Goal: Transaction & Acquisition: Book appointment/travel/reservation

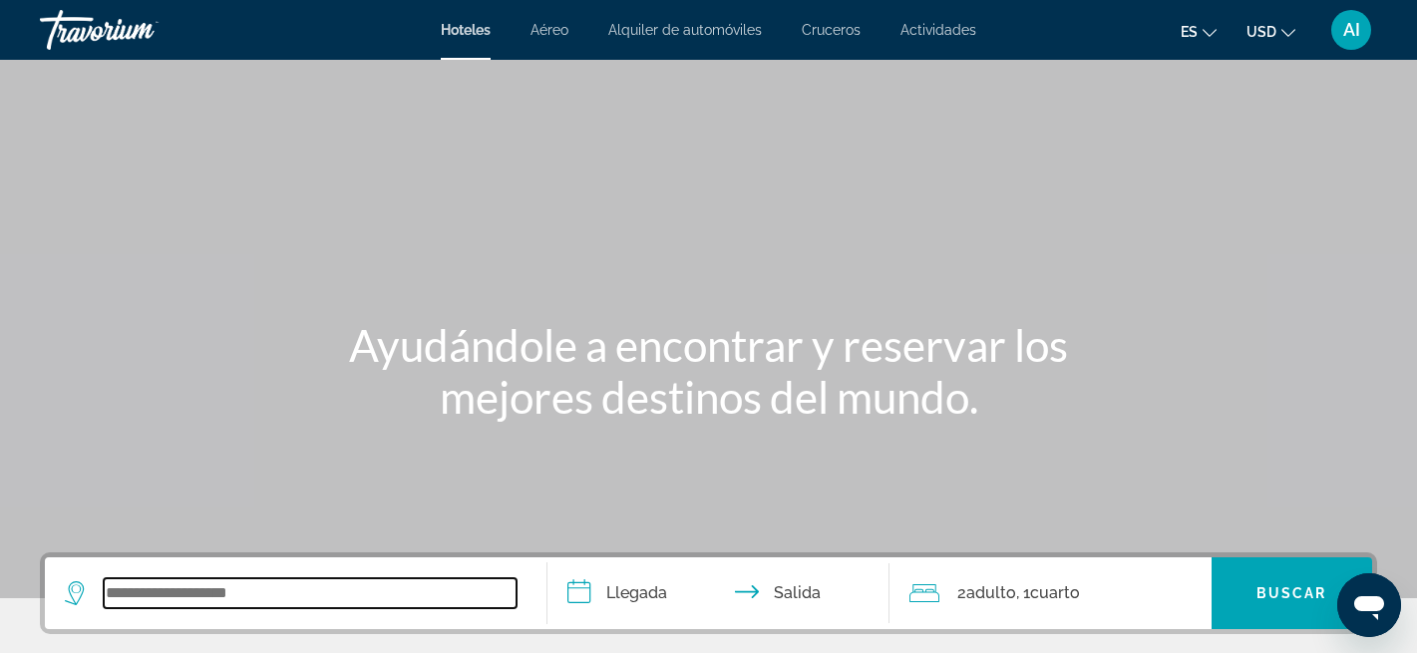
click at [316, 589] on input "Search widget" at bounding box center [310, 593] width 413 height 30
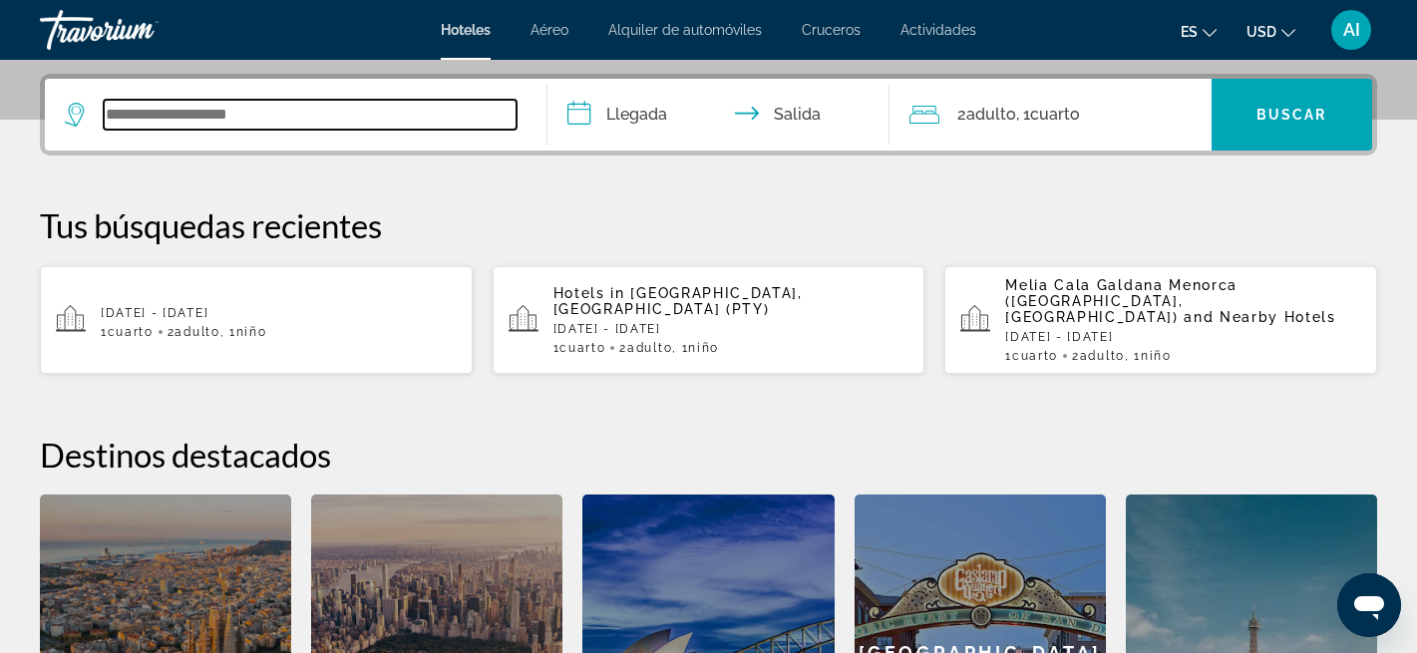
scroll to position [488, 0]
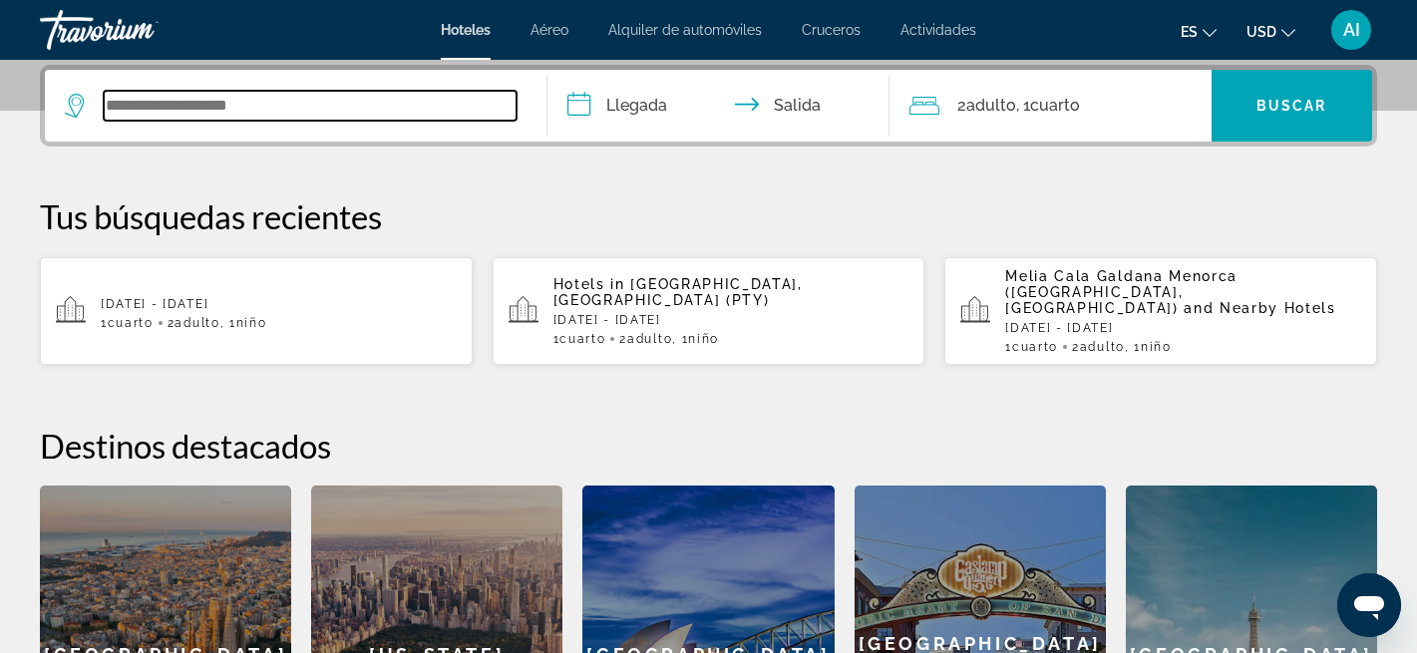
click at [300, 105] on input "Search widget" at bounding box center [310, 106] width 413 height 30
click at [245, 102] on input "Search widget" at bounding box center [310, 106] width 413 height 30
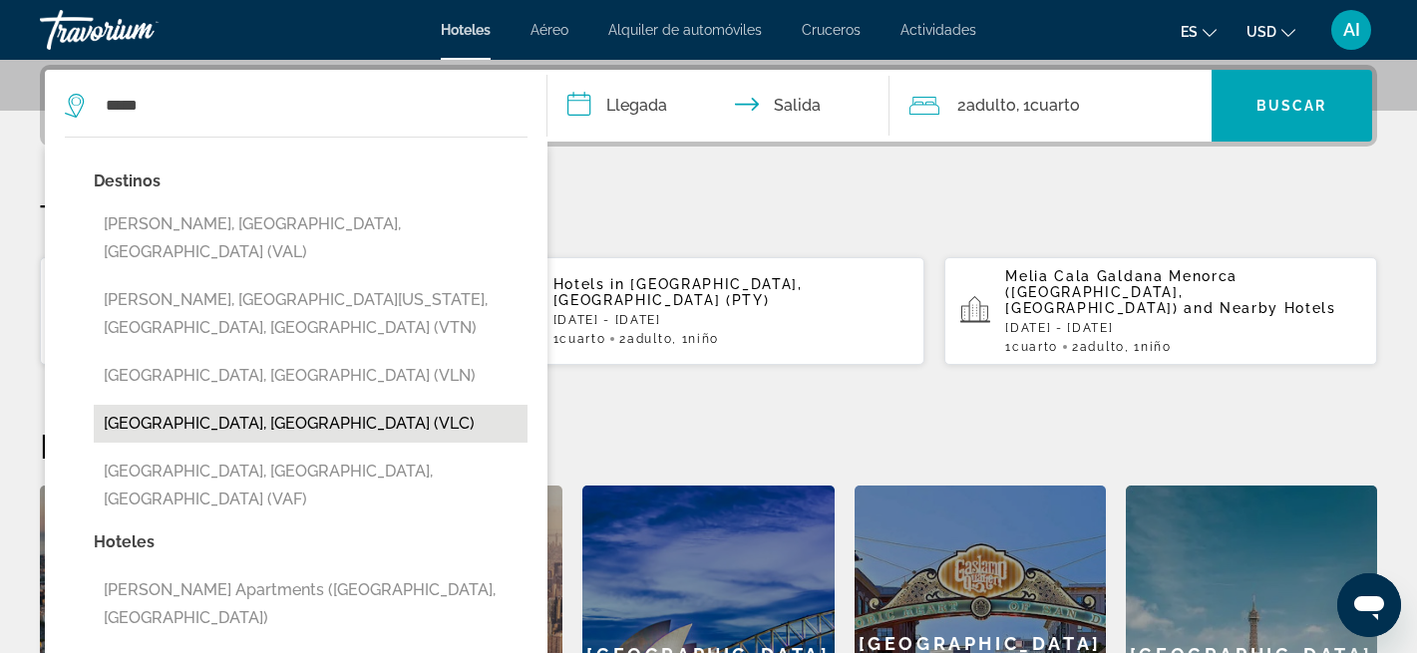
click at [192, 405] on button "[GEOGRAPHIC_DATA], [GEOGRAPHIC_DATA] (VLC)" at bounding box center [311, 424] width 434 height 38
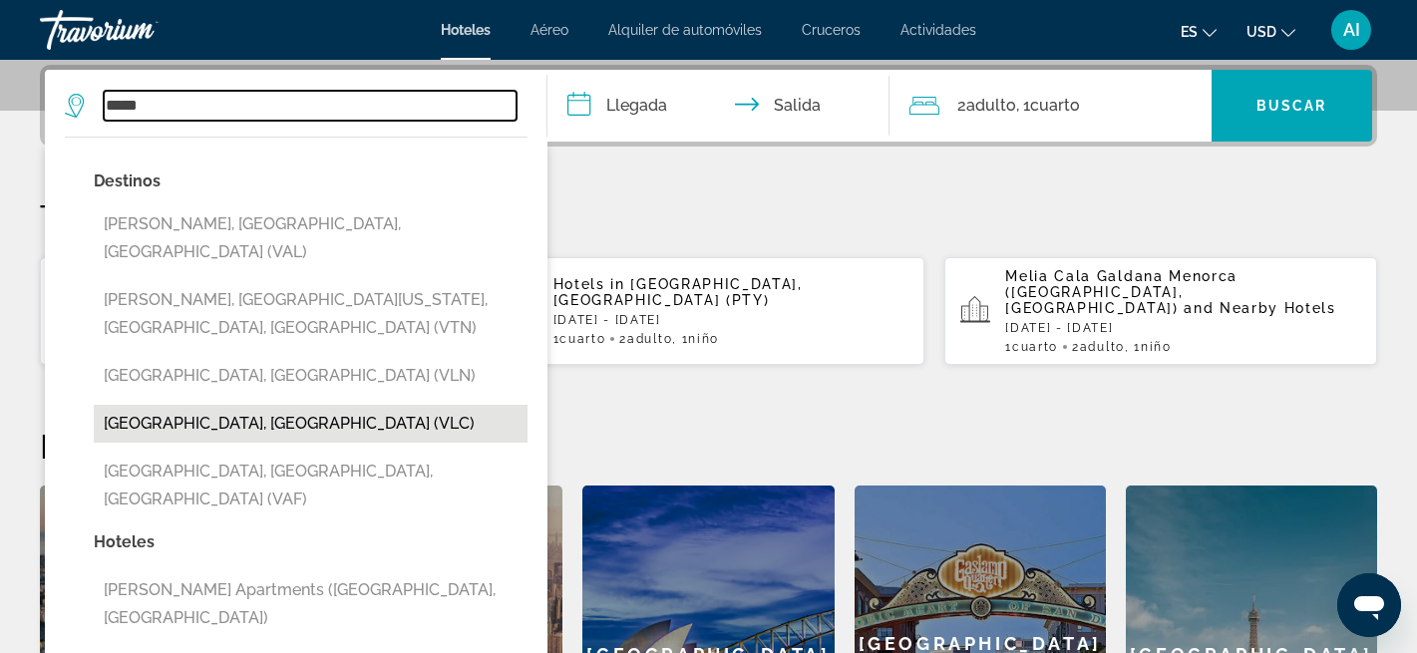
type input "**********"
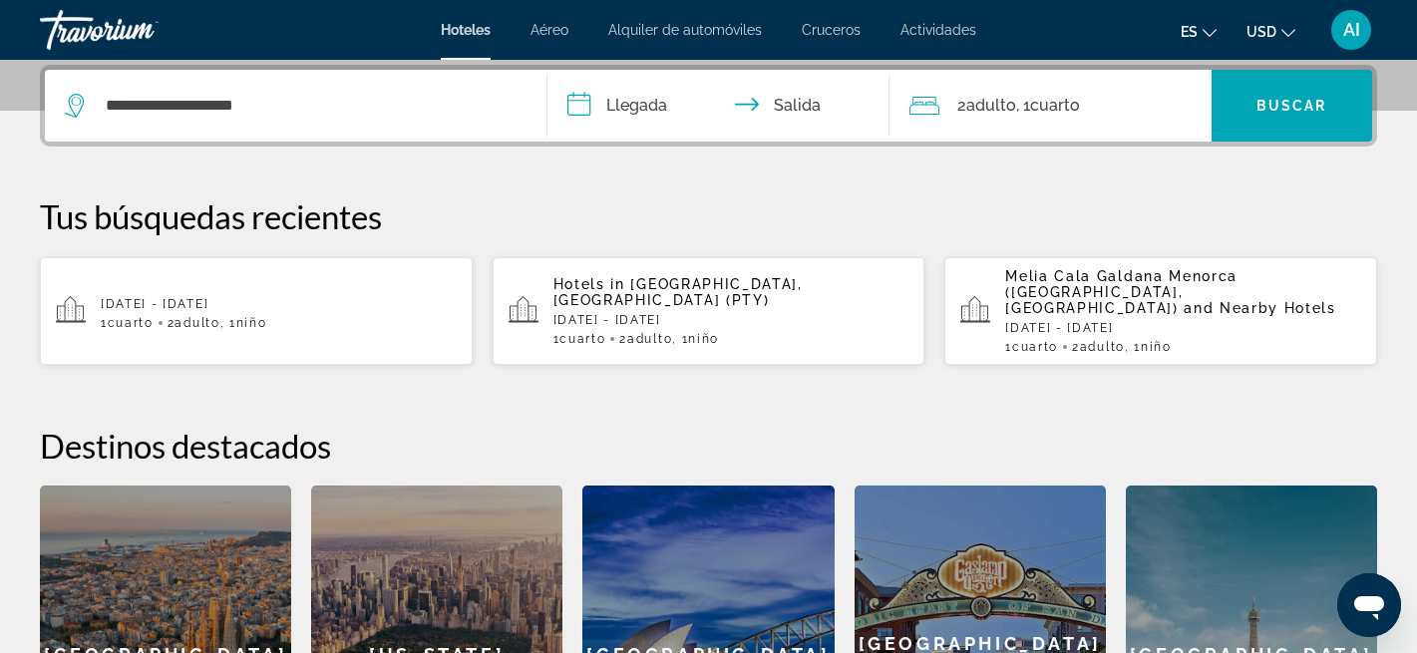
click at [631, 97] on input "**********" at bounding box center [722, 109] width 350 height 78
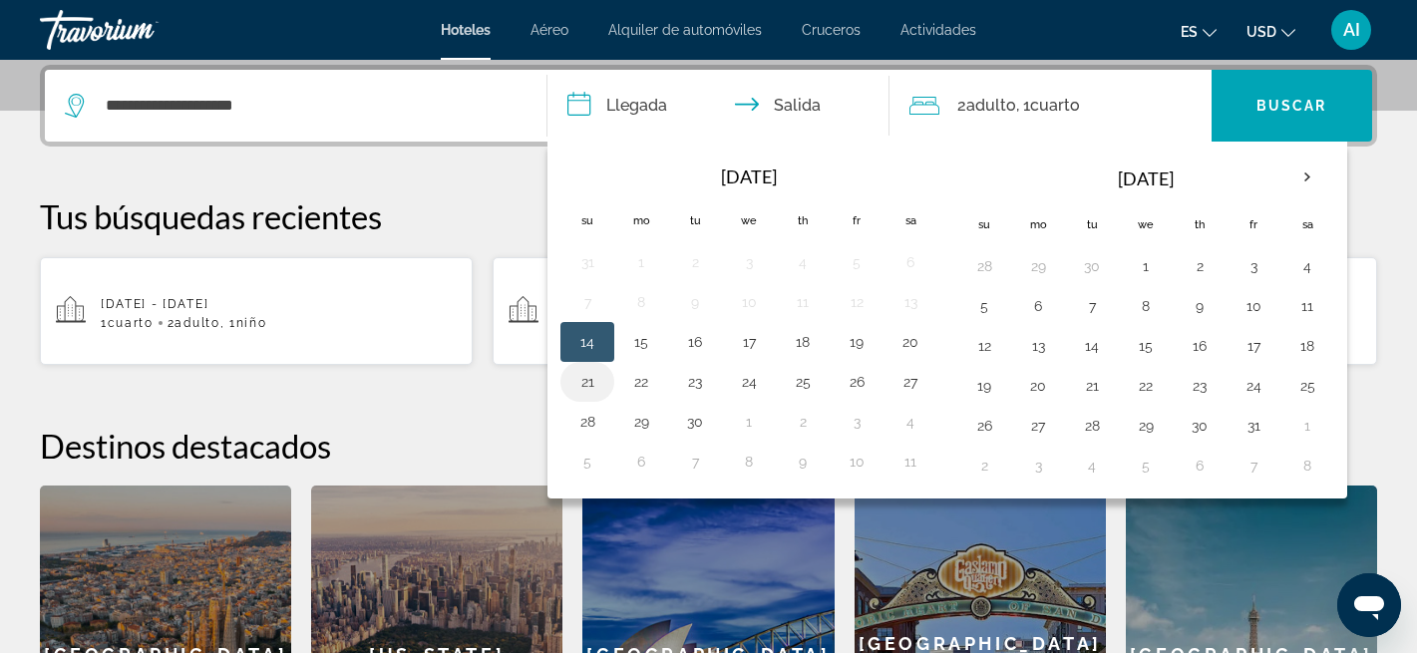
click at [586, 383] on button "21" at bounding box center [587, 382] width 32 height 28
click at [699, 385] on button "23" at bounding box center [695, 382] width 32 height 28
type input "**********"
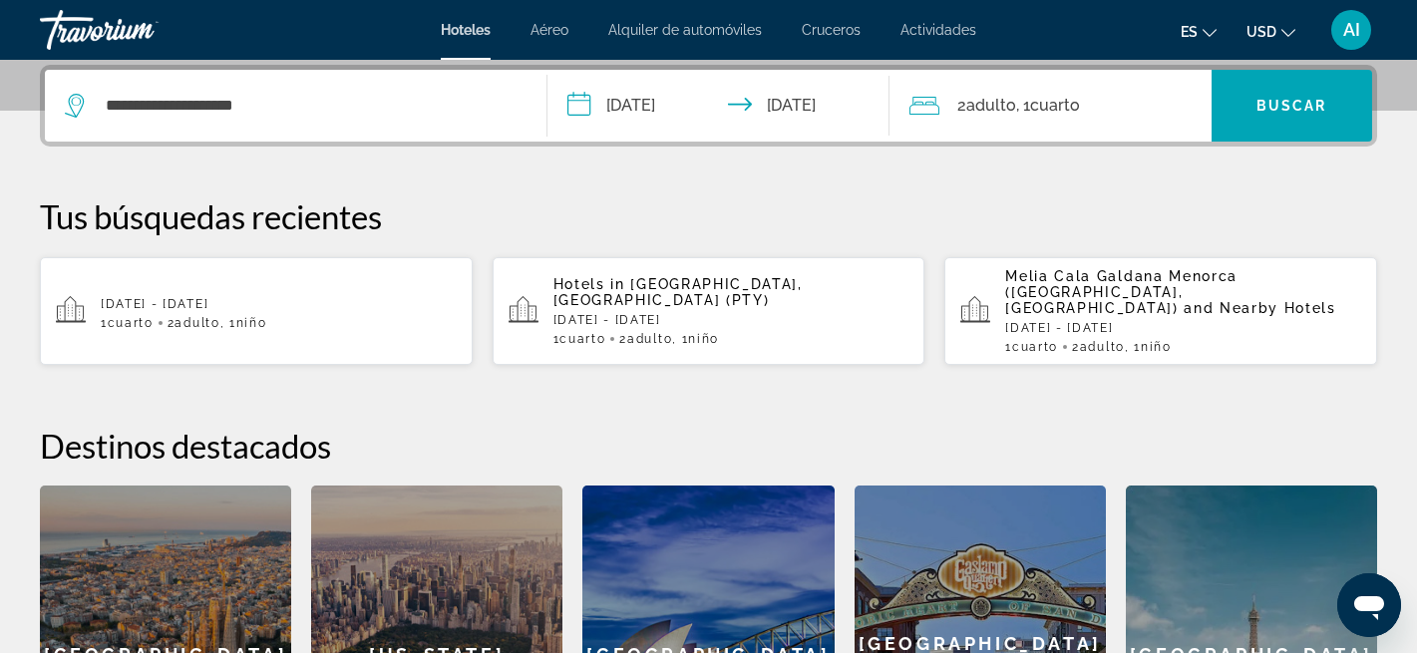
click at [1100, 99] on div "2 Adulto Adulto , 1 Cuarto habitaciones" at bounding box center [1060, 106] width 302 height 28
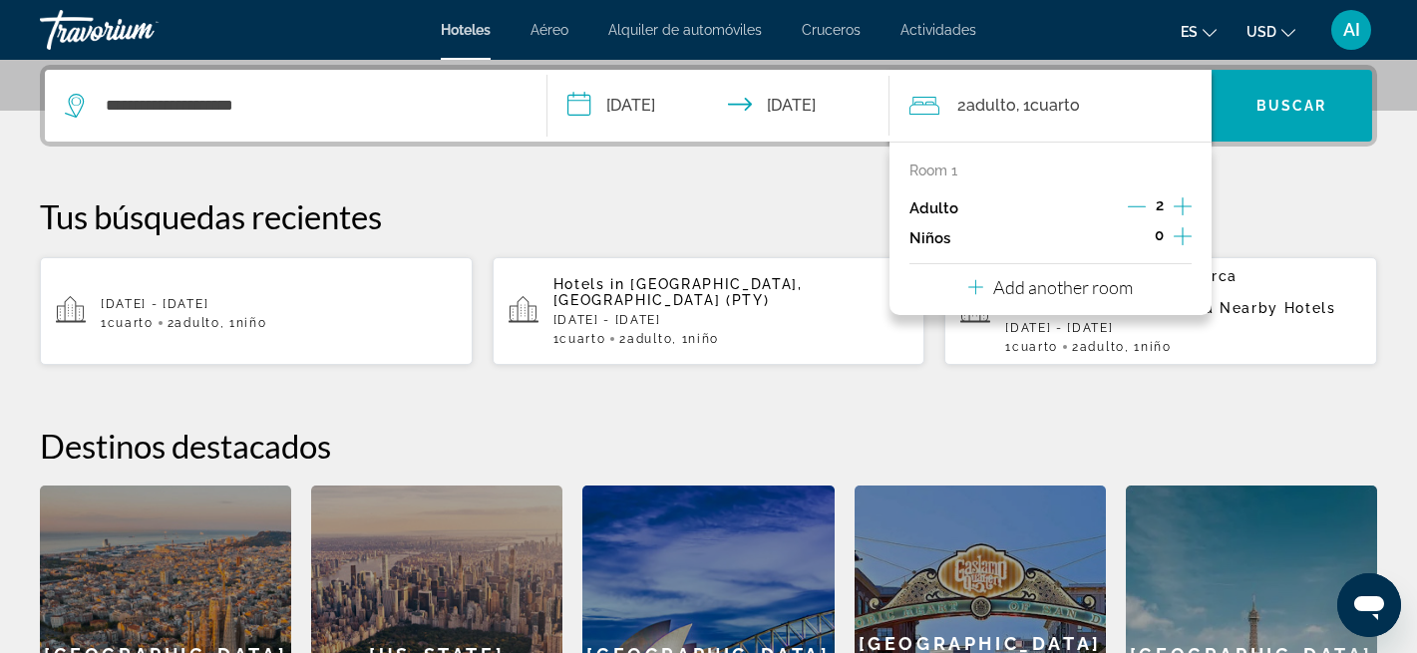
click at [1182, 233] on icon "Increment children" at bounding box center [1183, 236] width 18 height 24
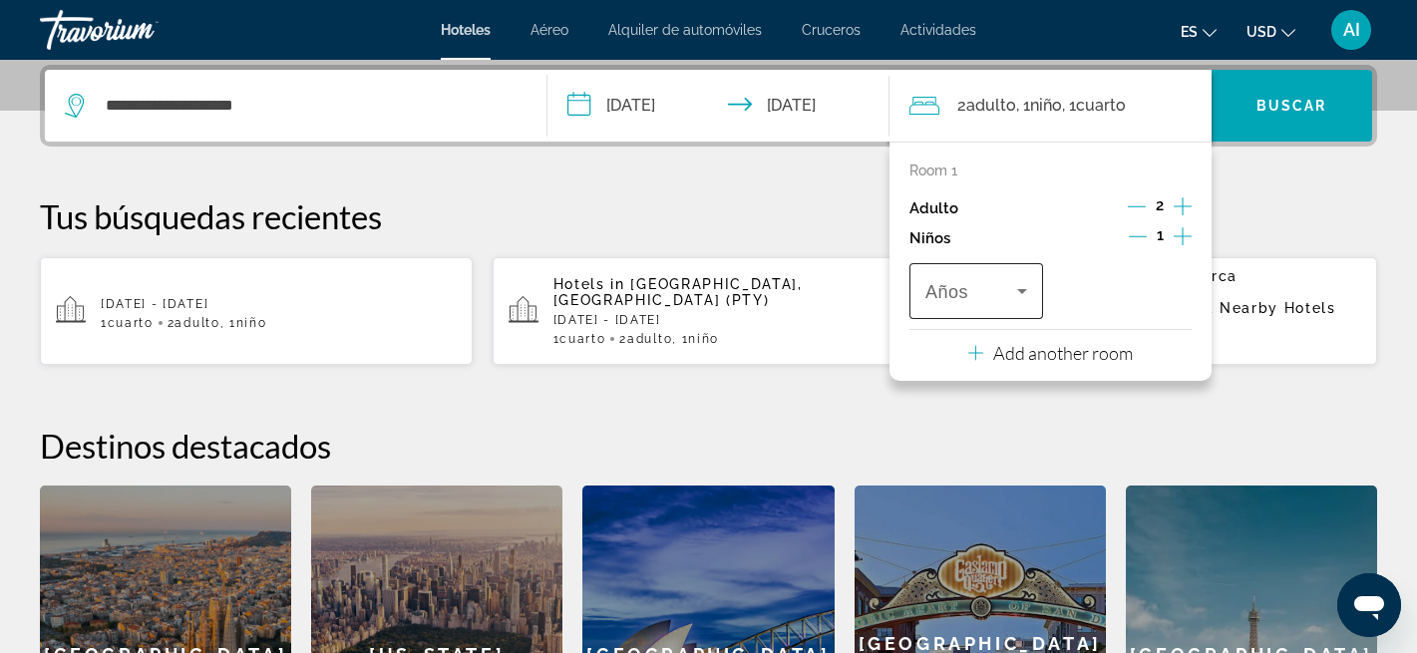
click at [1014, 296] on icon "Travelers: 2 adults, 1 child" at bounding box center [1022, 291] width 24 height 24
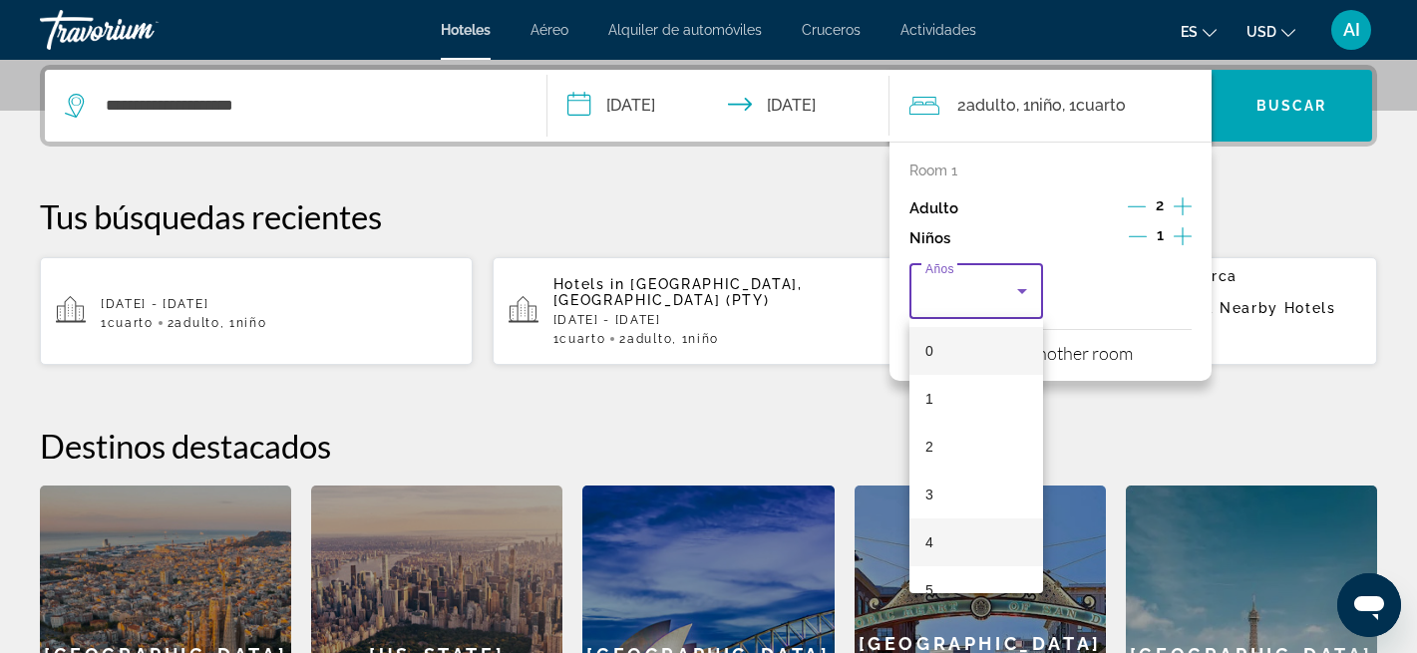
click at [939, 541] on mat-option "4" at bounding box center [976, 542] width 134 height 48
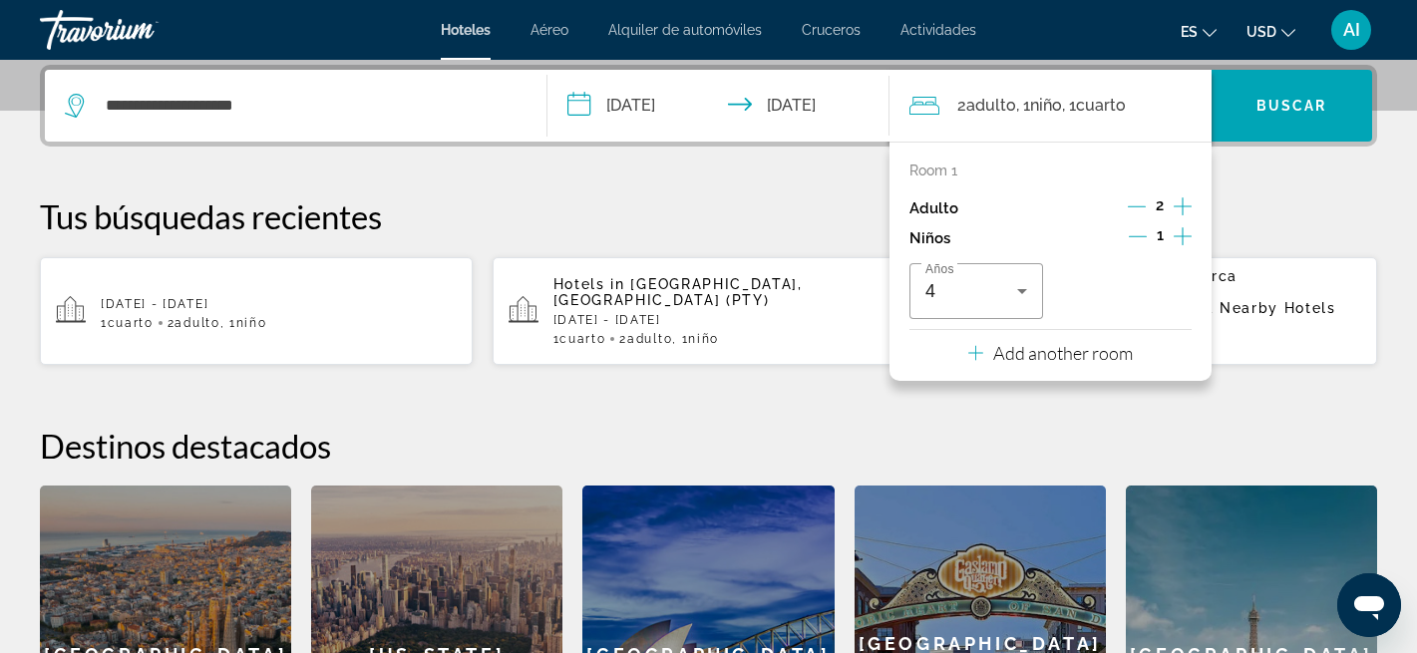
click at [1295, 204] on p "Tus búsquedas recientes" at bounding box center [708, 216] width 1337 height 40
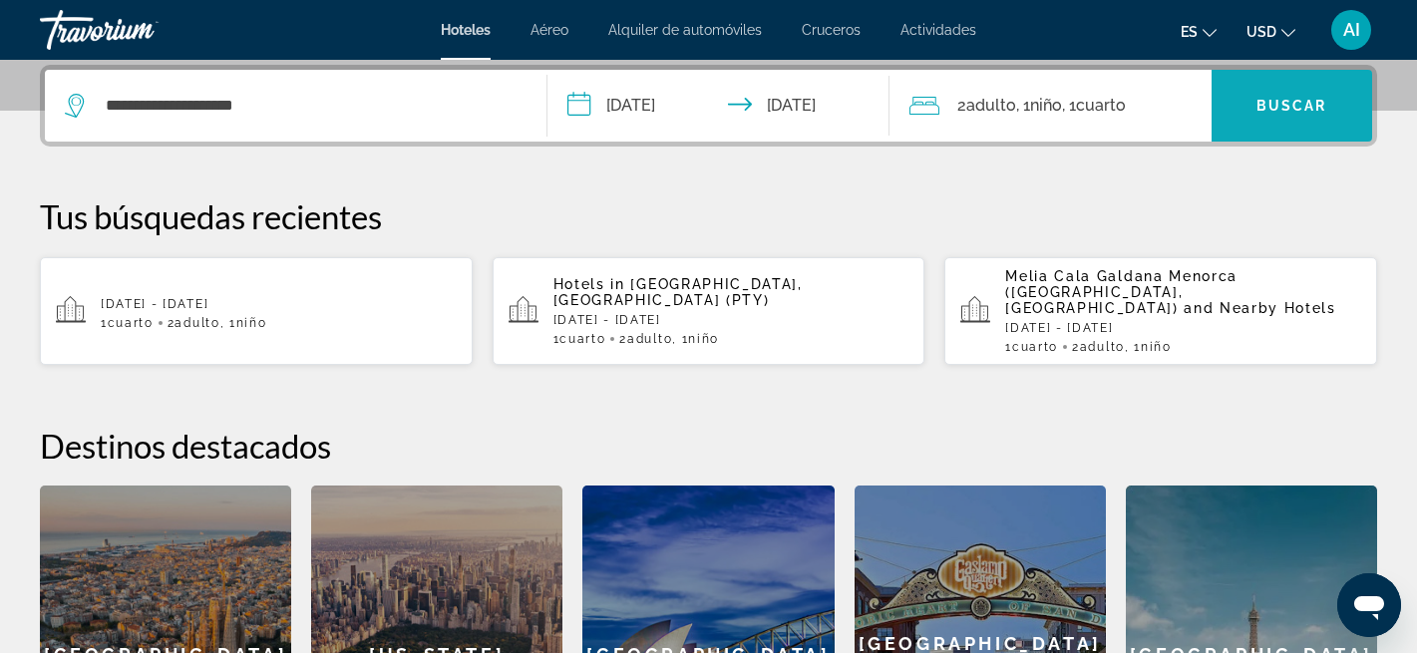
click at [1305, 104] on span "Buscar" at bounding box center [1291, 106] width 71 height 16
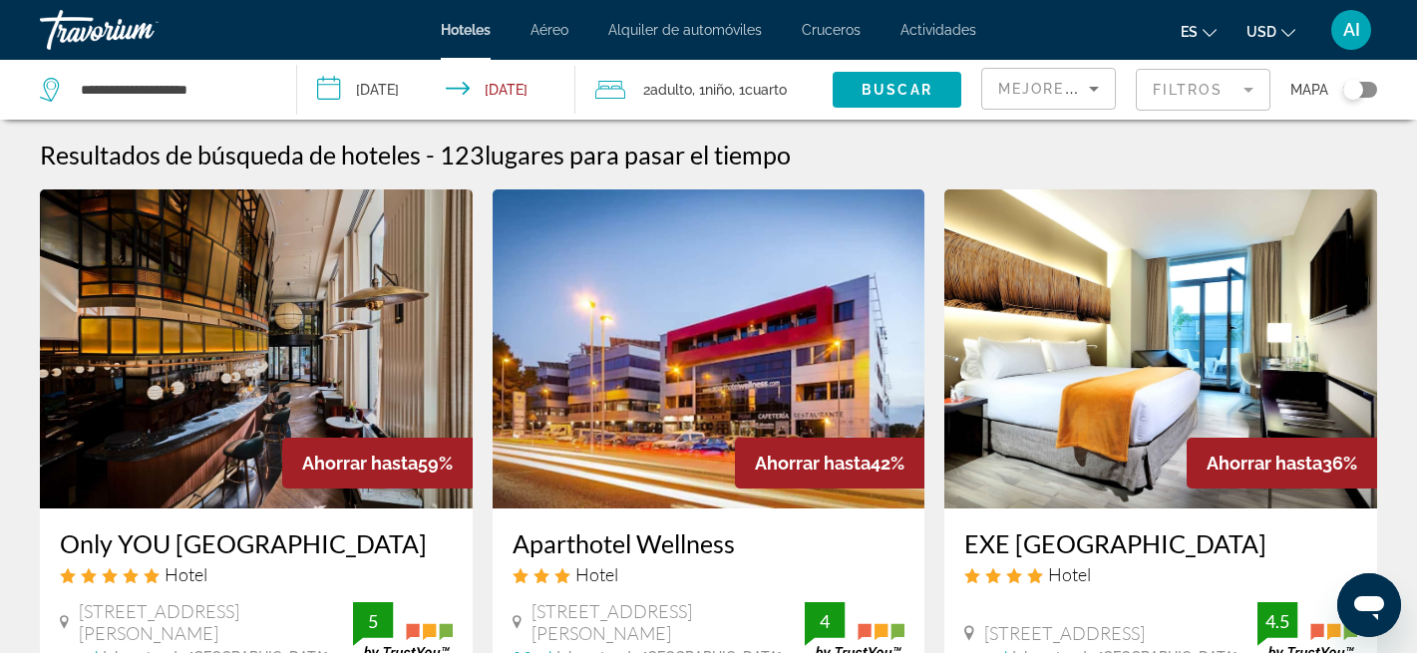
click at [1370, 87] on div "Toggle map" at bounding box center [1360, 90] width 34 height 16
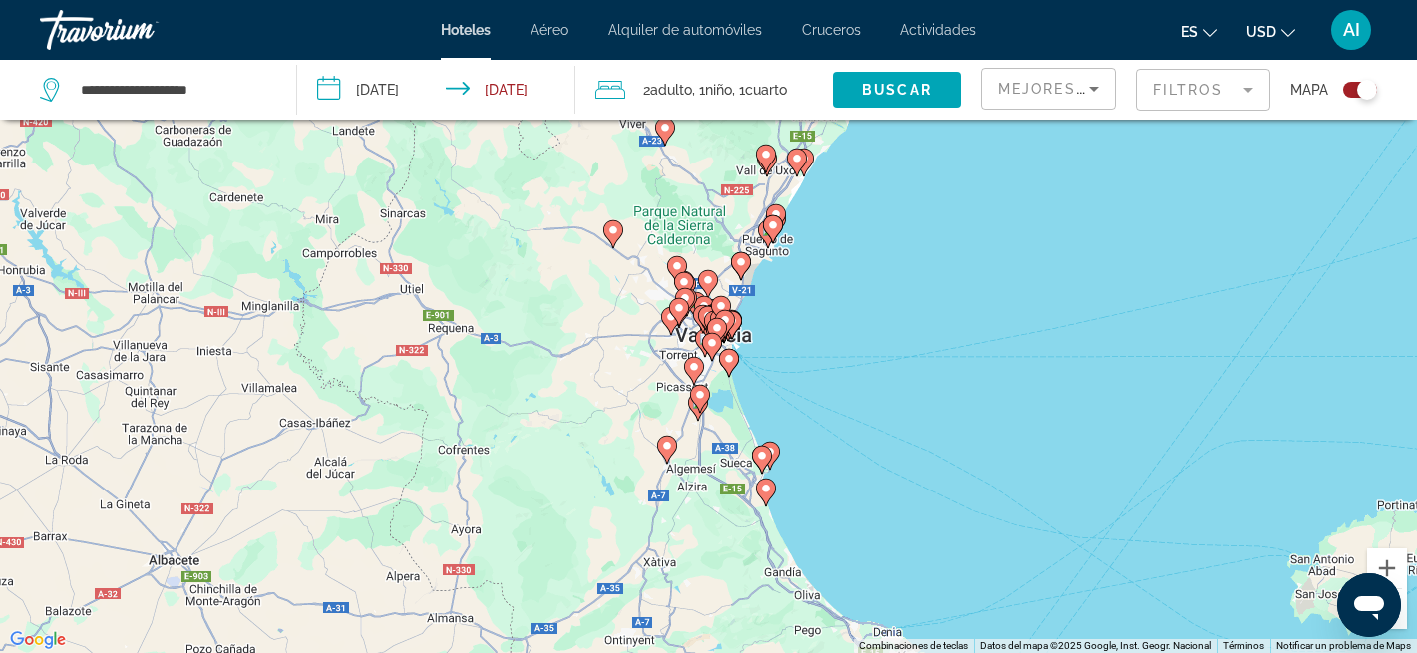
click at [786, 270] on div "Para activar la función de arrastre con el teclado, pulsa Alt + Intro. Cuando h…" at bounding box center [708, 326] width 1417 height 653
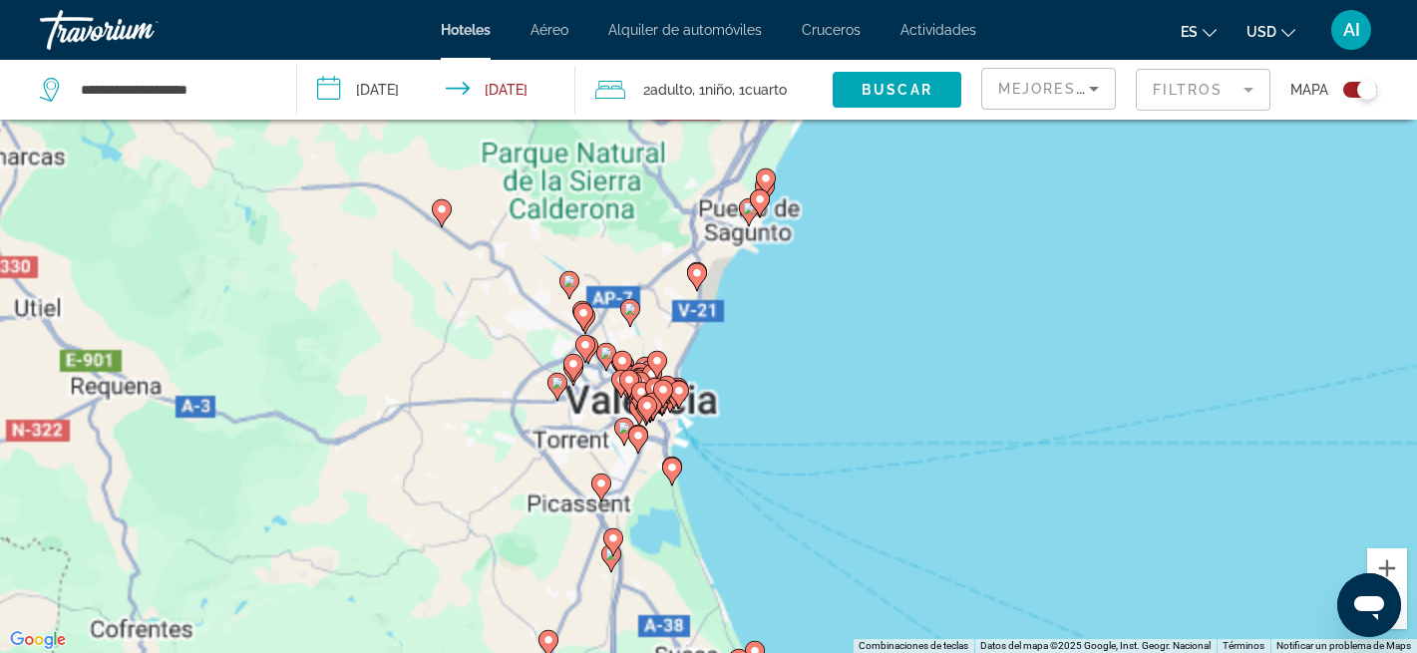
click at [868, 261] on div "Para activar la función de arrastre con el teclado, pulsa Alt + Intro. Cuando h…" at bounding box center [708, 326] width 1417 height 653
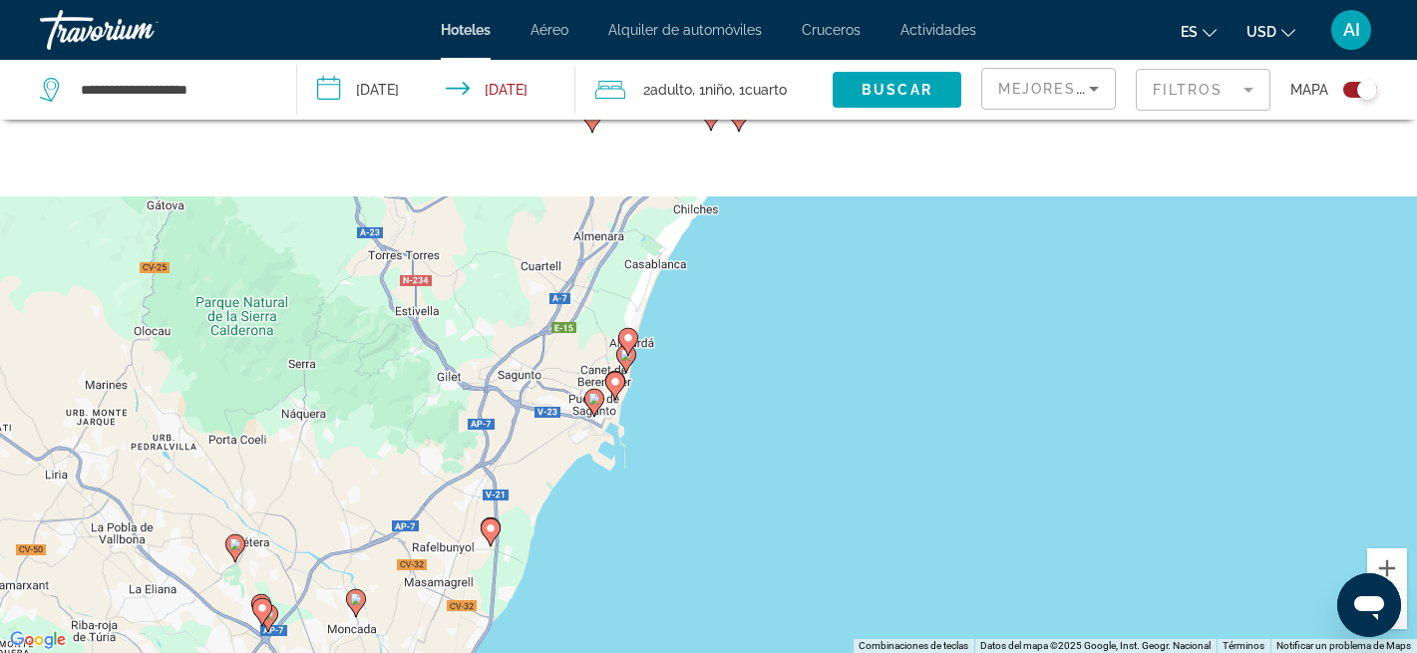
drag, startPoint x: 740, startPoint y: 175, endPoint x: 705, endPoint y: 404, distance: 231.0
click at [705, 404] on div "Para activar la función de arrastre con el teclado, pulsa Alt + Intro. Cuando h…" at bounding box center [708, 326] width 1417 height 653
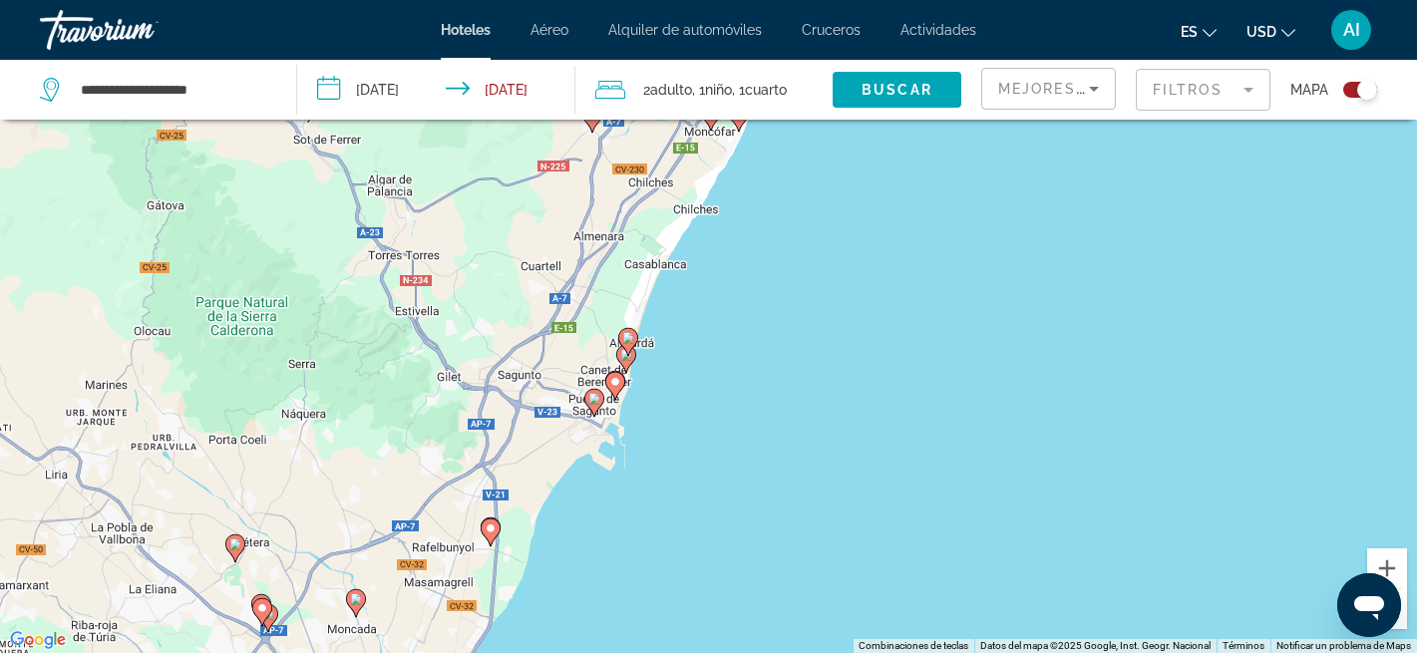
click at [705, 404] on div "Para activar la función de arrastre con el teclado, pulsa Alt + Intro. Cuando h…" at bounding box center [708, 326] width 1417 height 653
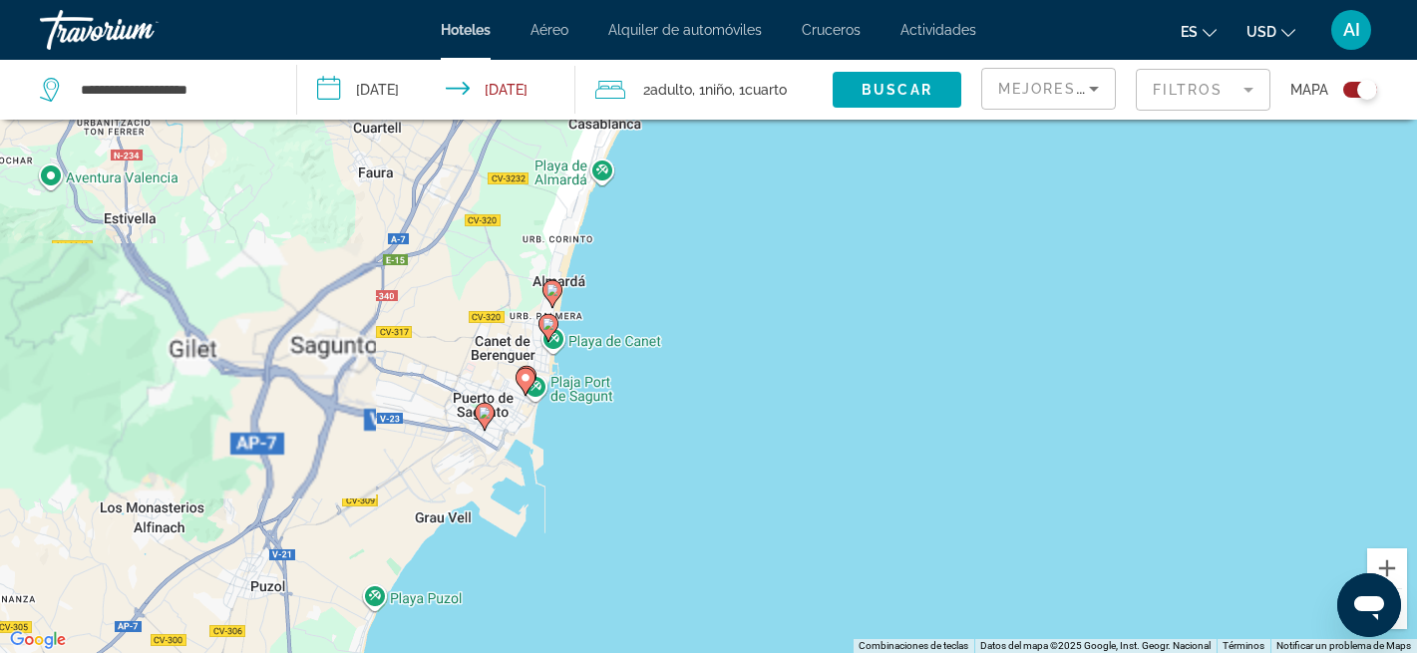
click at [592, 327] on div "Para activar la función de arrastre con el teclado, pulsa Alt + Intro. Cuando h…" at bounding box center [708, 326] width 1417 height 653
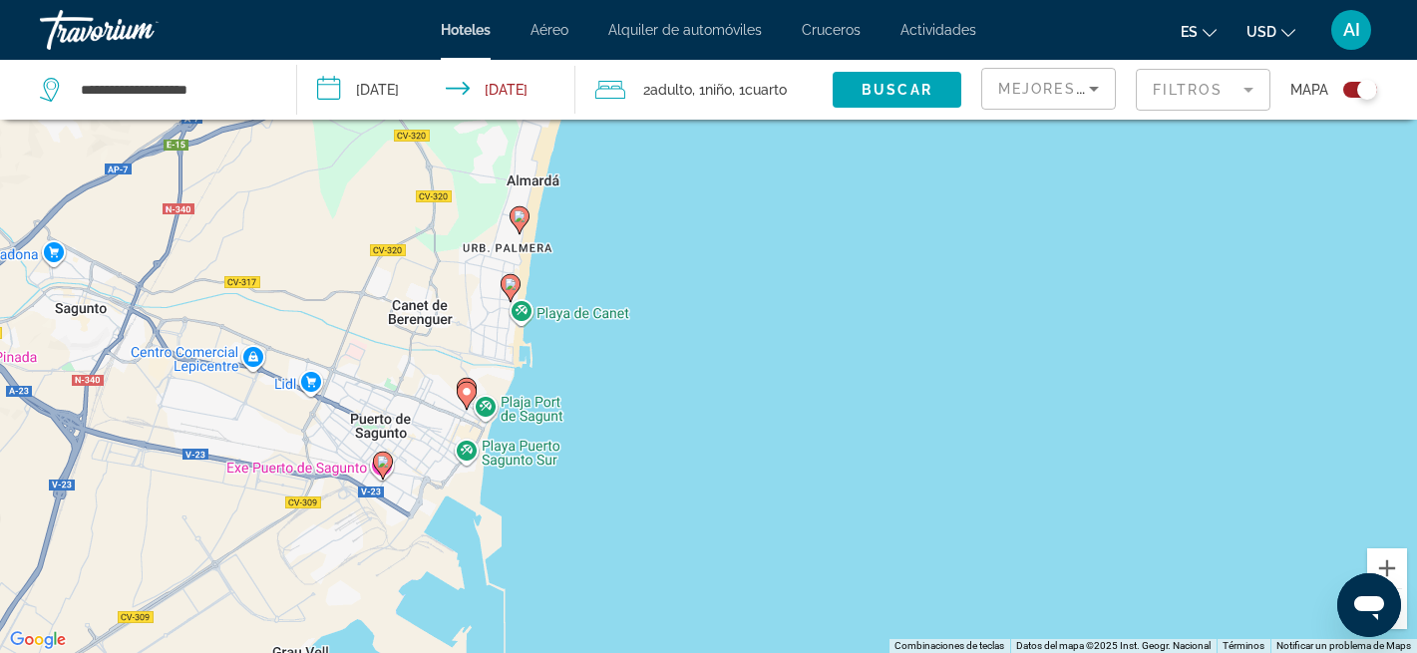
drag, startPoint x: 593, startPoint y: 510, endPoint x: 600, endPoint y: 451, distance: 60.2
click at [600, 451] on div "Para activar la función de arrastre con el teclado, pulsa Alt + Intro. Cuando h…" at bounding box center [708, 326] width 1417 height 653
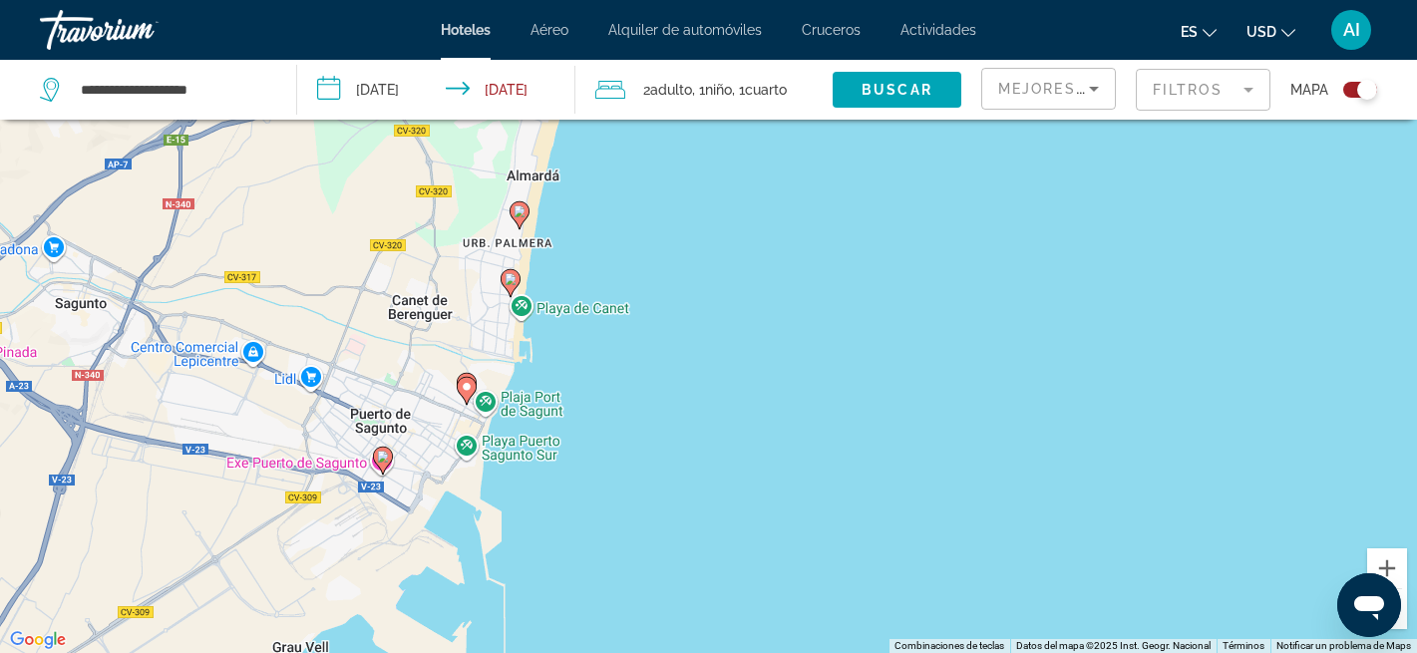
click at [513, 279] on image "Main content" at bounding box center [511, 279] width 12 height 12
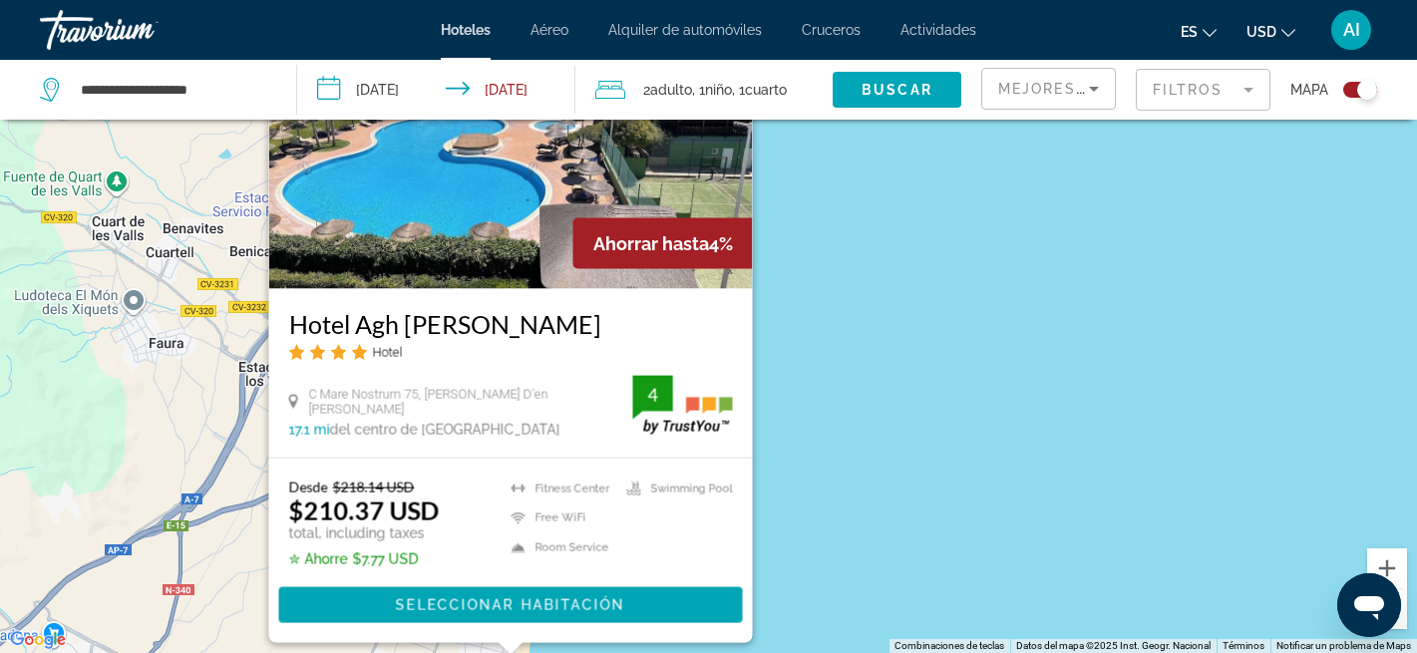
click at [472, 212] on img "Main content" at bounding box center [510, 128] width 484 height 319
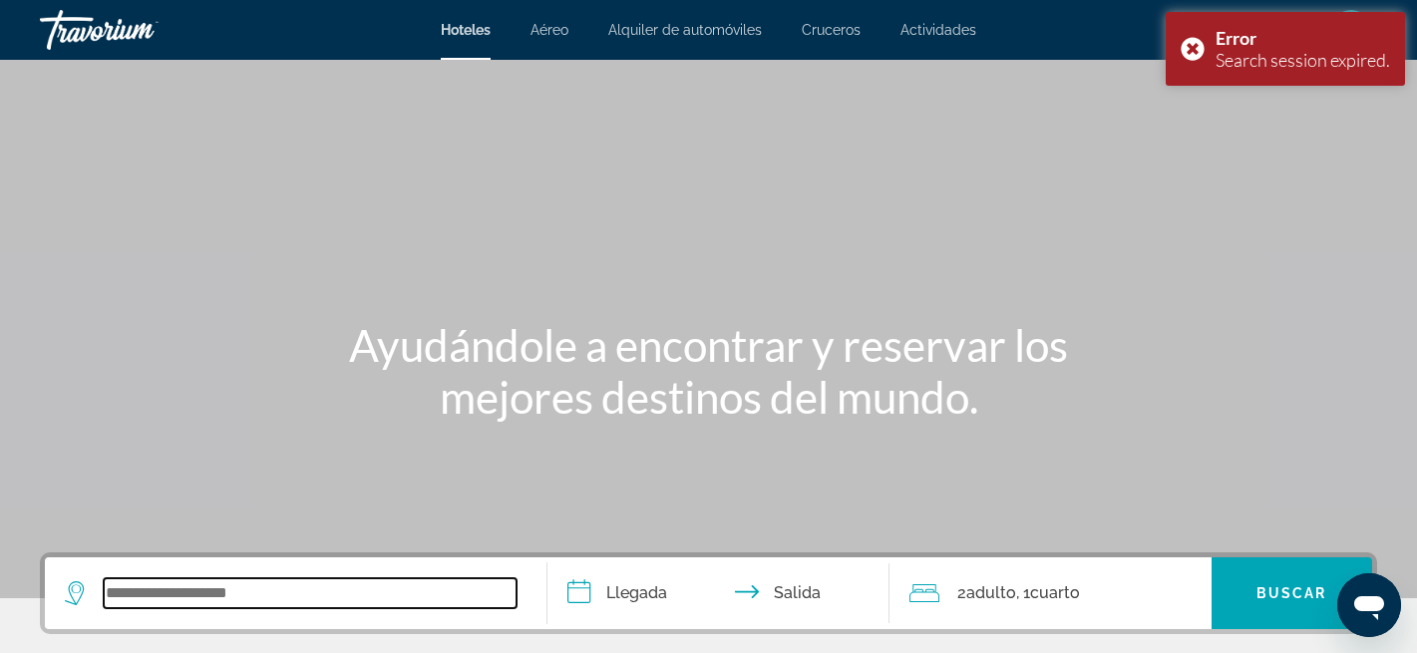
click at [270, 597] on input "Search widget" at bounding box center [310, 593] width 413 height 30
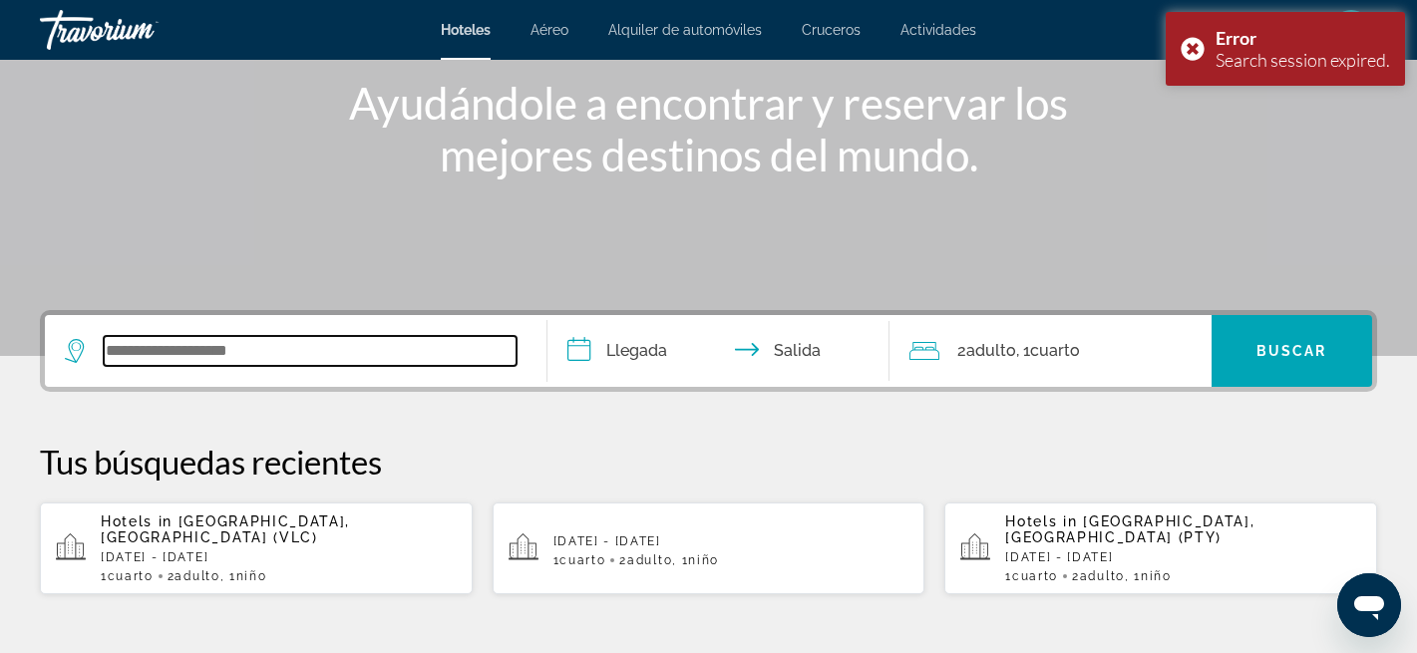
scroll to position [488, 0]
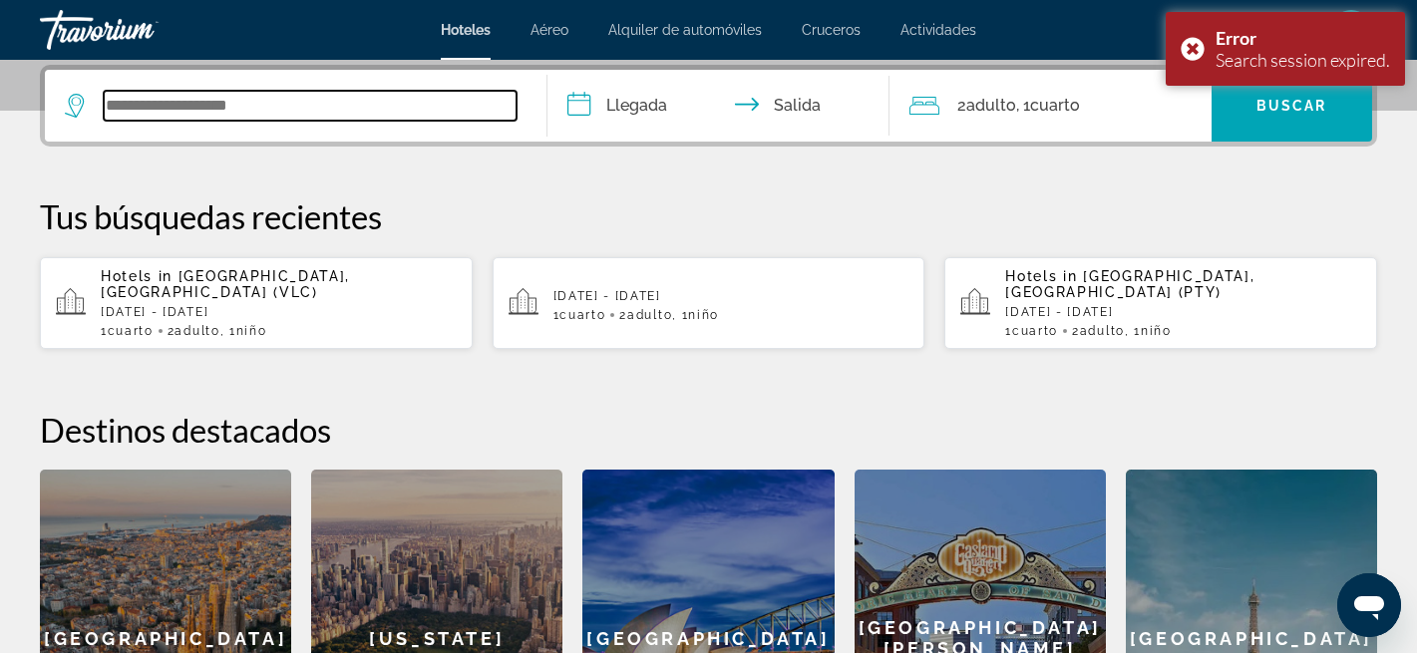
click at [313, 103] on input "Search widget" at bounding box center [310, 106] width 413 height 30
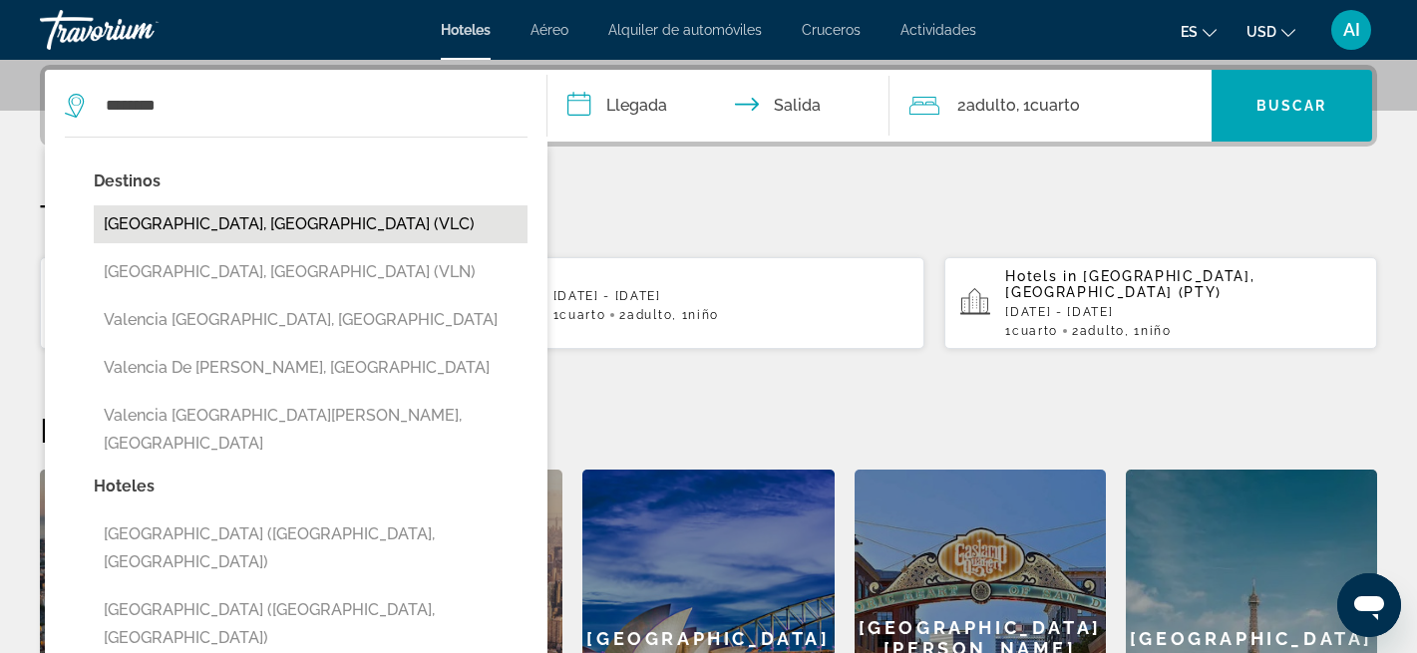
click at [207, 222] on button "[GEOGRAPHIC_DATA], [GEOGRAPHIC_DATA] (VLC)" at bounding box center [311, 224] width 434 height 38
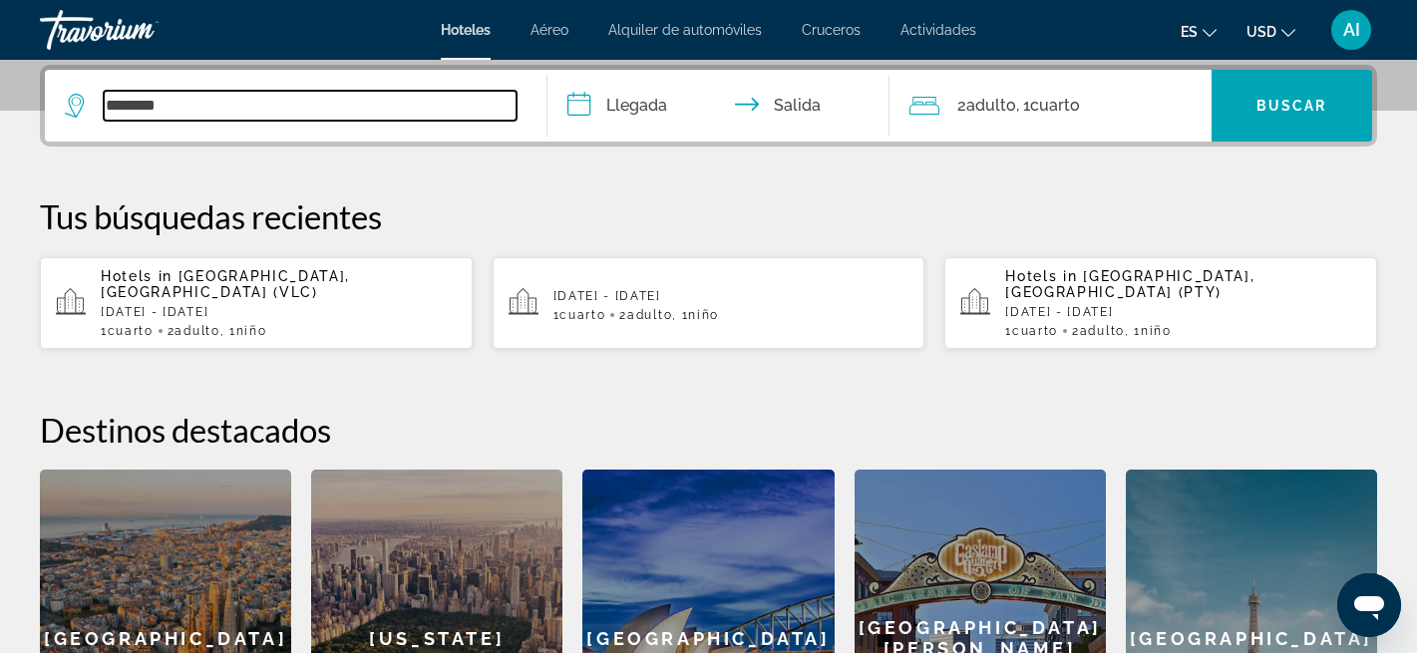
type input "**********"
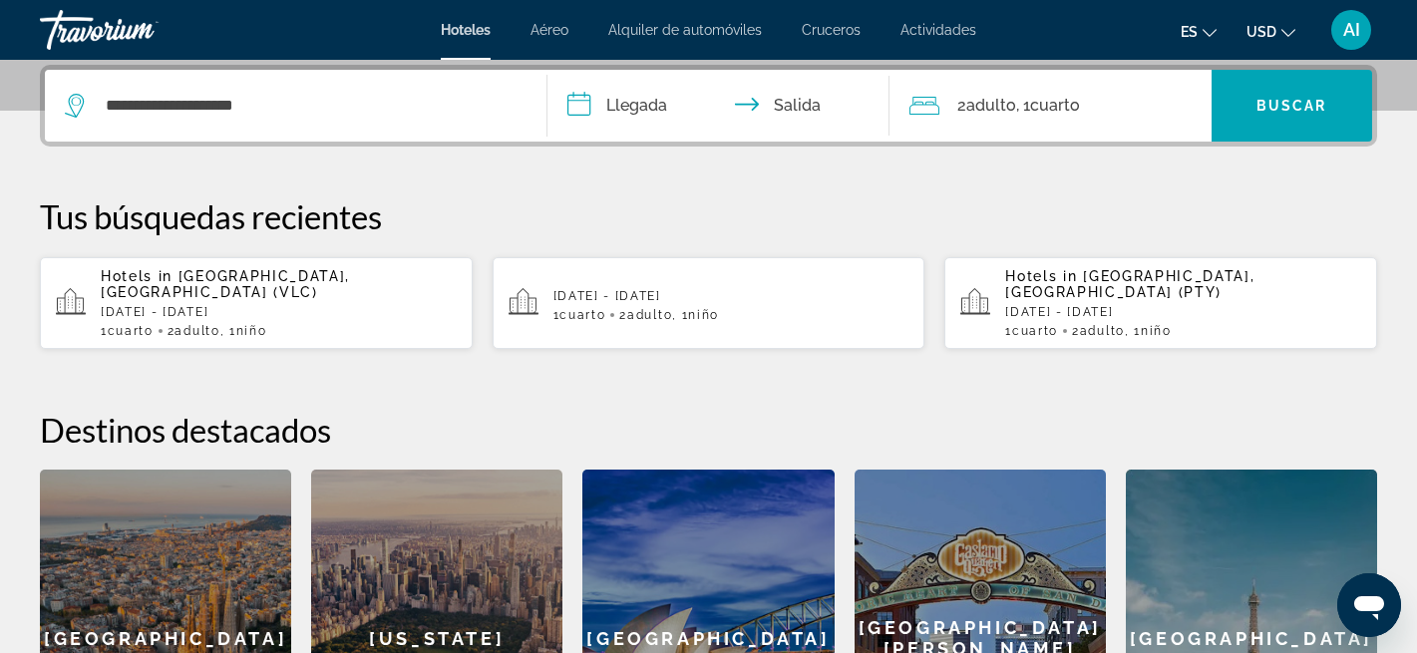
click at [654, 110] on input "**********" at bounding box center [722, 109] width 350 height 78
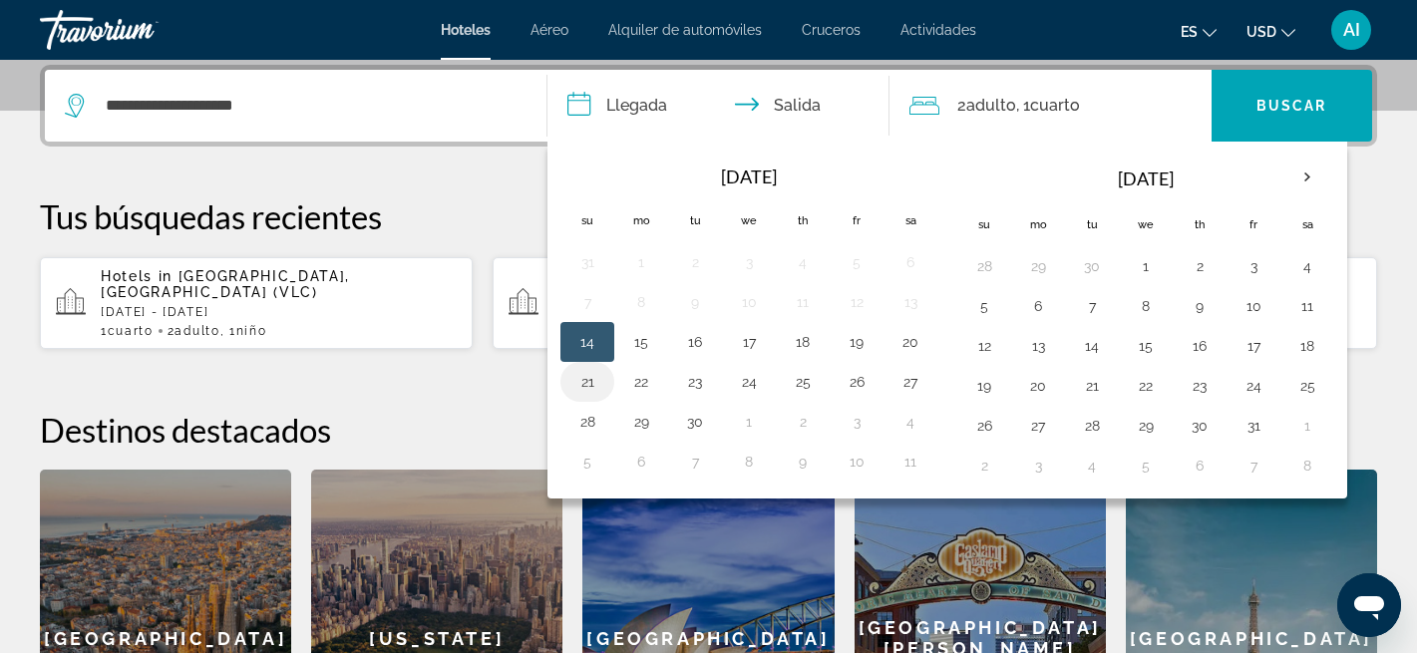
click at [588, 385] on button "21" at bounding box center [587, 382] width 32 height 28
click at [698, 384] on button "23" at bounding box center [695, 382] width 32 height 28
type input "**********"
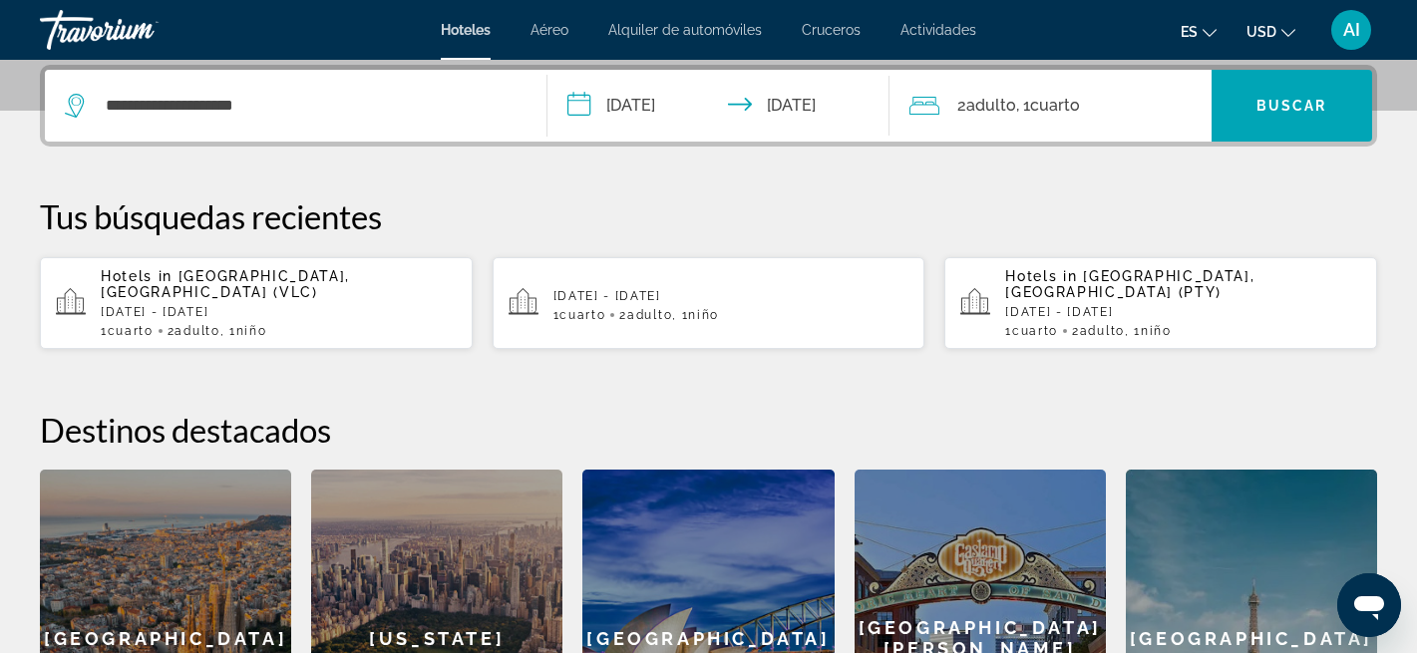
click at [1136, 112] on div "2 Adulto Adulto , 1 Cuarto habitaciones" at bounding box center [1060, 106] width 302 height 28
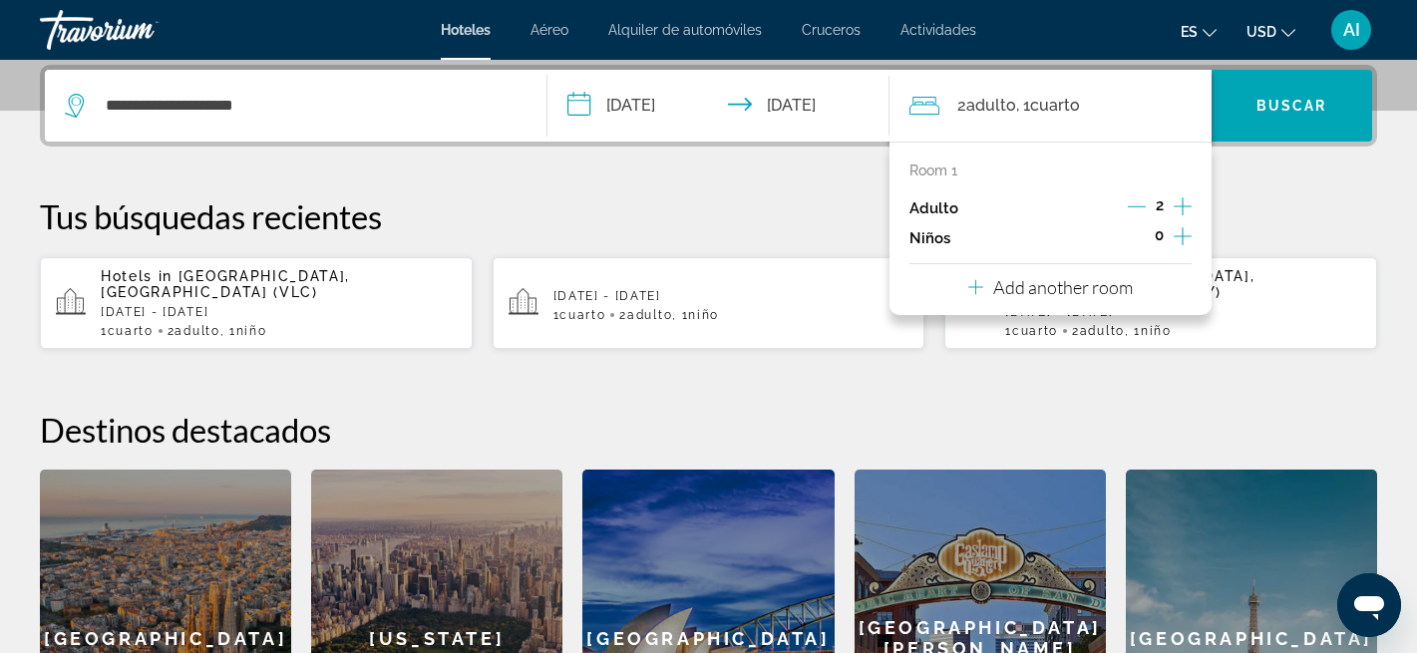
click at [1178, 234] on icon "Increment children" at bounding box center [1183, 236] width 18 height 24
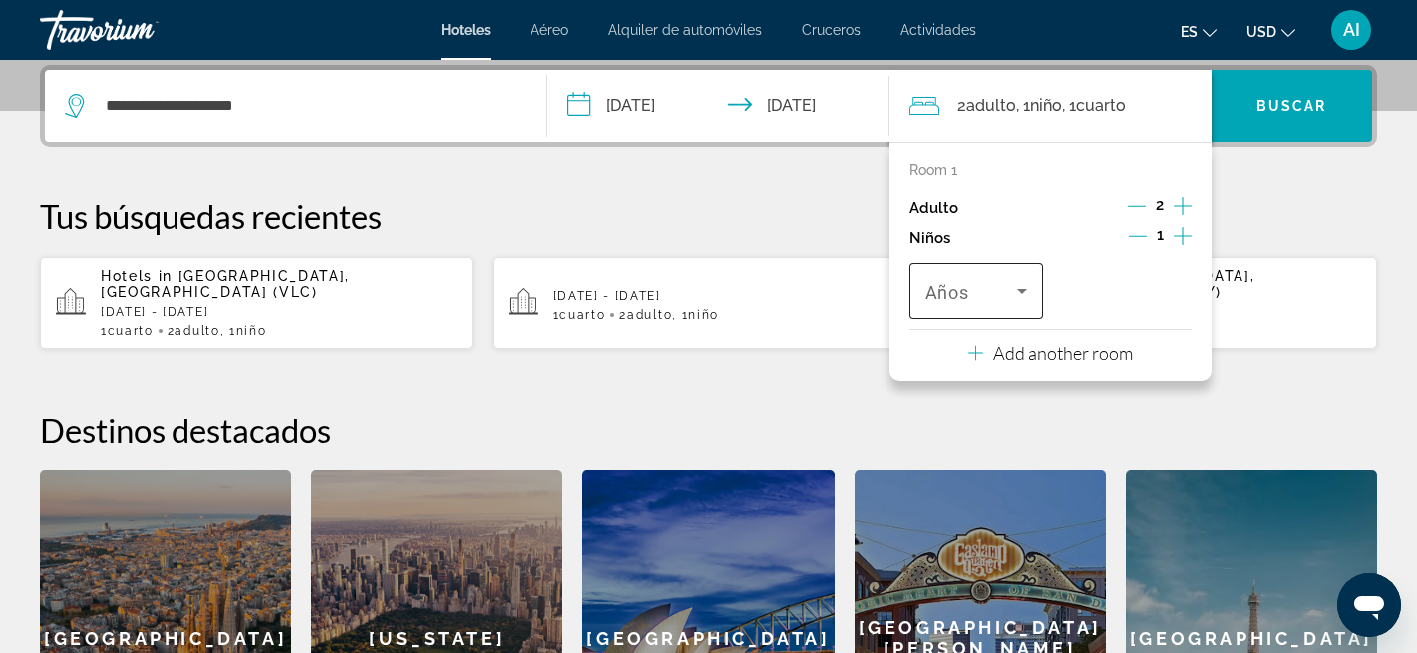
click at [1026, 295] on icon "Travelers: 2 adults, 1 child" at bounding box center [1022, 291] width 24 height 24
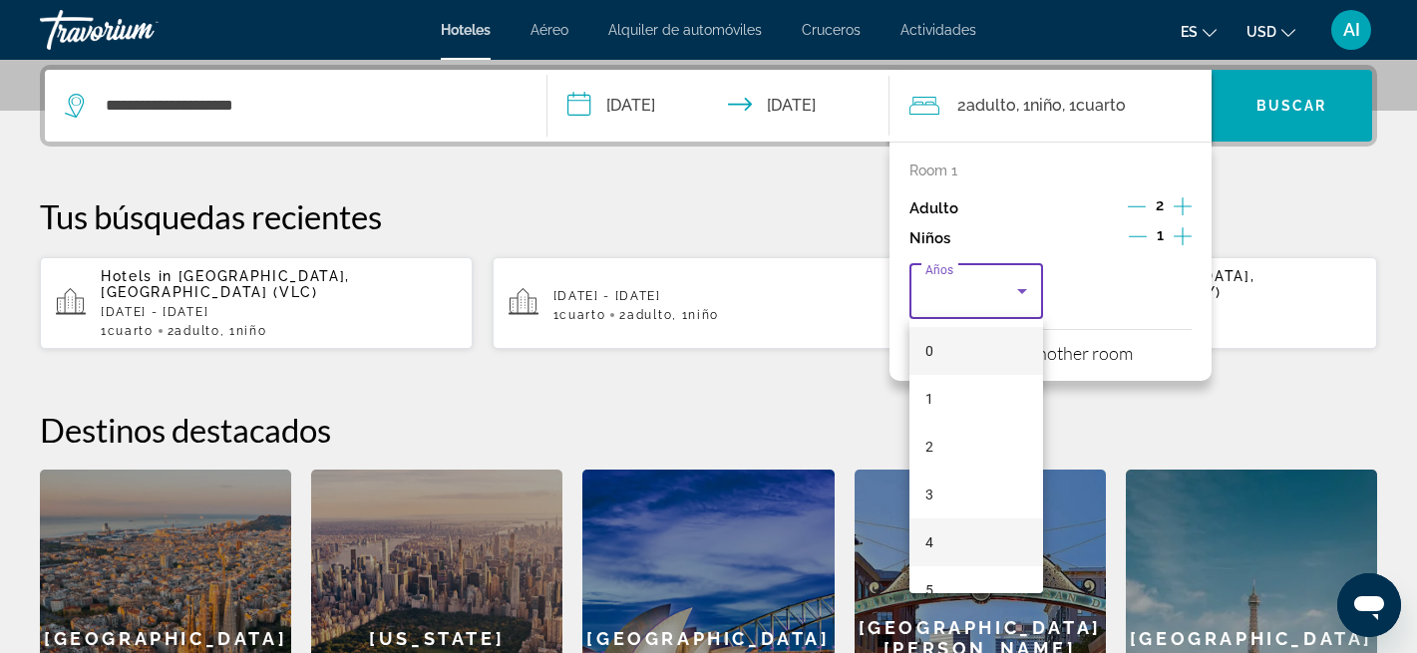
click at [940, 536] on mat-option "4" at bounding box center [976, 542] width 134 height 48
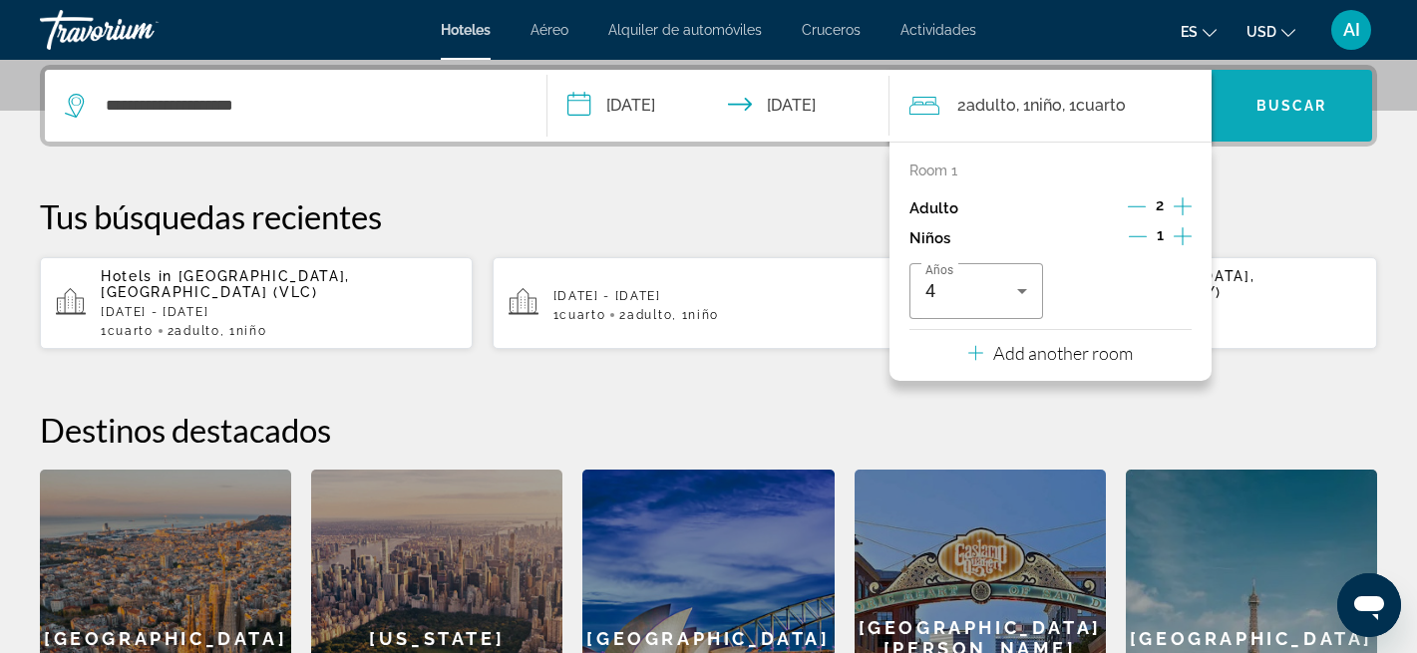
click at [1294, 115] on span "Search widget" at bounding box center [1291, 106] width 161 height 48
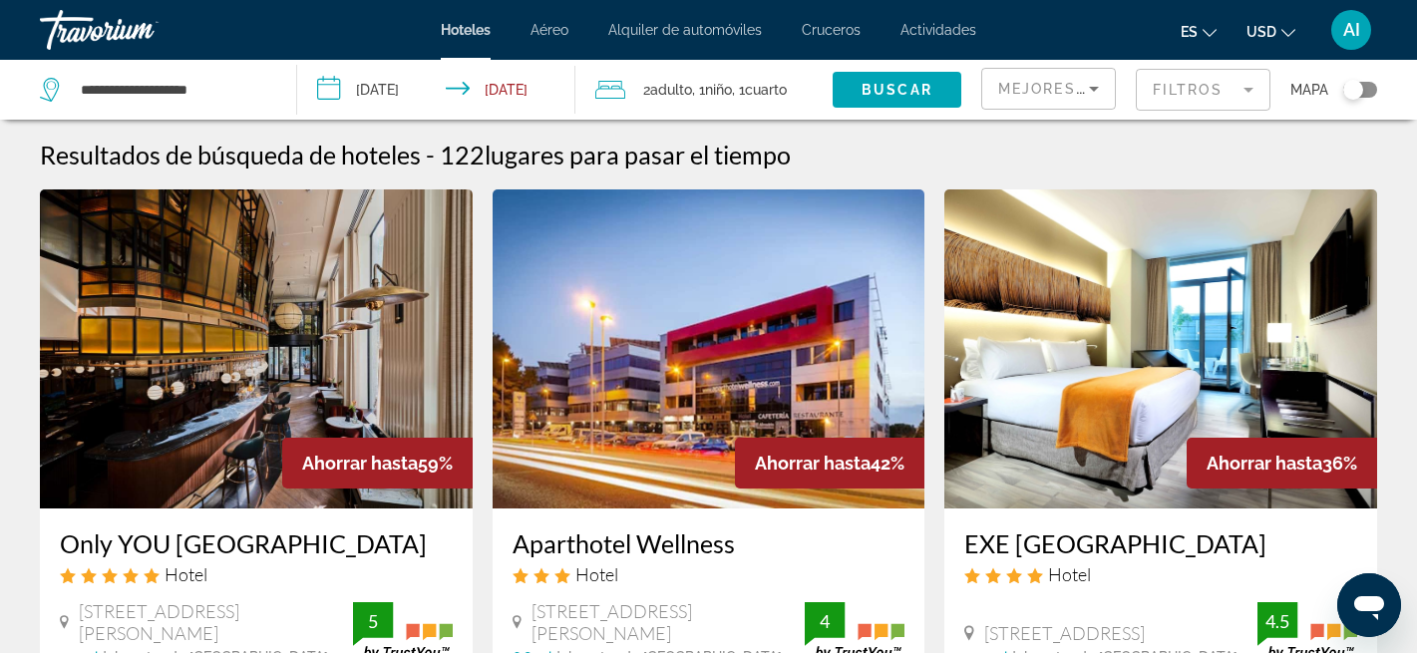
click at [1375, 92] on div "Toggle map" at bounding box center [1360, 90] width 34 height 16
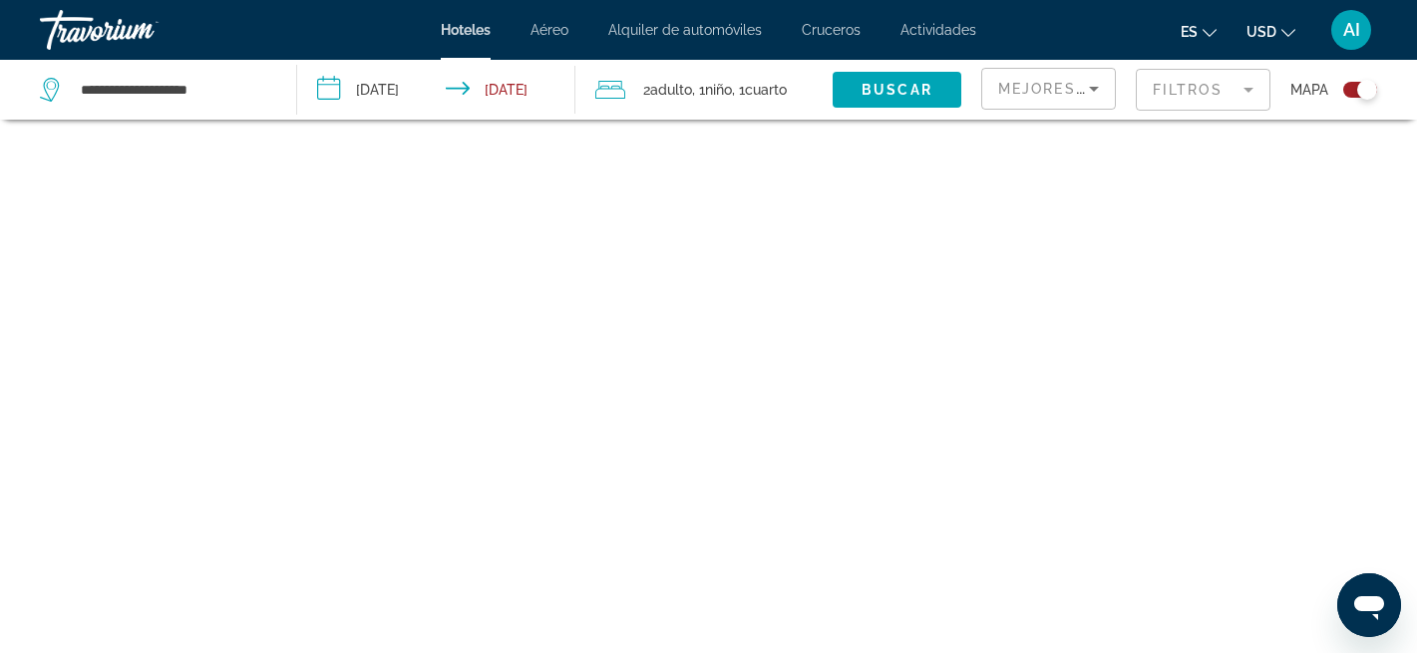
scroll to position [120, 0]
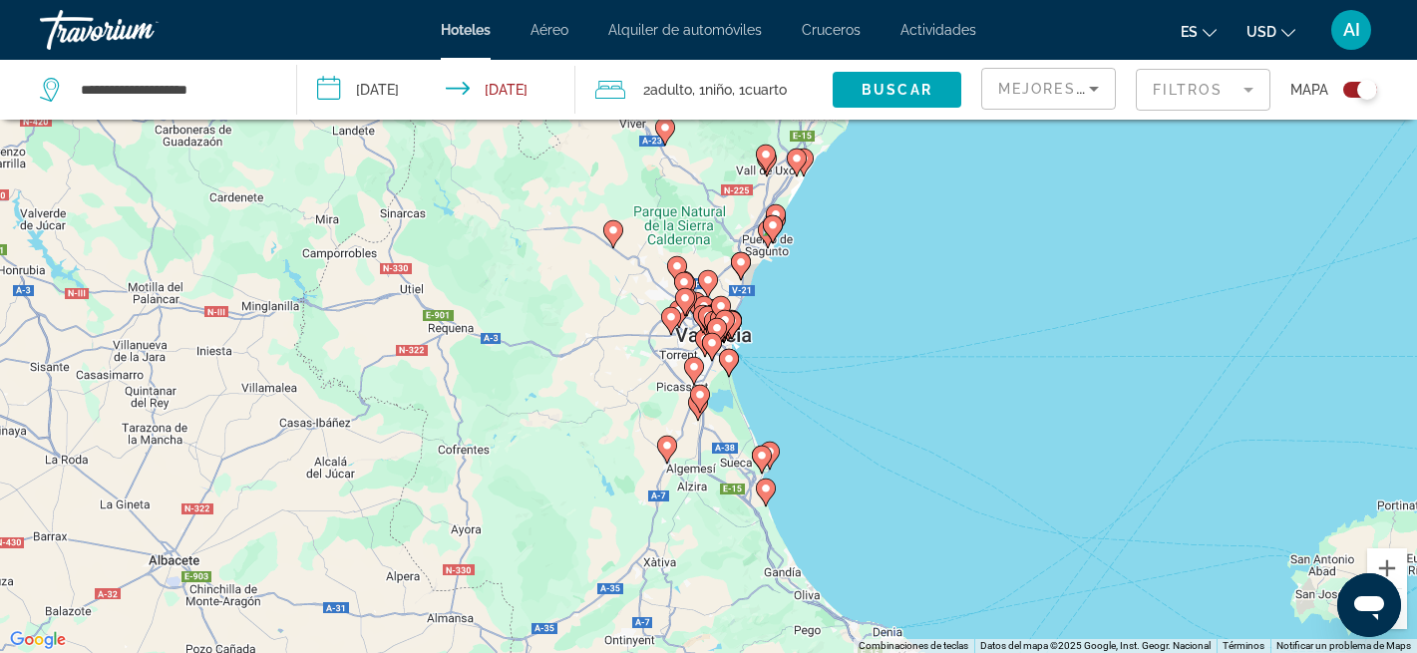
click at [1289, 33] on icon "Change currency" at bounding box center [1288, 33] width 14 height 8
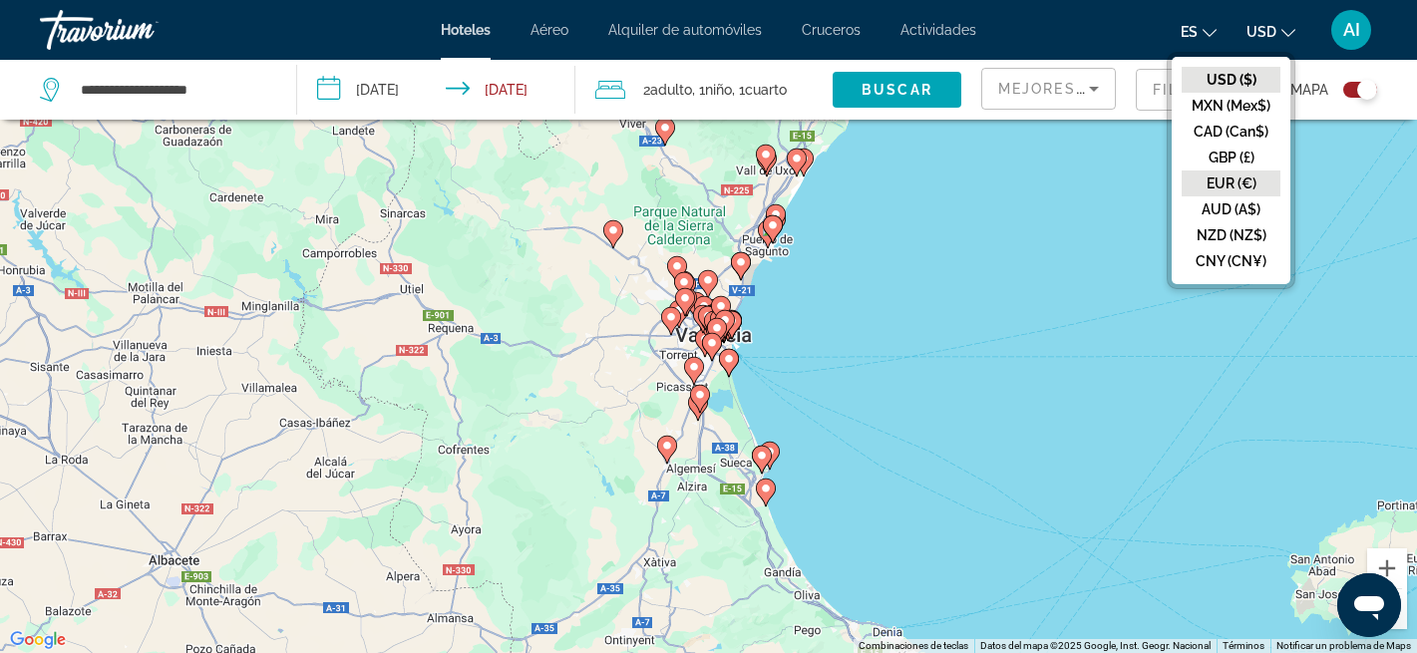
click at [1238, 179] on button "EUR (€)" at bounding box center [1230, 183] width 99 height 26
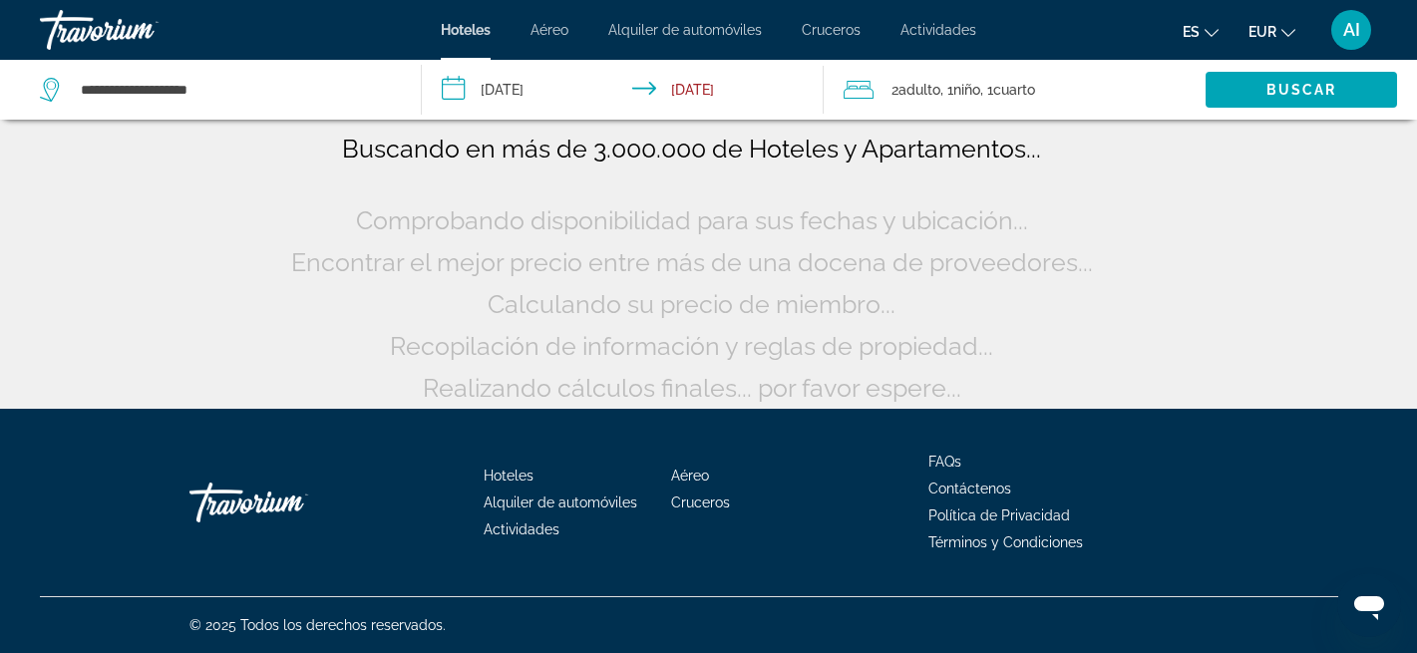
scroll to position [0, 0]
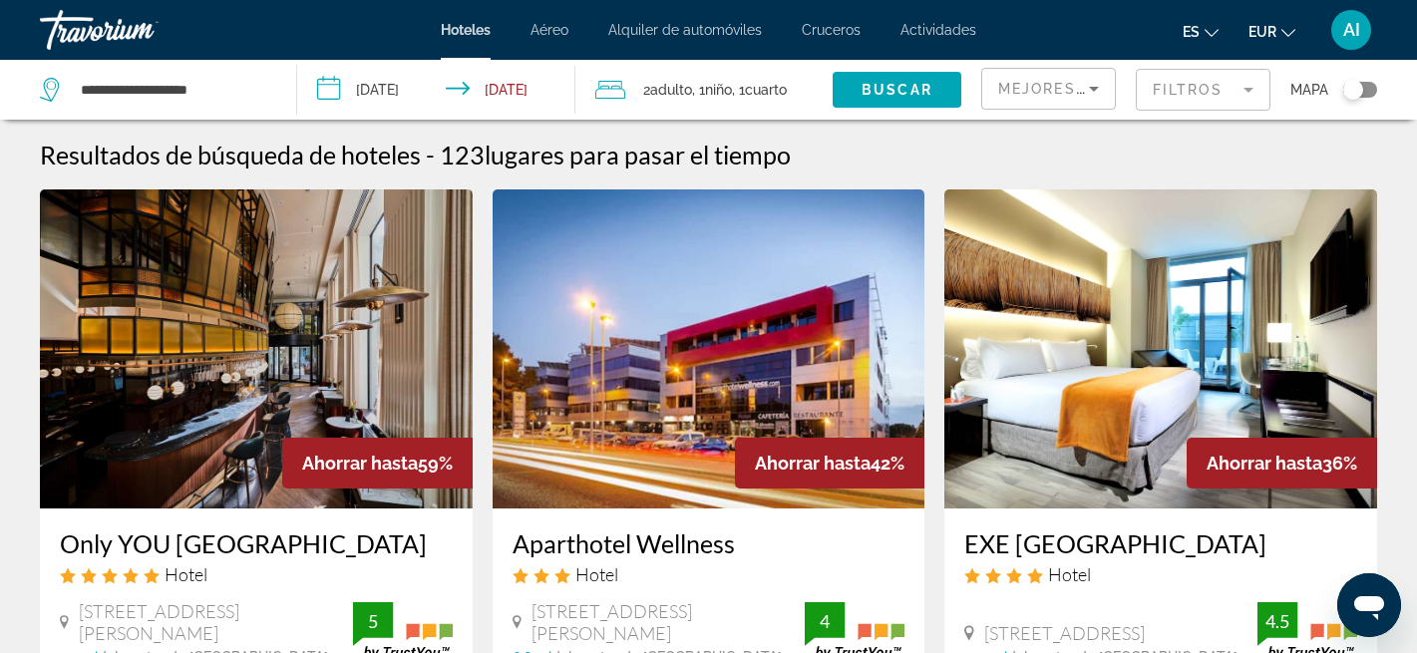
click at [1367, 88] on div "Toggle map" at bounding box center [1360, 90] width 34 height 16
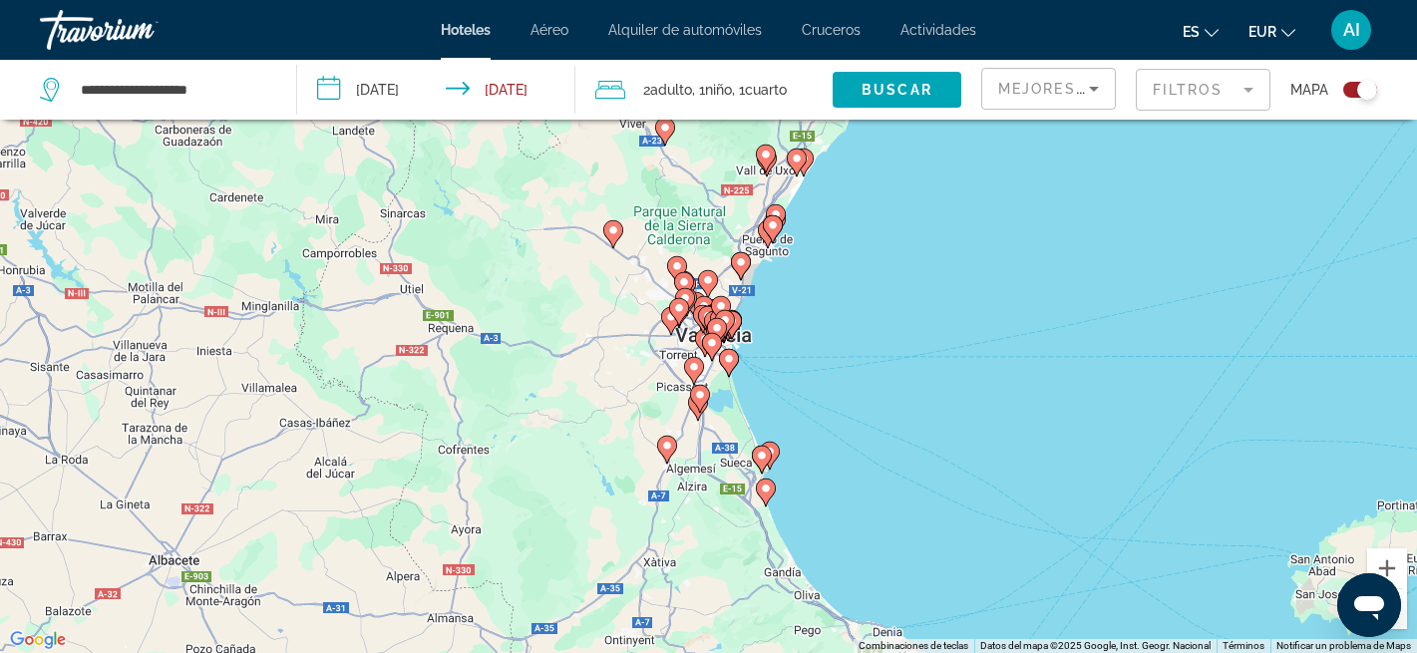
click at [779, 351] on div "Para activar la función de arrastre con el teclado, pulsa Alt + Intro. Cuando h…" at bounding box center [708, 326] width 1417 height 653
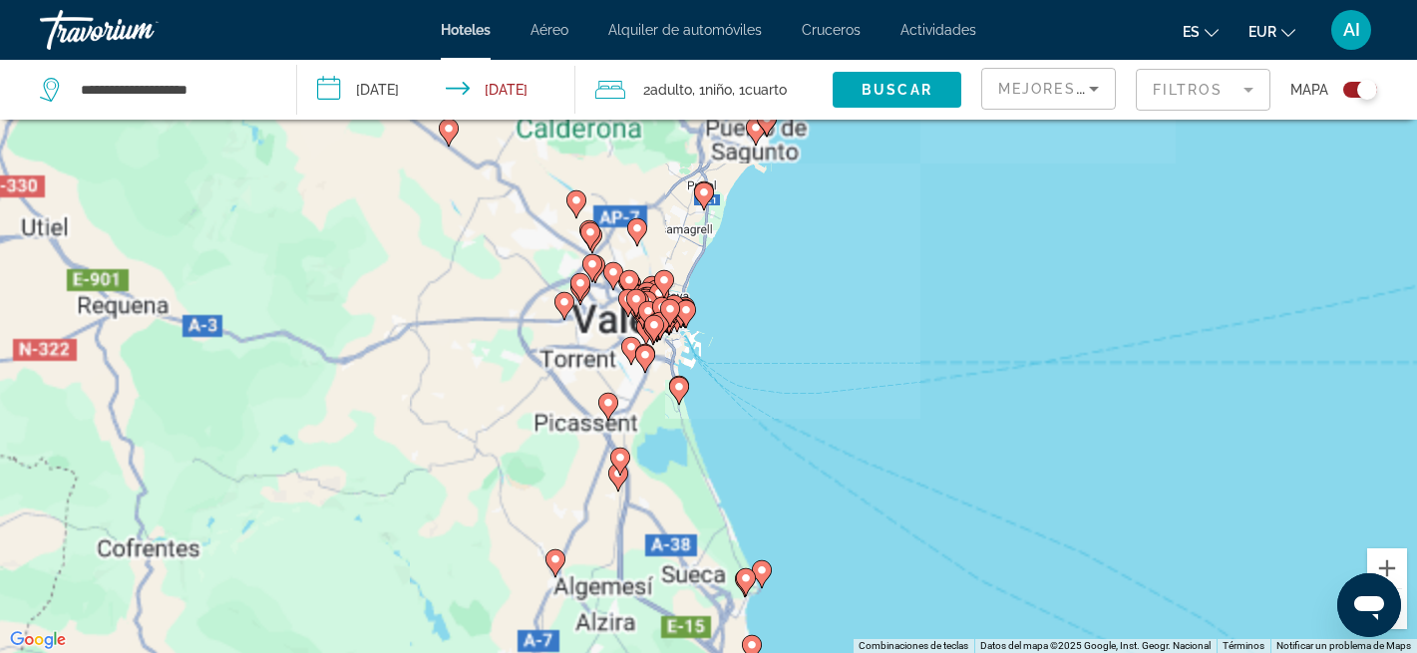
click at [808, 450] on div "Para activar la función de arrastre con el teclado, pulsa Alt + Intro. Cuando h…" at bounding box center [708, 326] width 1417 height 653
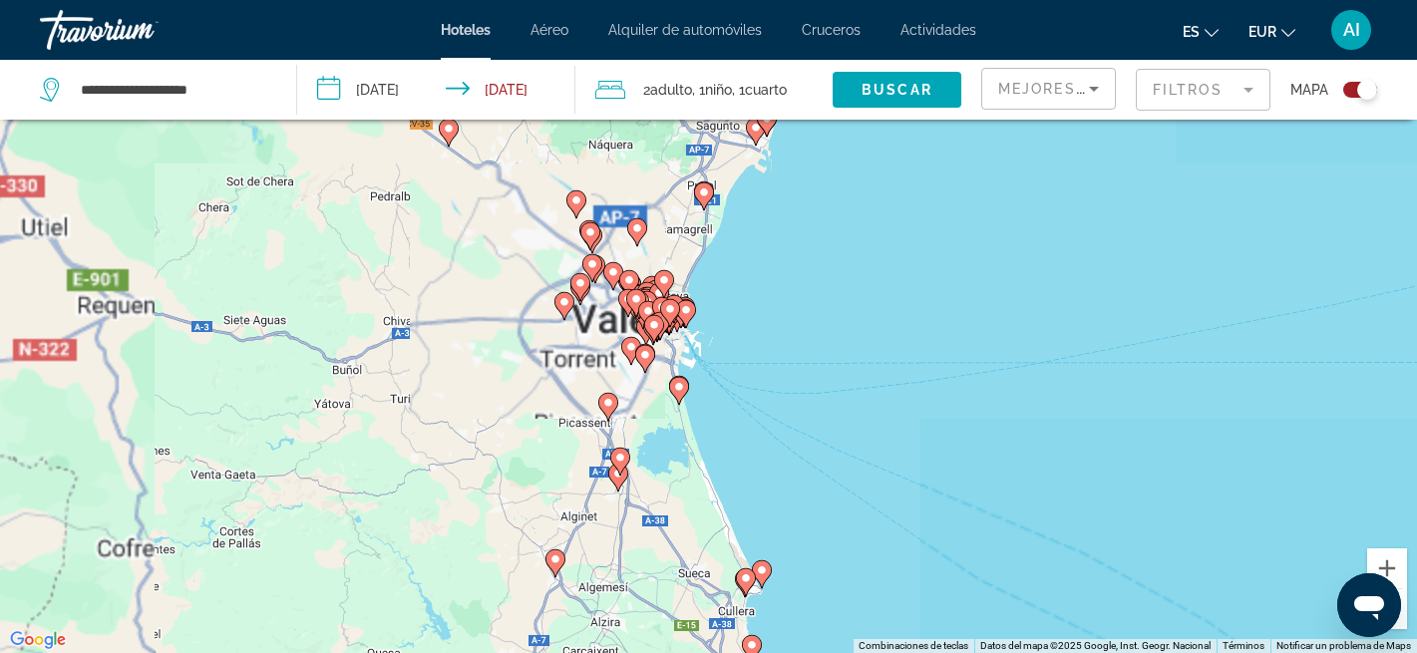
click at [808, 450] on div "Para activar la función de arrastre con el teclado, pulsa Alt + Intro. Cuando h…" at bounding box center [708, 326] width 1417 height 653
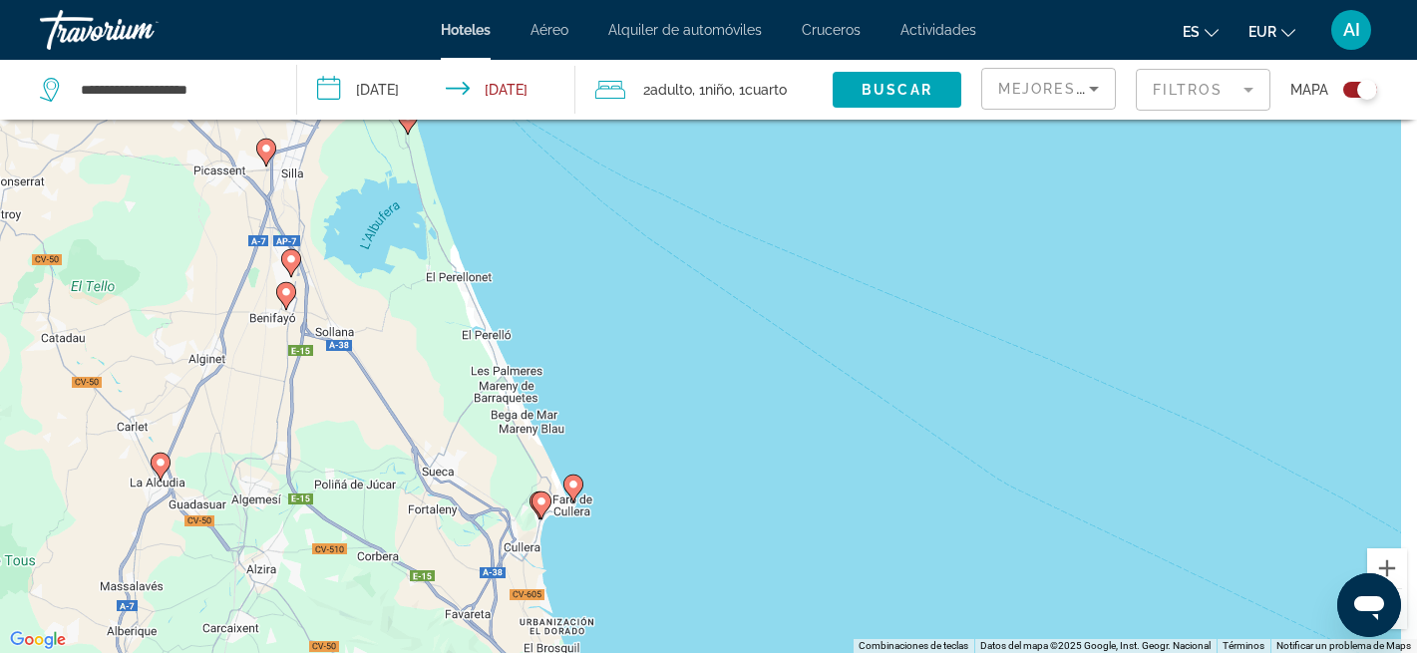
drag, startPoint x: 818, startPoint y: 561, endPoint x: 673, endPoint y: 335, distance: 268.6
click at [673, 335] on div "Para activar la función de arrastre con el teclado, pulsa Alt + Intro. Cuando h…" at bounding box center [708, 326] width 1417 height 653
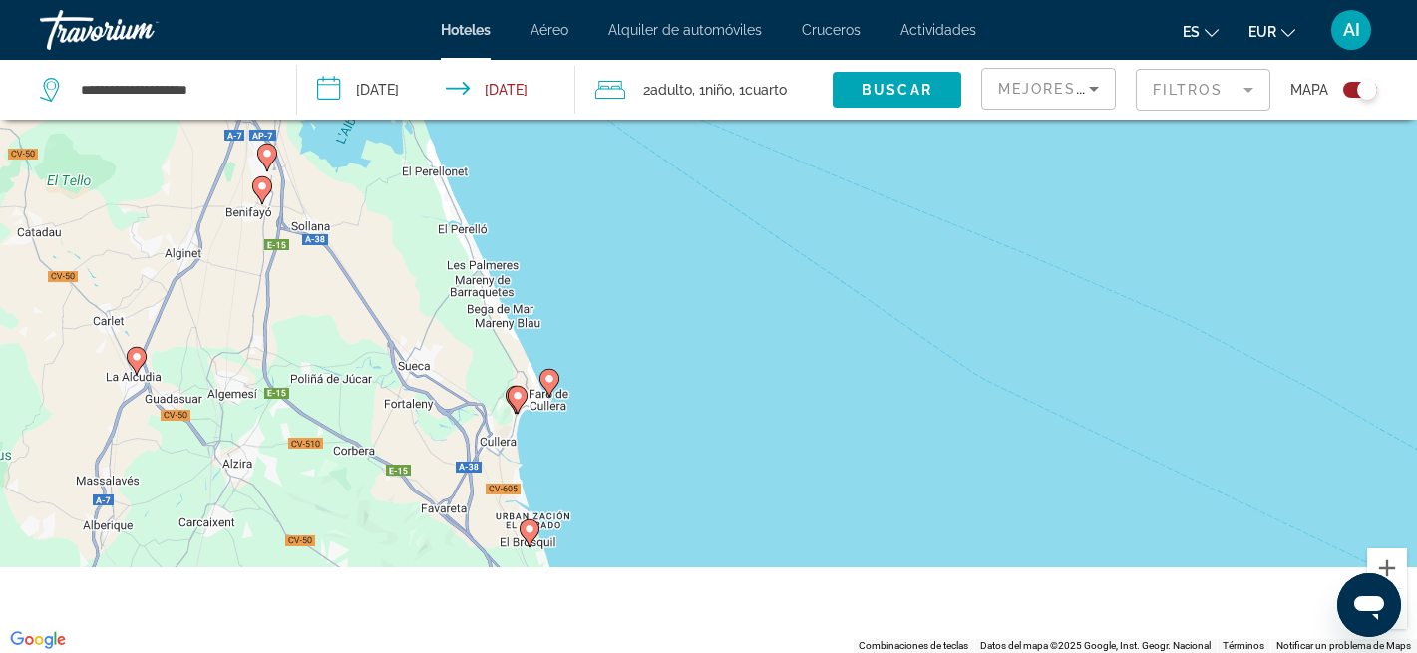
drag, startPoint x: 689, startPoint y: 541, endPoint x: 663, endPoint y: 427, distance: 117.6
click at [663, 427] on div "Para activar la función de arrastre con el teclado, pulsa Alt + Intro. Cuando h…" at bounding box center [708, 326] width 1417 height 653
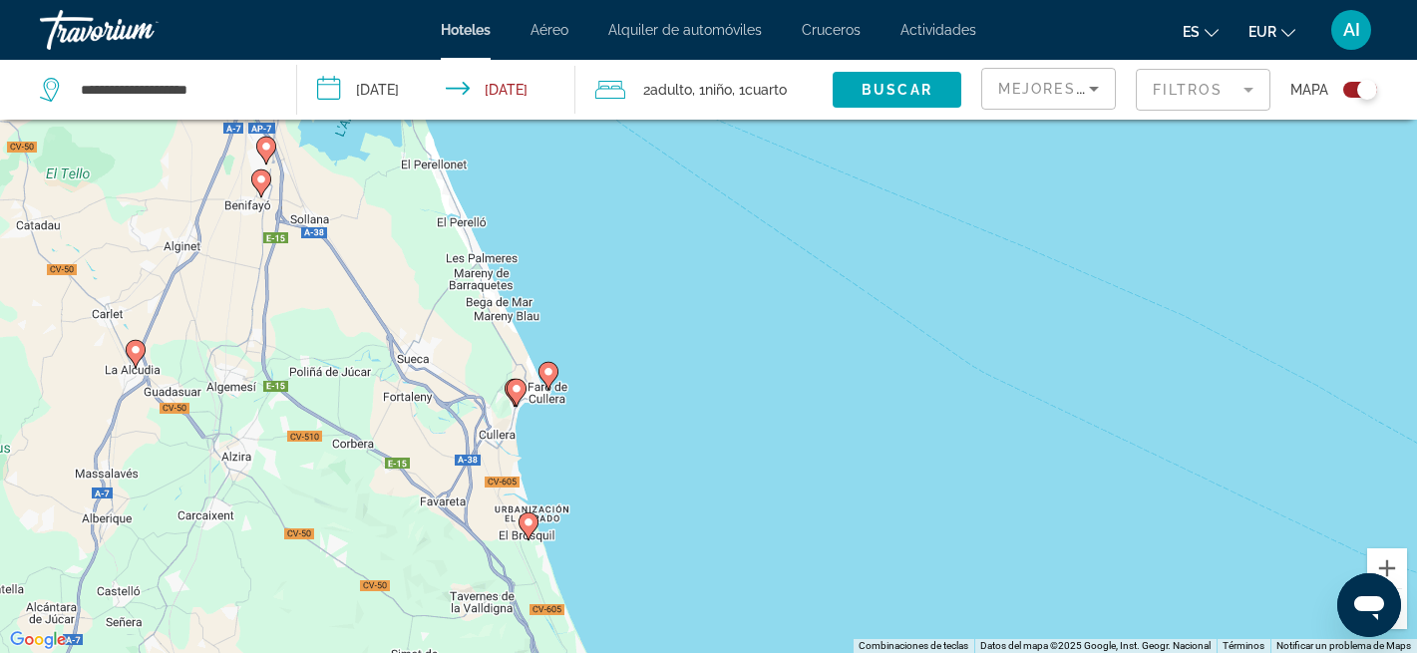
click at [551, 372] on image "Main content" at bounding box center [548, 372] width 12 height 12
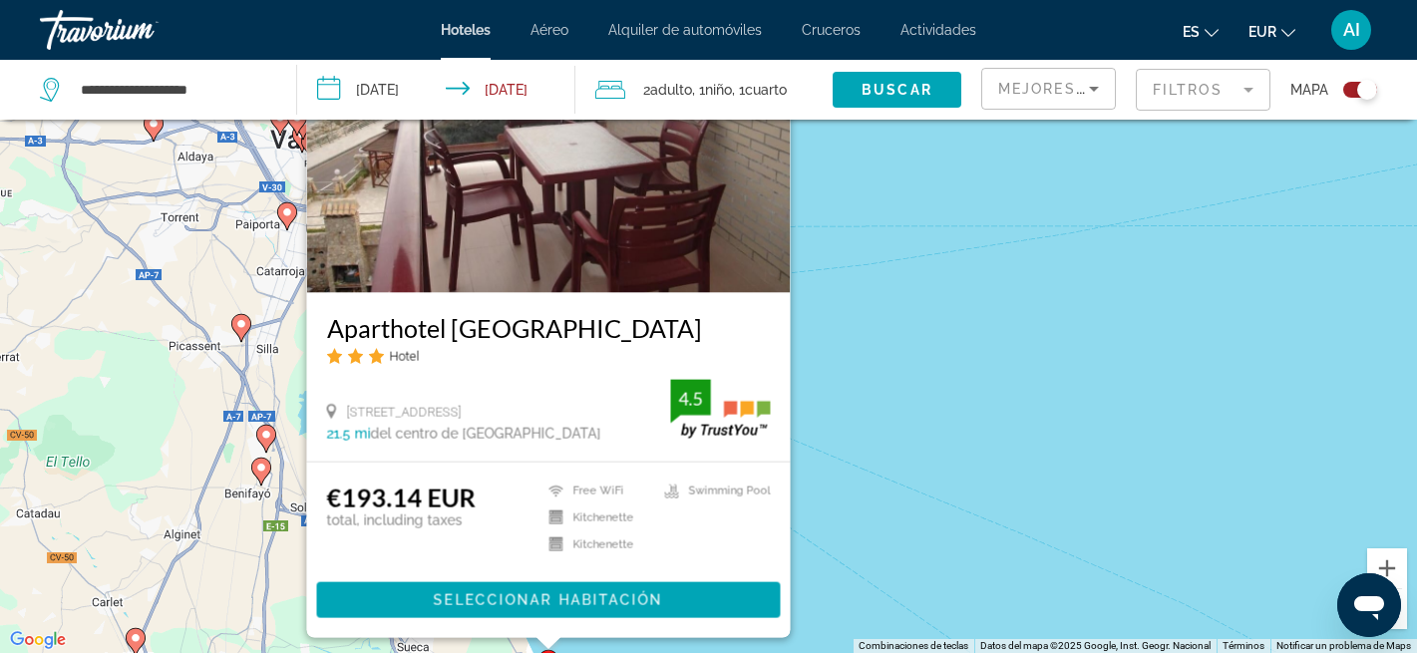
drag, startPoint x: 659, startPoint y: 332, endPoint x: 767, endPoint y: 382, distance: 118.7
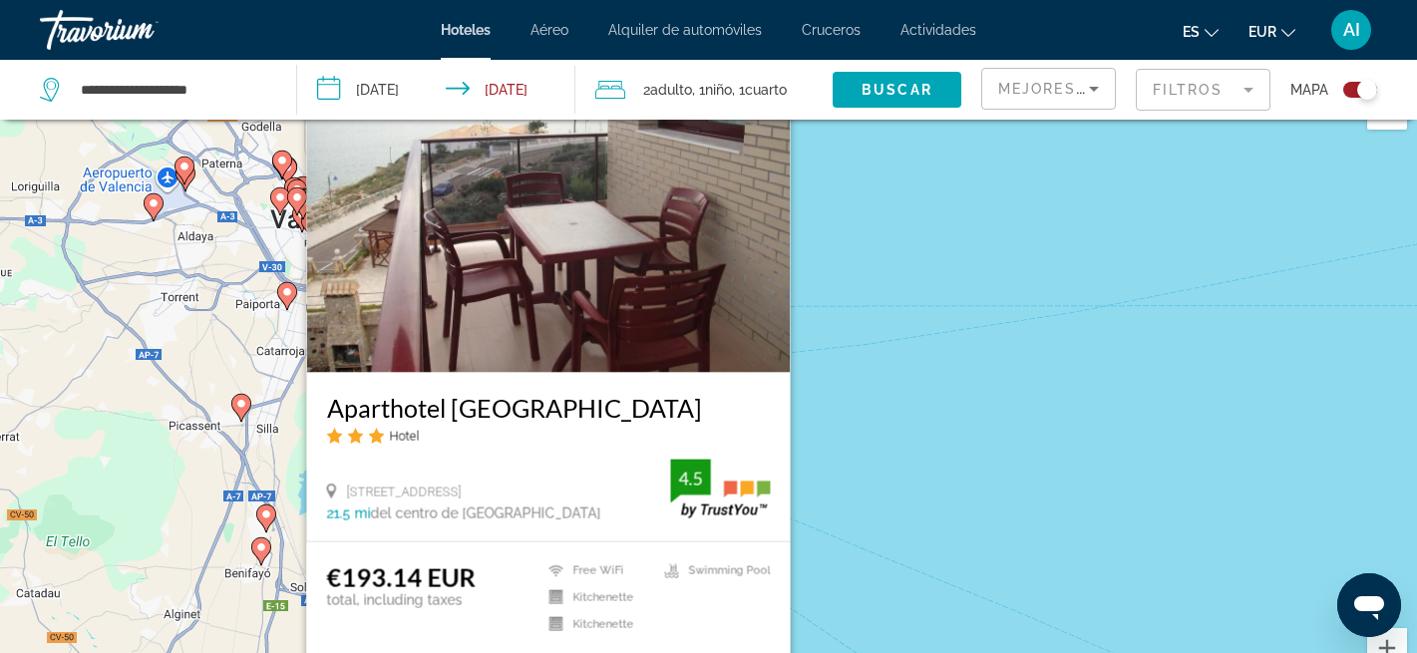
scroll to position [0, 0]
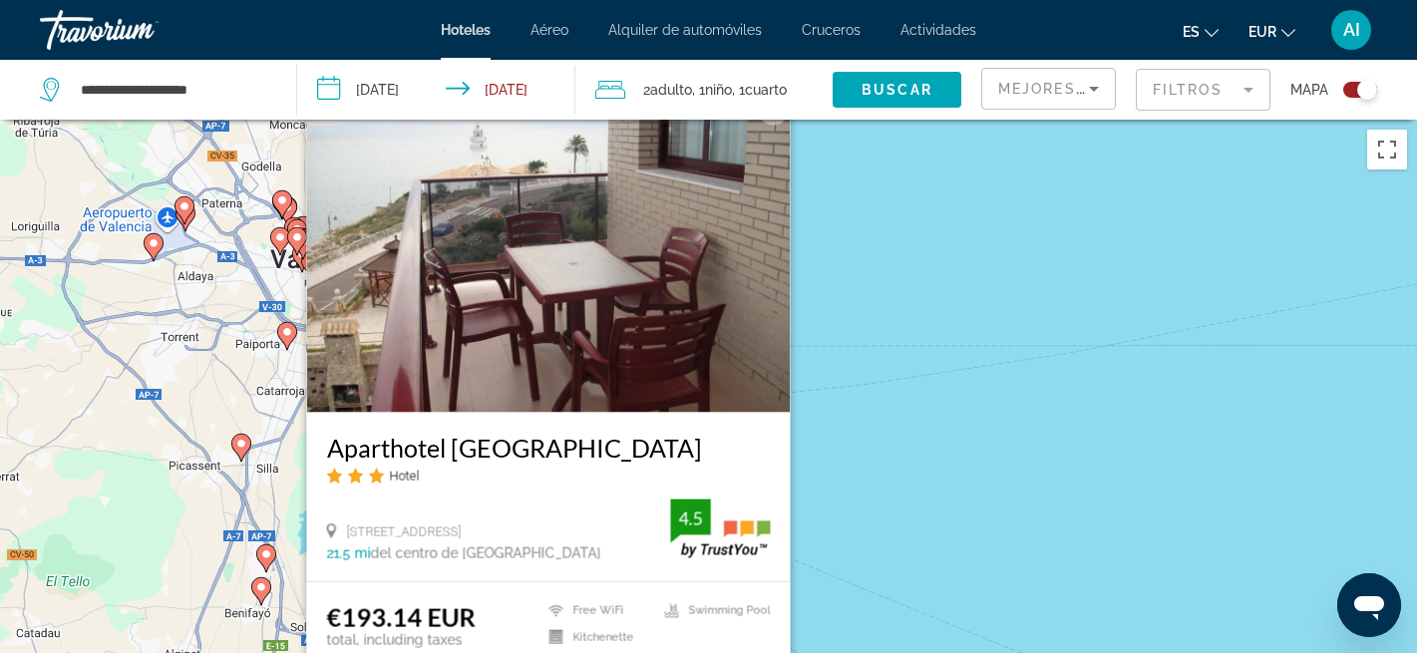
click at [950, 320] on div "Para activar la función de arrastre con el teclado, pulsa Alt + Intro. Cuando h…" at bounding box center [708, 446] width 1417 height 653
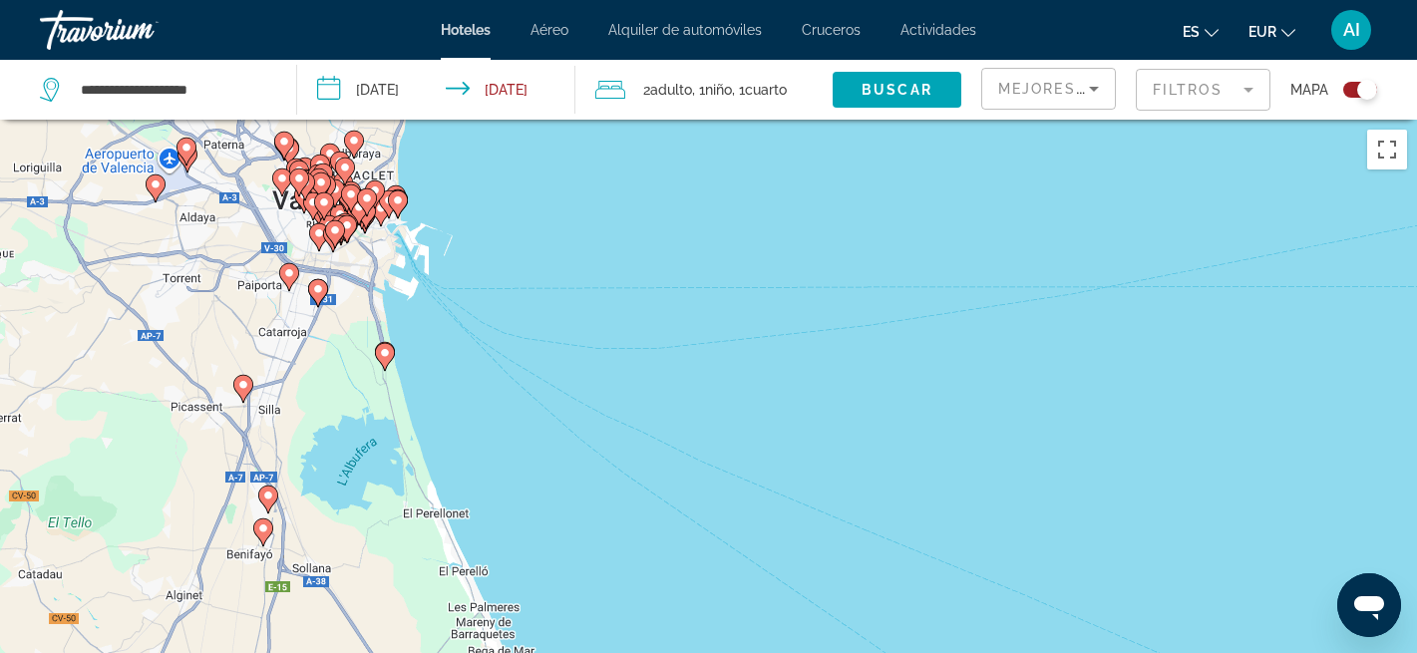
drag, startPoint x: 542, startPoint y: 502, endPoint x: 508, endPoint y: 197, distance: 306.0
click at [508, 197] on div "Para activar la función de arrastre con el teclado, pulsa Alt + Intro. Cuando h…" at bounding box center [708, 446] width 1417 height 653
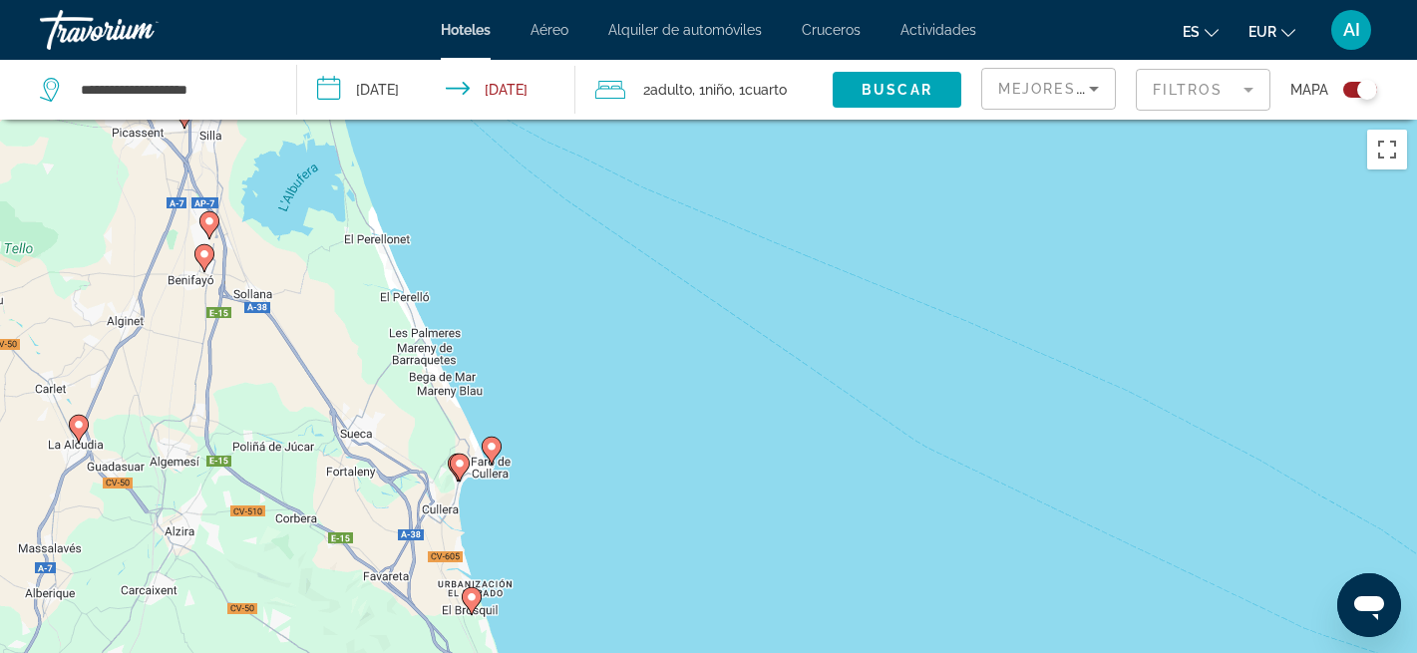
drag, startPoint x: 584, startPoint y: 492, endPoint x: 525, endPoint y: 213, distance: 284.3
click at [525, 213] on div "Para activar la función de arrastre con el teclado, pulsa Alt + Intro. Cuando h…" at bounding box center [708, 446] width 1417 height 653
click at [586, 592] on div "Para activar la función de arrastre con el teclado, pulsa Alt + Intro. Cuando h…" at bounding box center [708, 446] width 1417 height 653
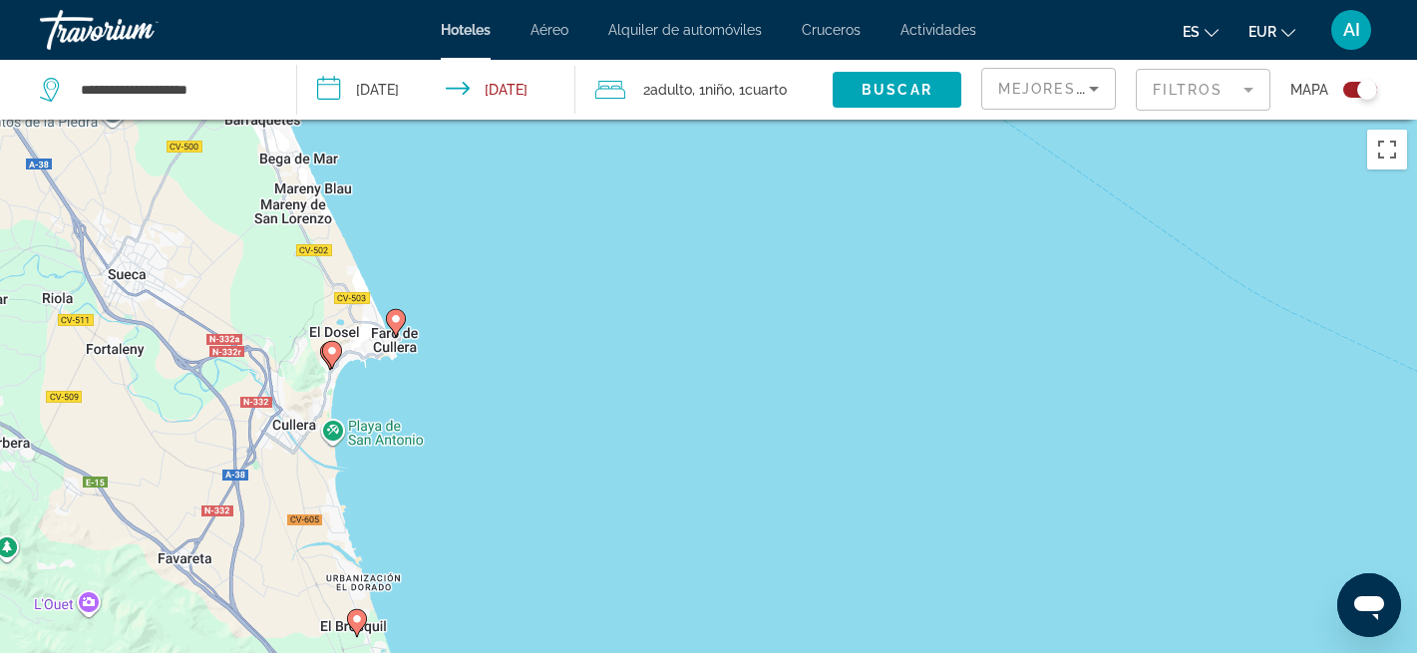
click at [334, 355] on image "Main content" at bounding box center [332, 351] width 12 height 12
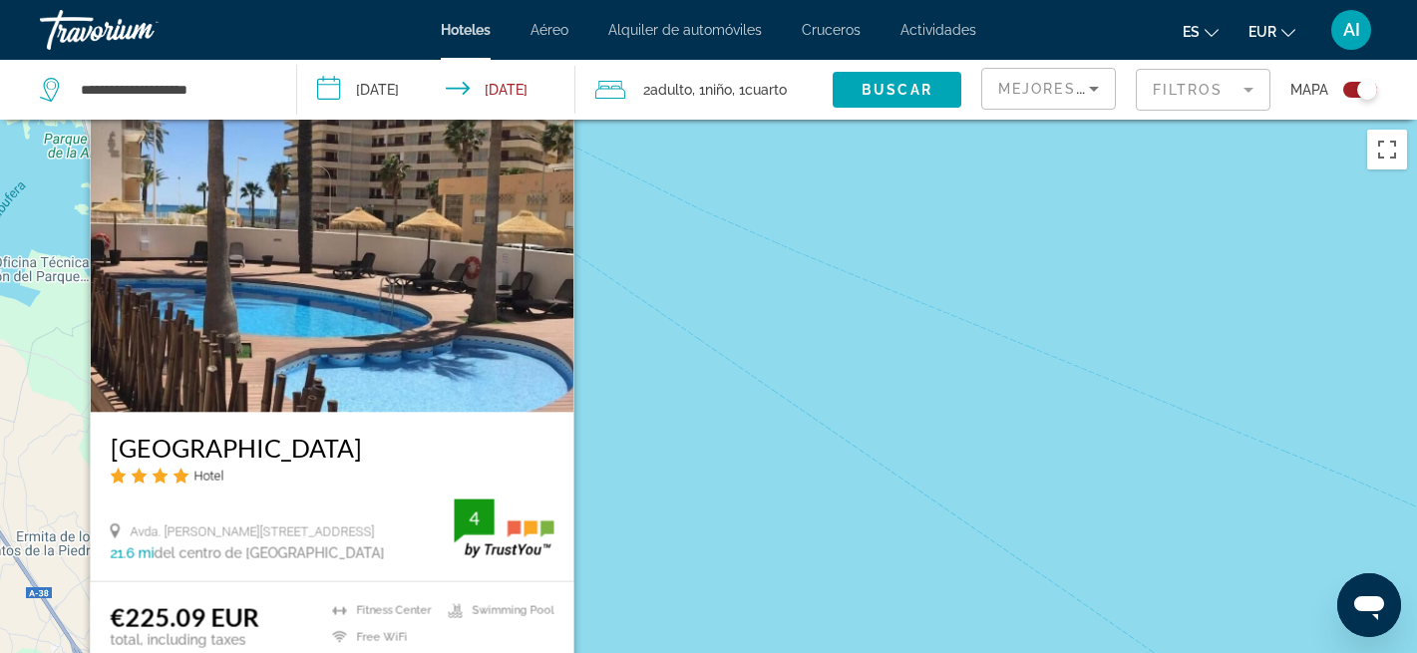
click at [464, 287] on img "Main content" at bounding box center [332, 252] width 484 height 319
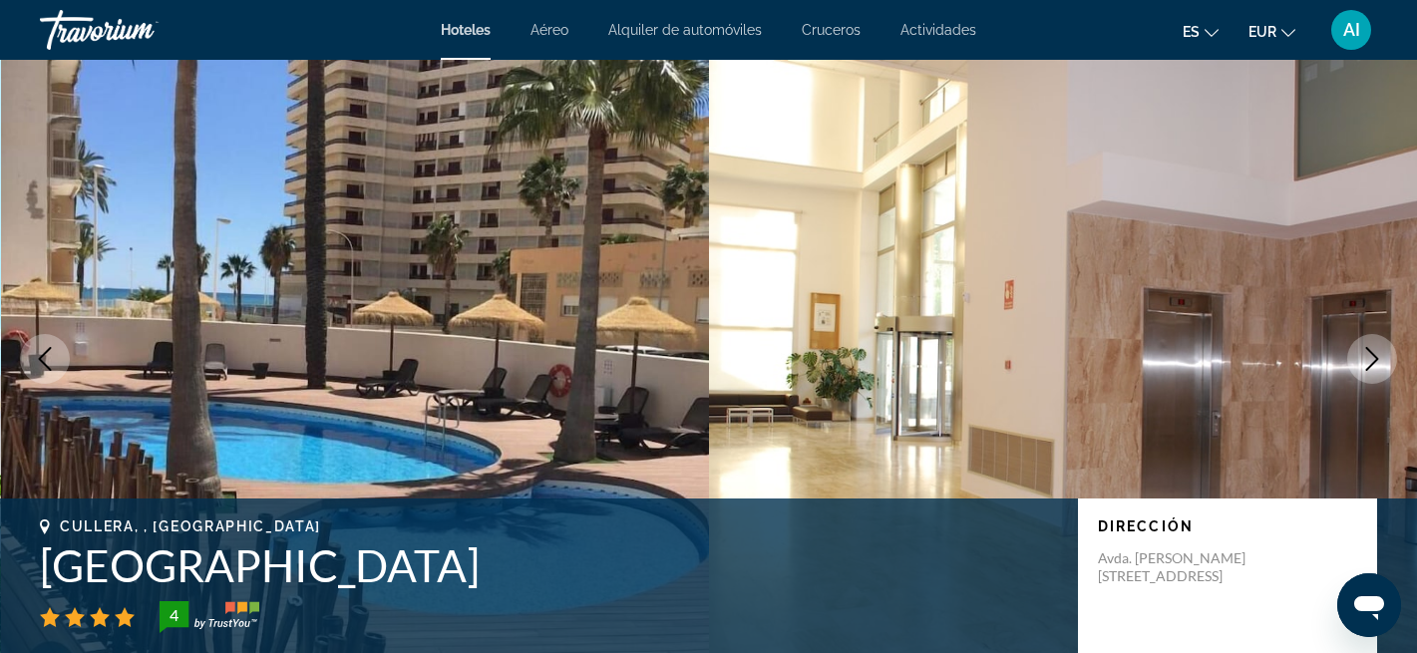
click at [1373, 358] on icon "Next image" at bounding box center [1372, 359] width 24 height 24
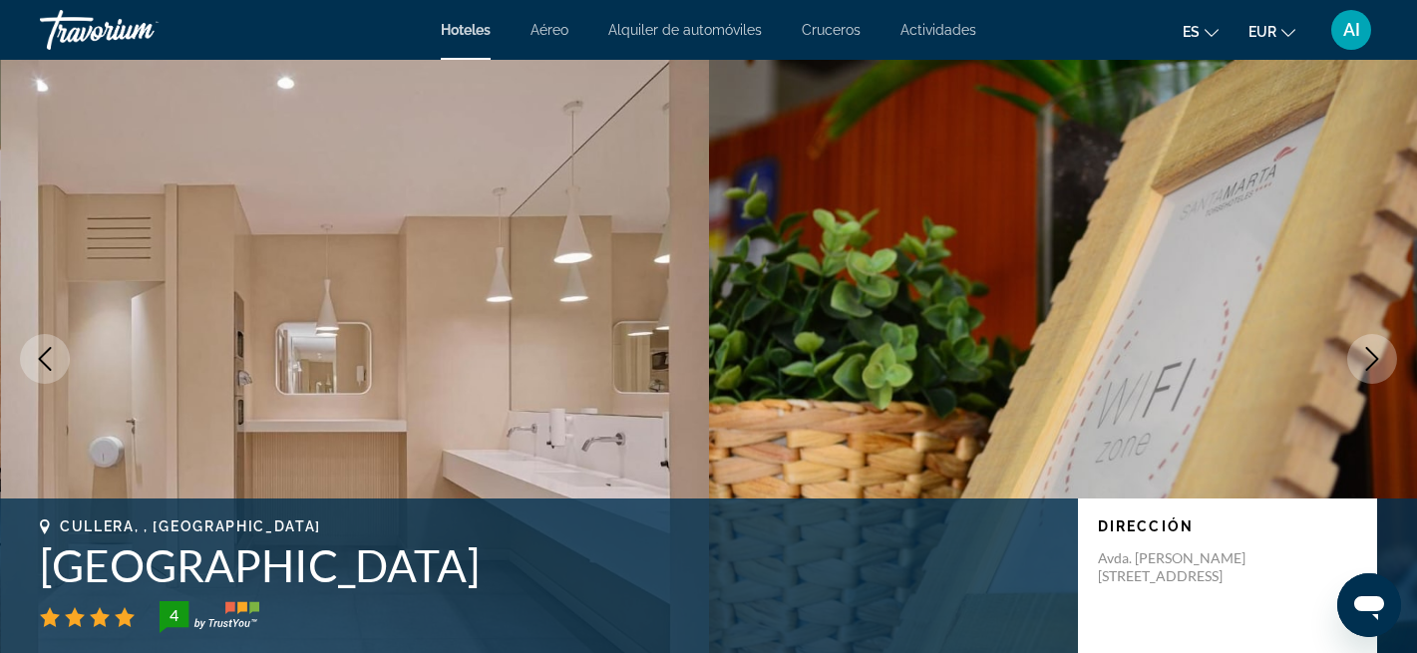
click at [1373, 358] on icon "Next image" at bounding box center [1372, 359] width 24 height 24
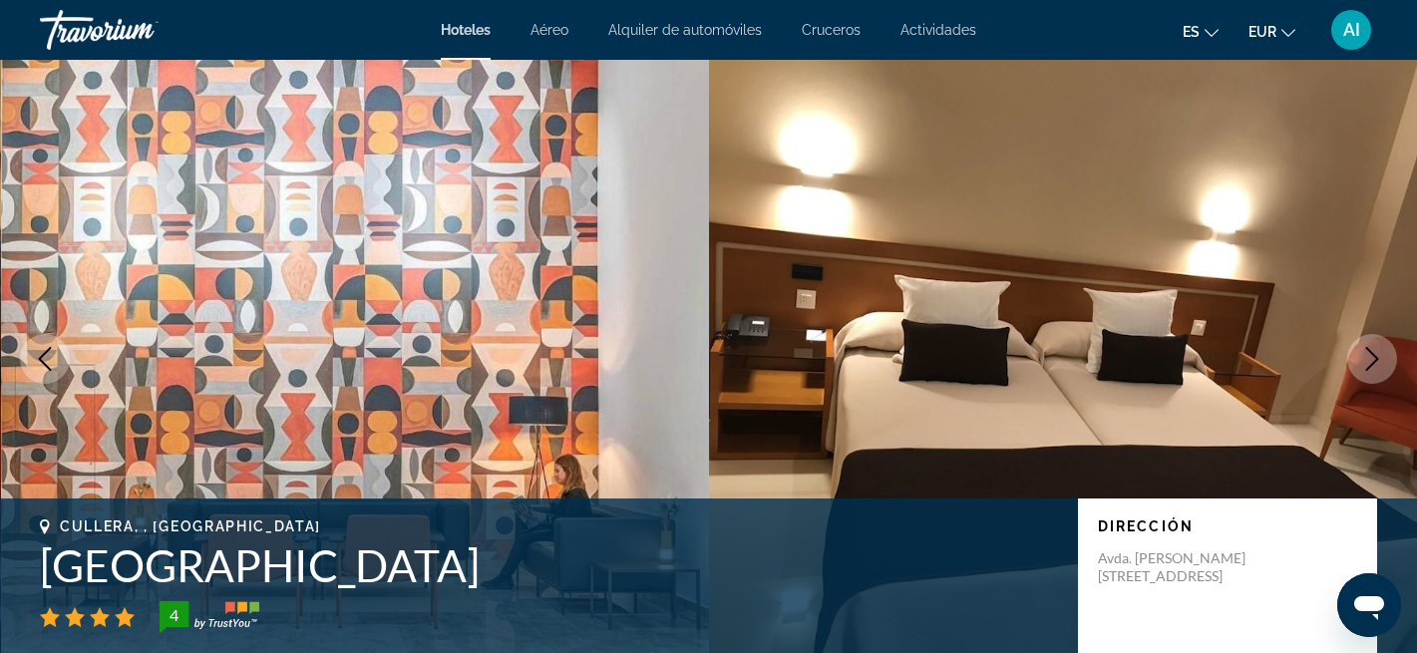
click at [1373, 358] on icon "Next image" at bounding box center [1372, 359] width 24 height 24
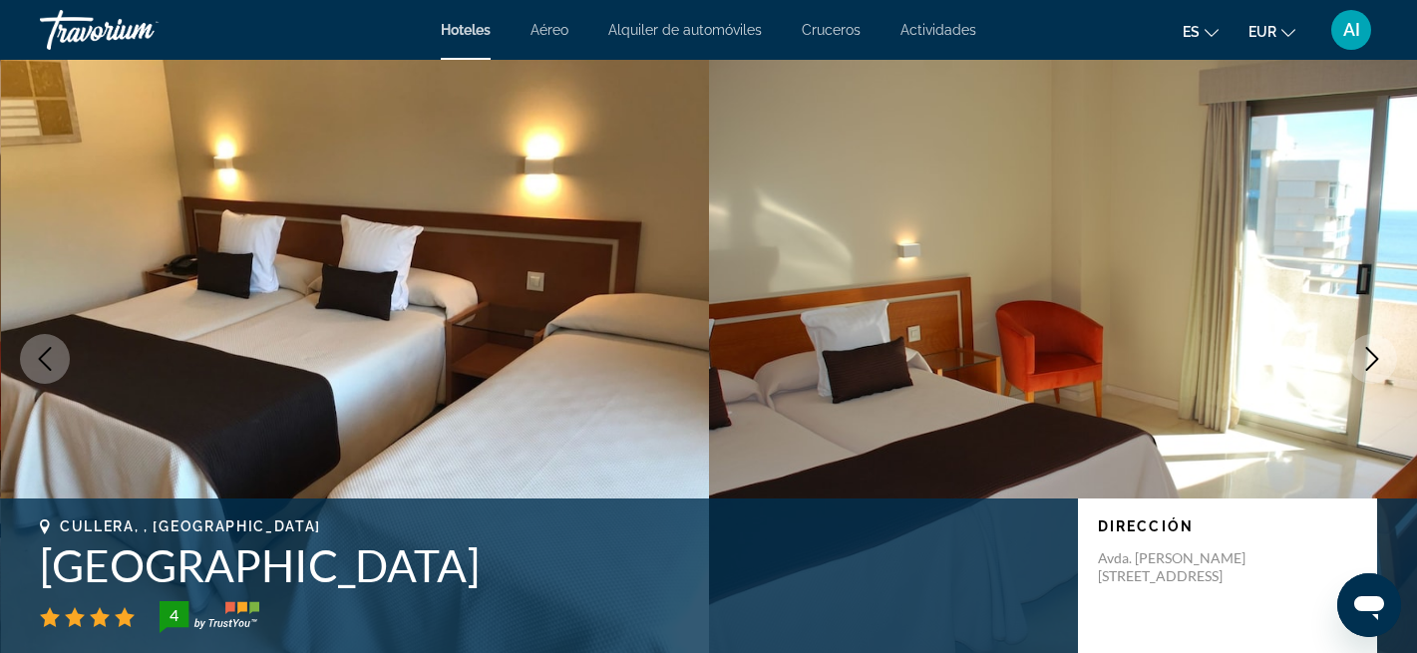
click at [1373, 358] on icon "Next image" at bounding box center [1372, 359] width 24 height 24
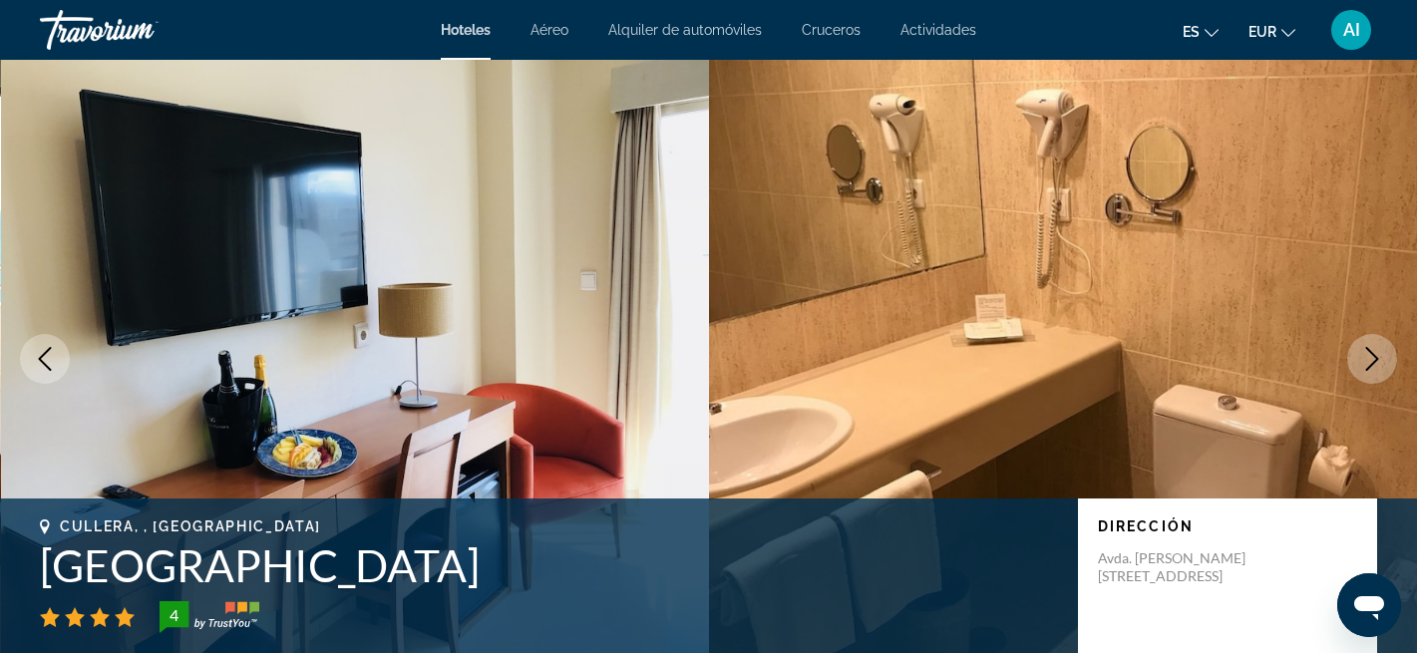
click at [1373, 358] on icon "Next image" at bounding box center [1372, 359] width 24 height 24
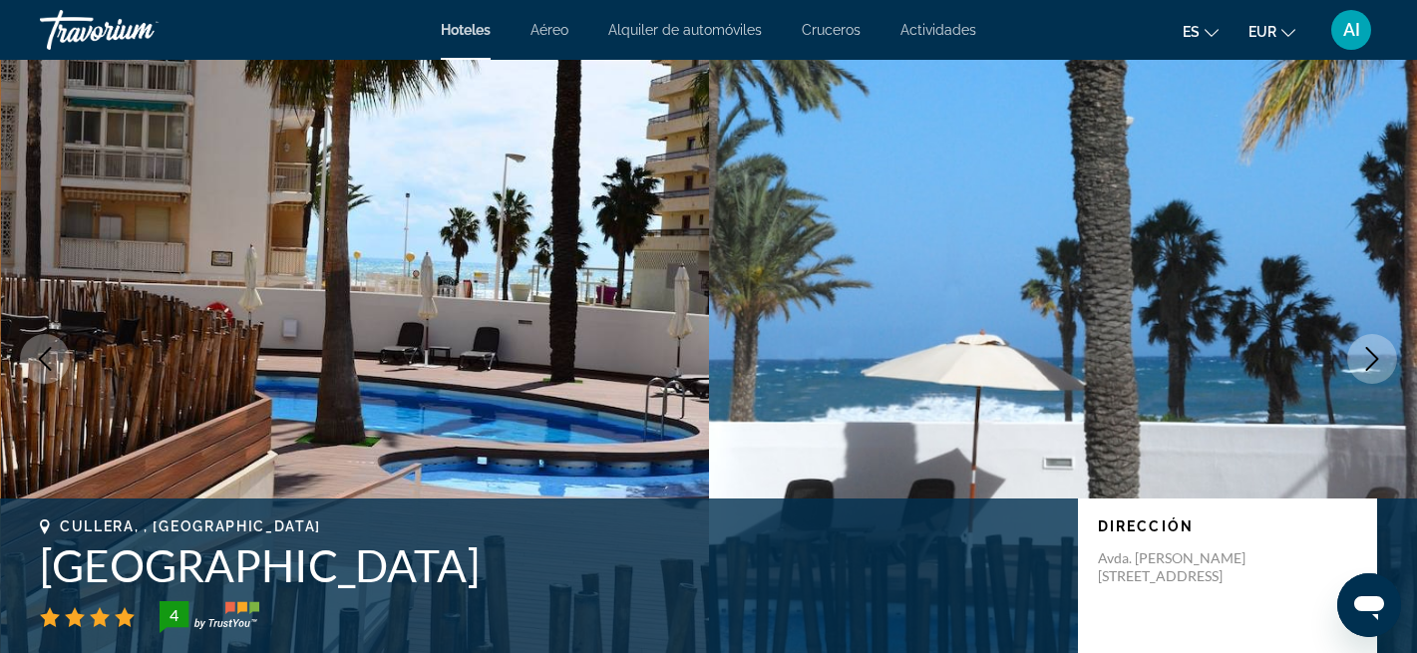
click at [1373, 358] on icon "Next image" at bounding box center [1372, 359] width 24 height 24
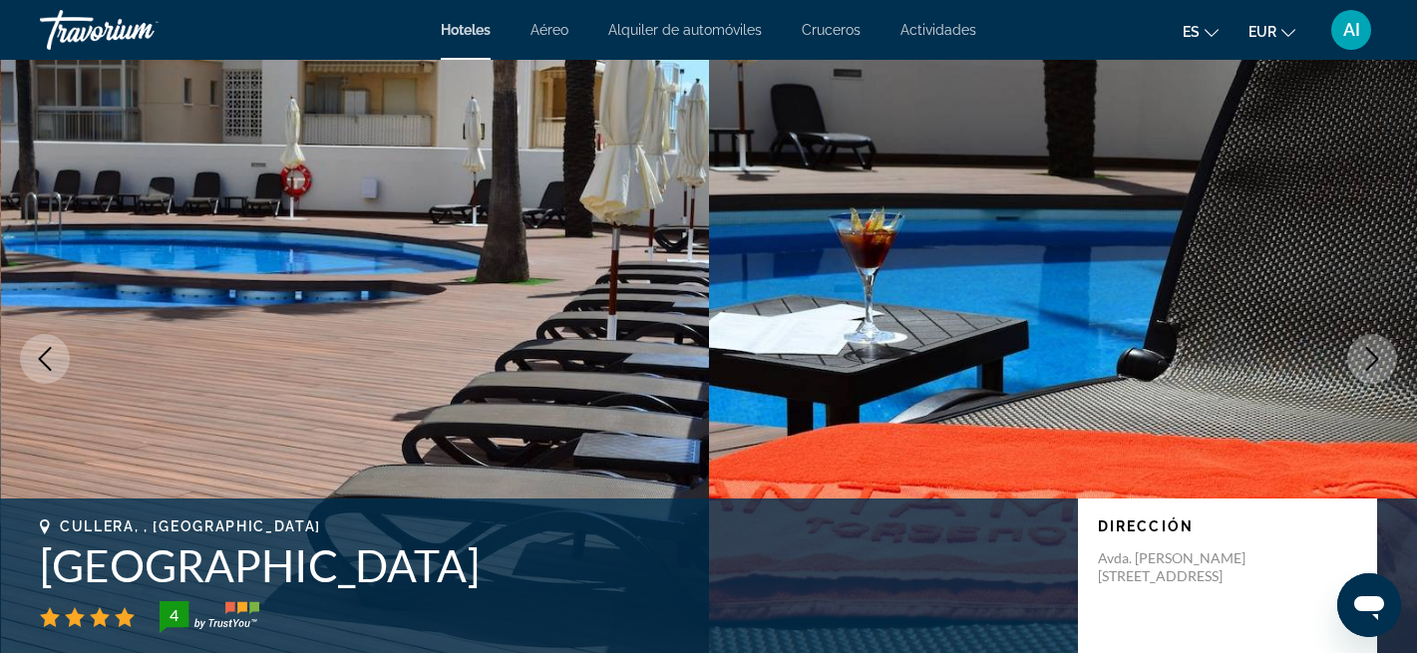
click at [52, 358] on icon "Previous image" at bounding box center [45, 359] width 24 height 24
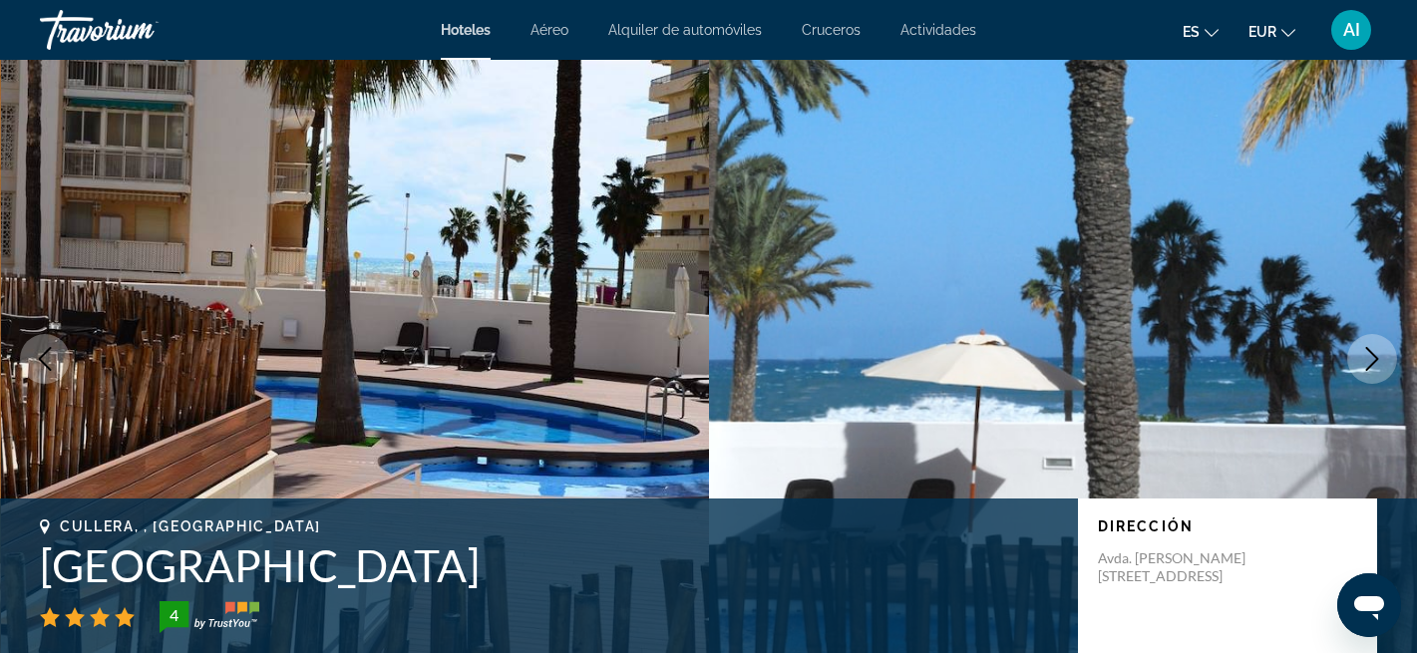
click at [1373, 361] on icon "Next image" at bounding box center [1372, 359] width 24 height 24
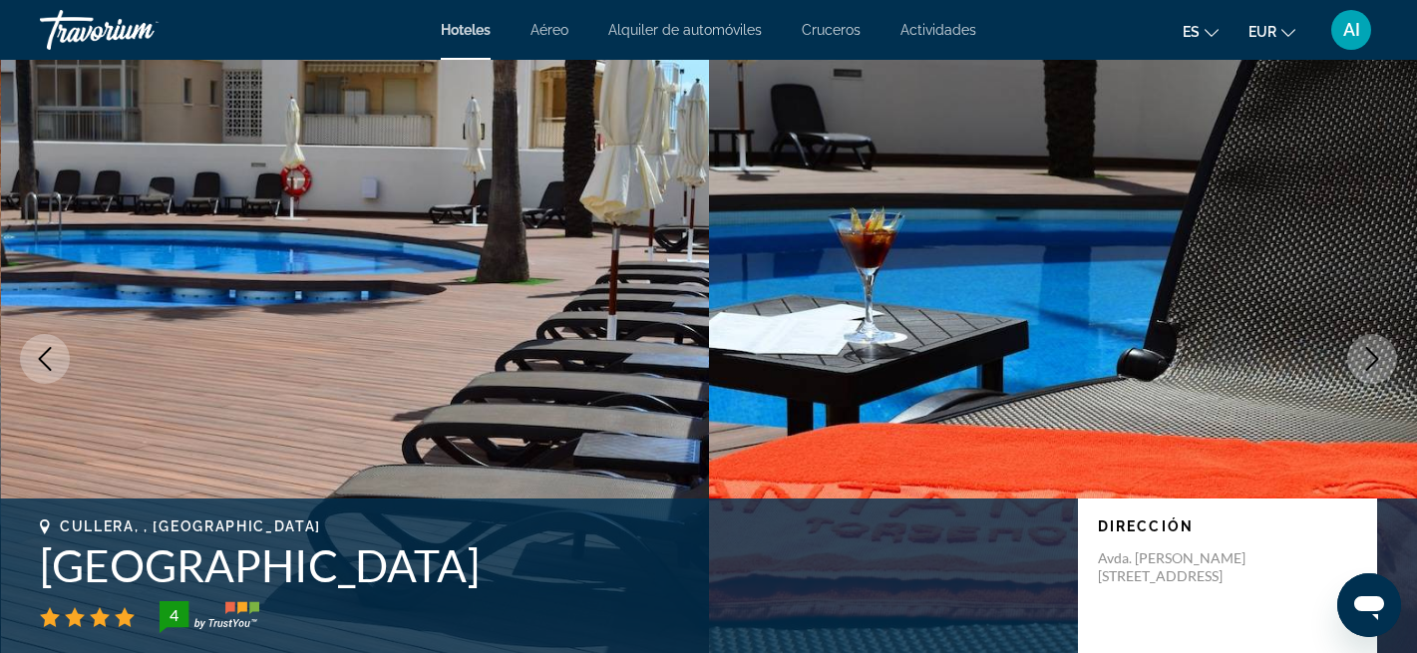
click at [1373, 361] on icon "Next image" at bounding box center [1372, 359] width 24 height 24
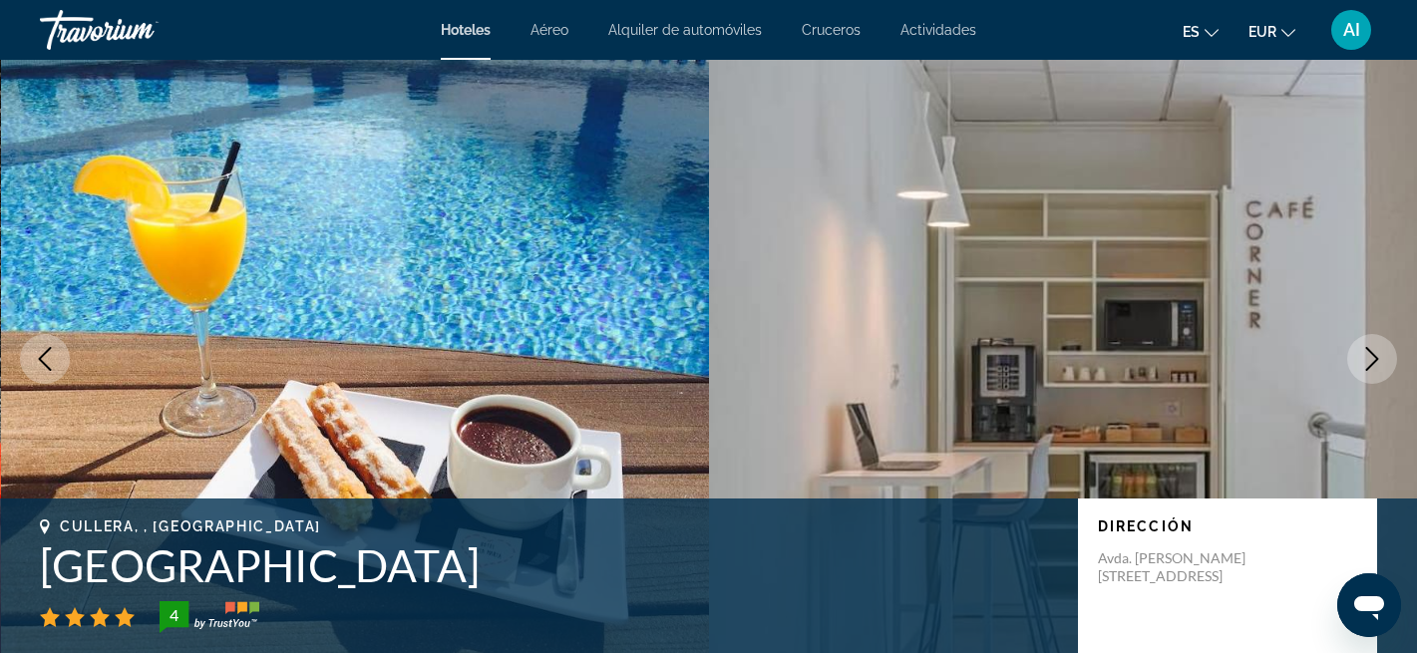
click at [1373, 361] on icon "Next image" at bounding box center [1372, 359] width 24 height 24
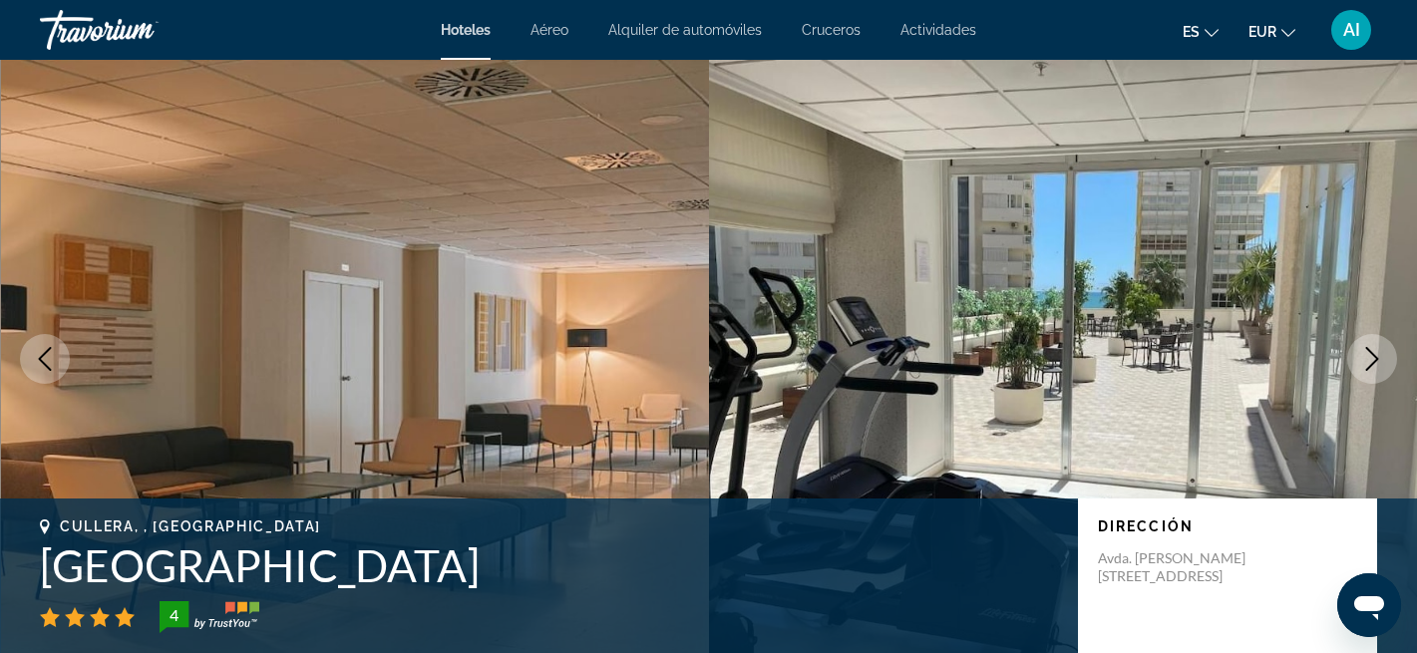
click at [1182, 322] on img "Main content" at bounding box center [1063, 359] width 709 height 598
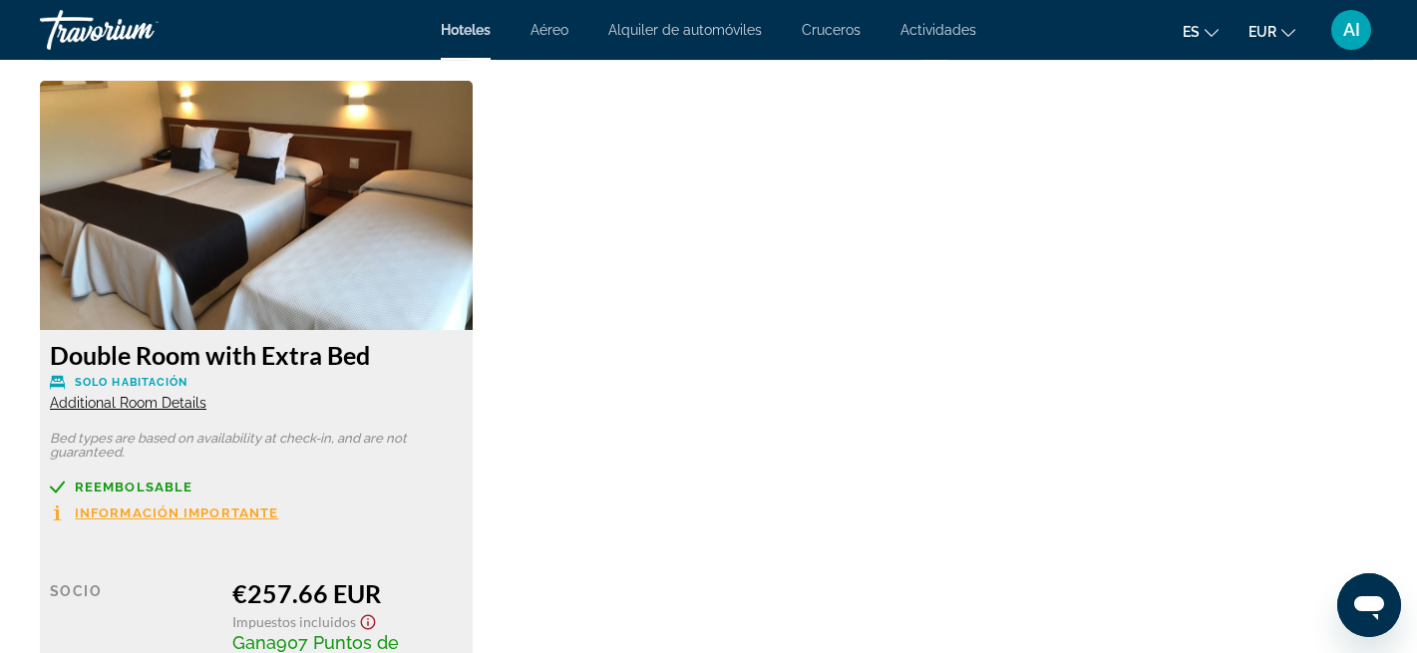
scroll to position [3310, 0]
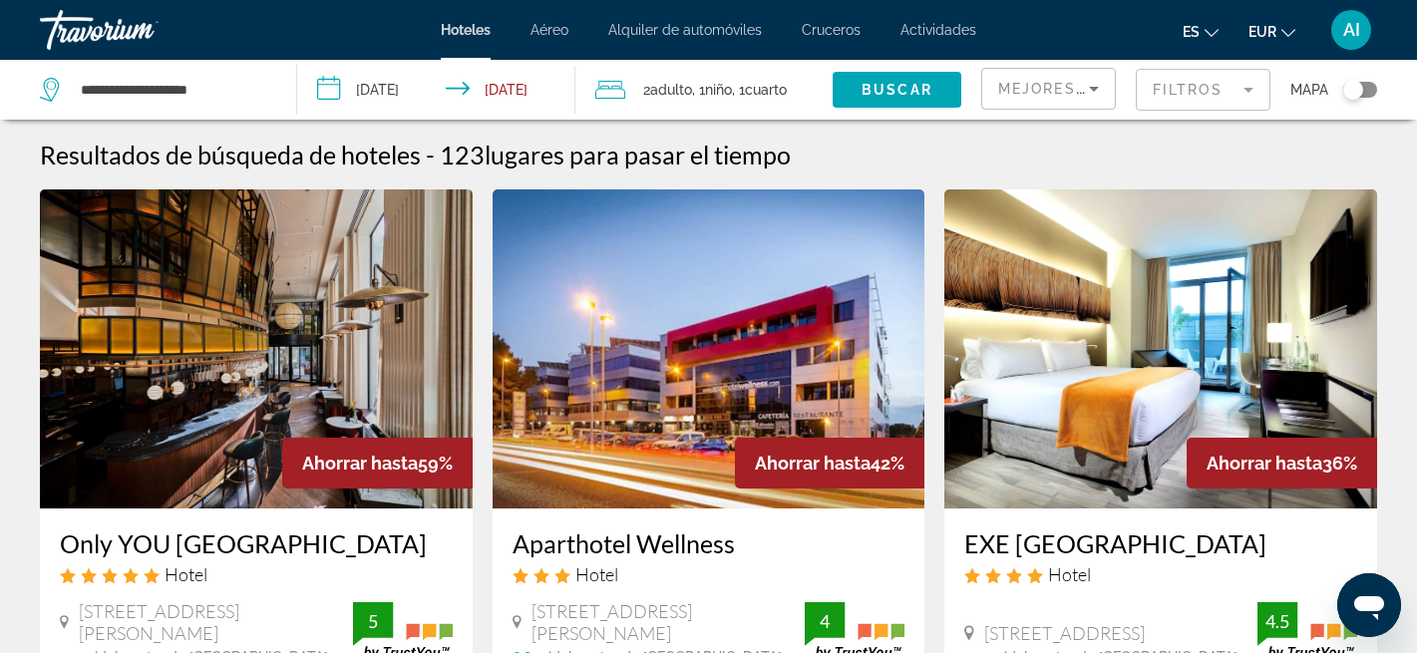
click at [1367, 92] on div "Toggle map" at bounding box center [1360, 90] width 34 height 16
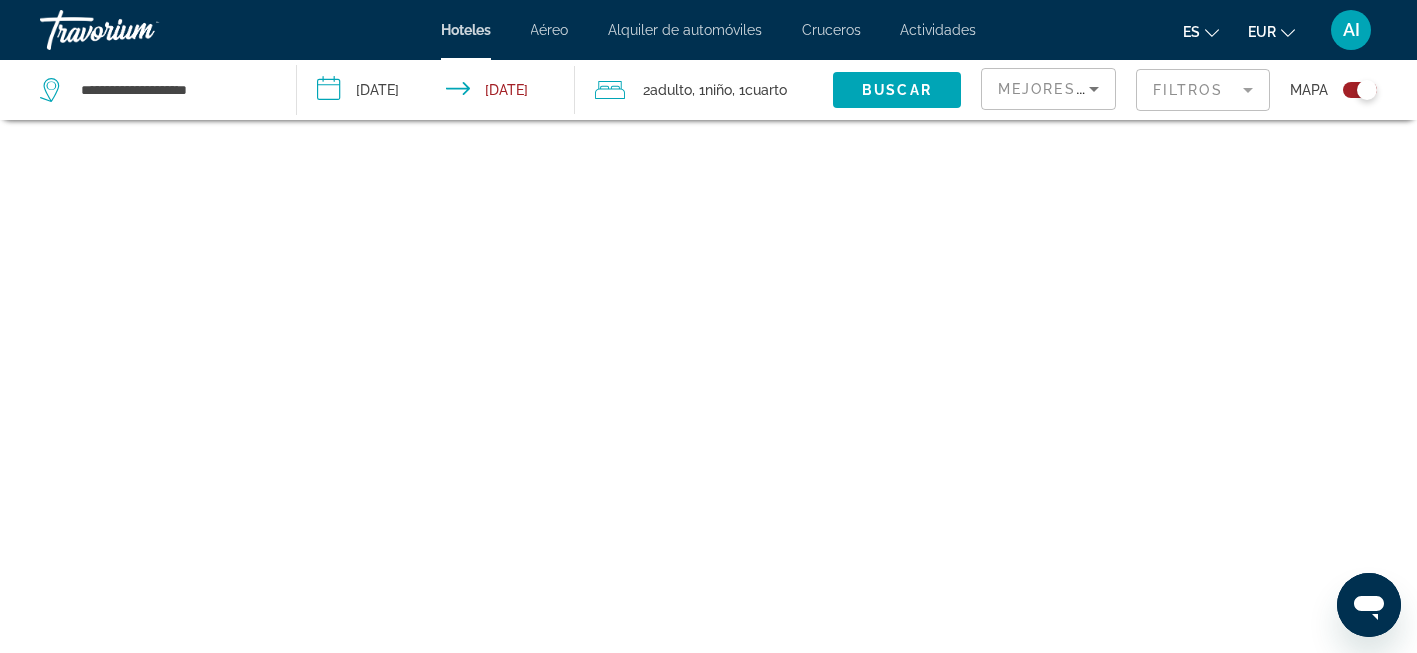
scroll to position [120, 0]
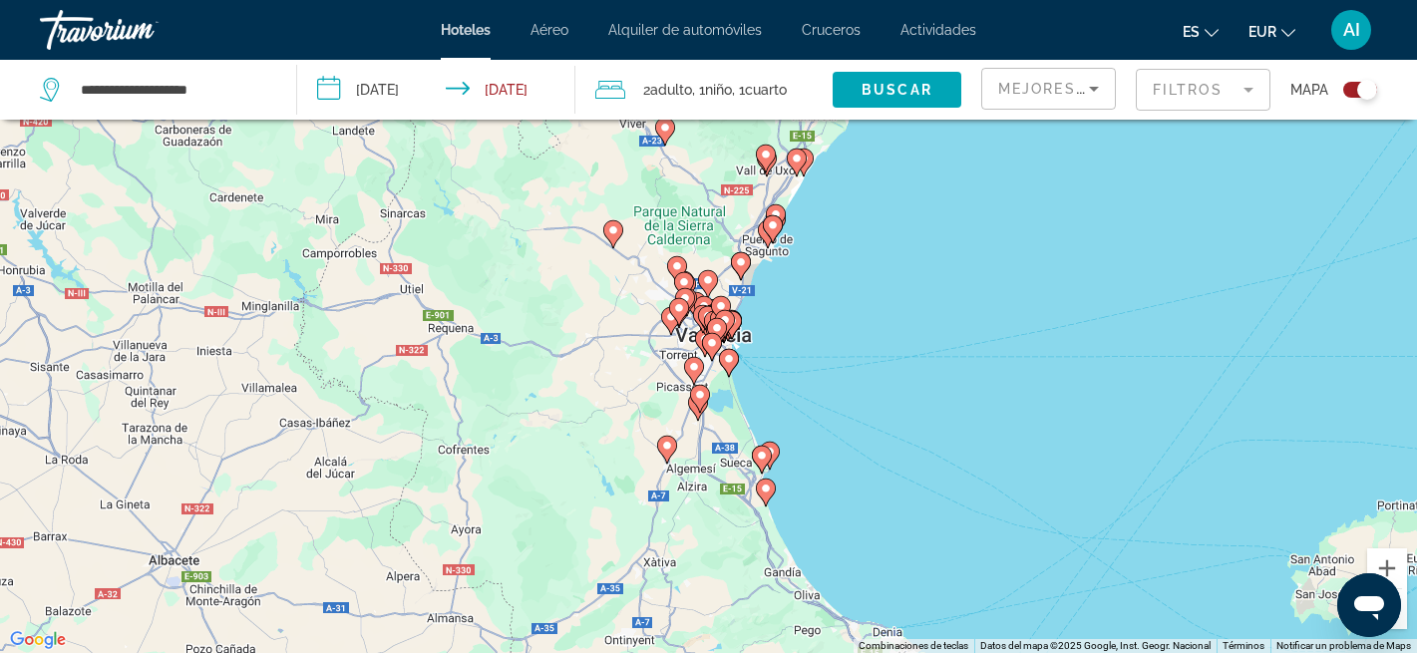
click at [868, 304] on div "Para activar la función de arrastre con el teclado, pulsa Alt + Intro. Cuando h…" at bounding box center [708, 326] width 1417 height 653
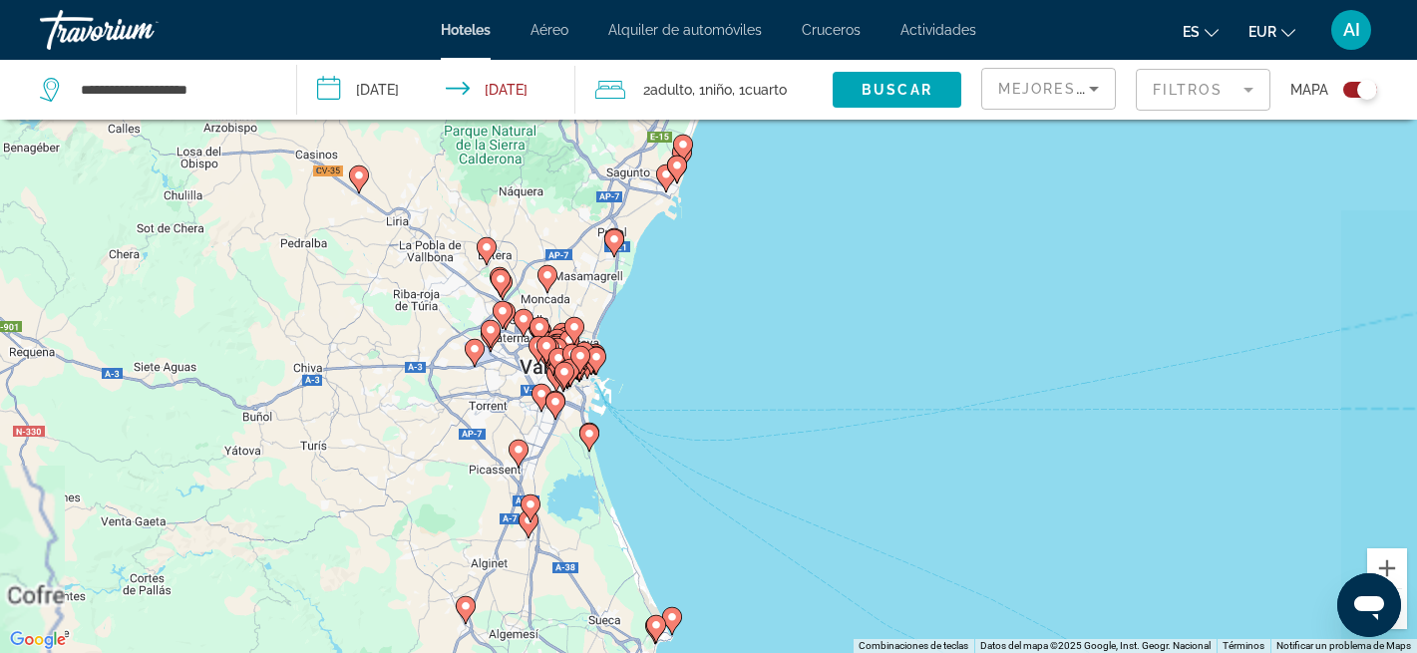
click at [868, 304] on div "Para activar la función de arrastre con el teclado, pulsa Alt + Intro. Cuando h…" at bounding box center [708, 326] width 1417 height 653
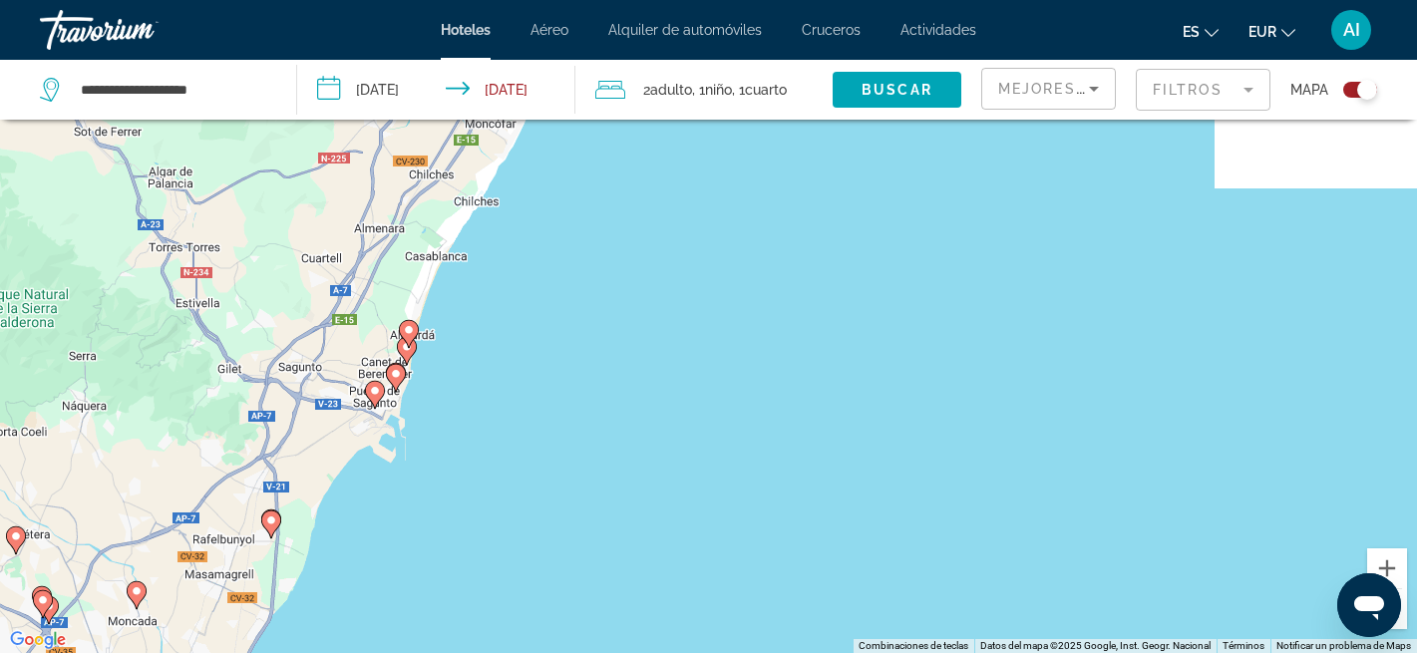
drag, startPoint x: 582, startPoint y: 192, endPoint x: 482, endPoint y: 534, distance: 356.5
click at [482, 534] on div "Para activar la función de arrastre con el teclado, pulsa Alt + Intro. Cuando h…" at bounding box center [708, 326] width 1417 height 653
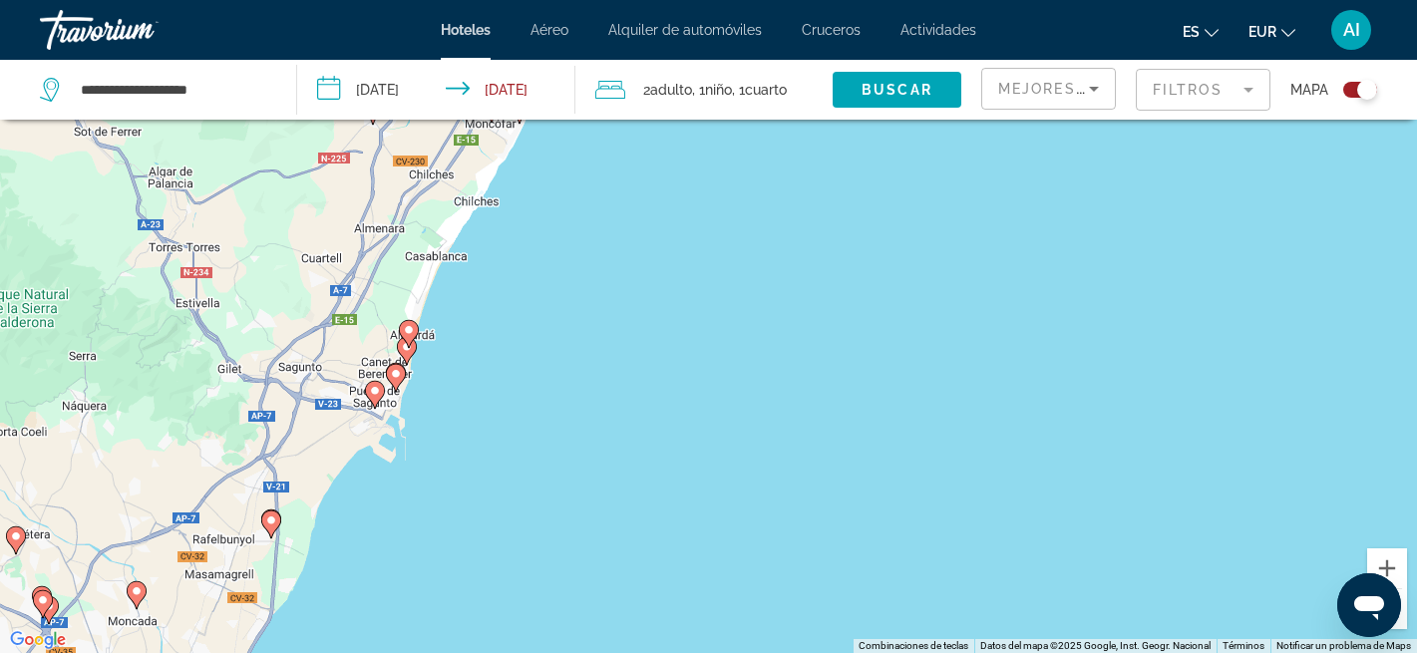
click at [562, 393] on div "Para activar la función de arrastre con el teclado, pulsa Alt + Intro. Cuando h…" at bounding box center [708, 326] width 1417 height 653
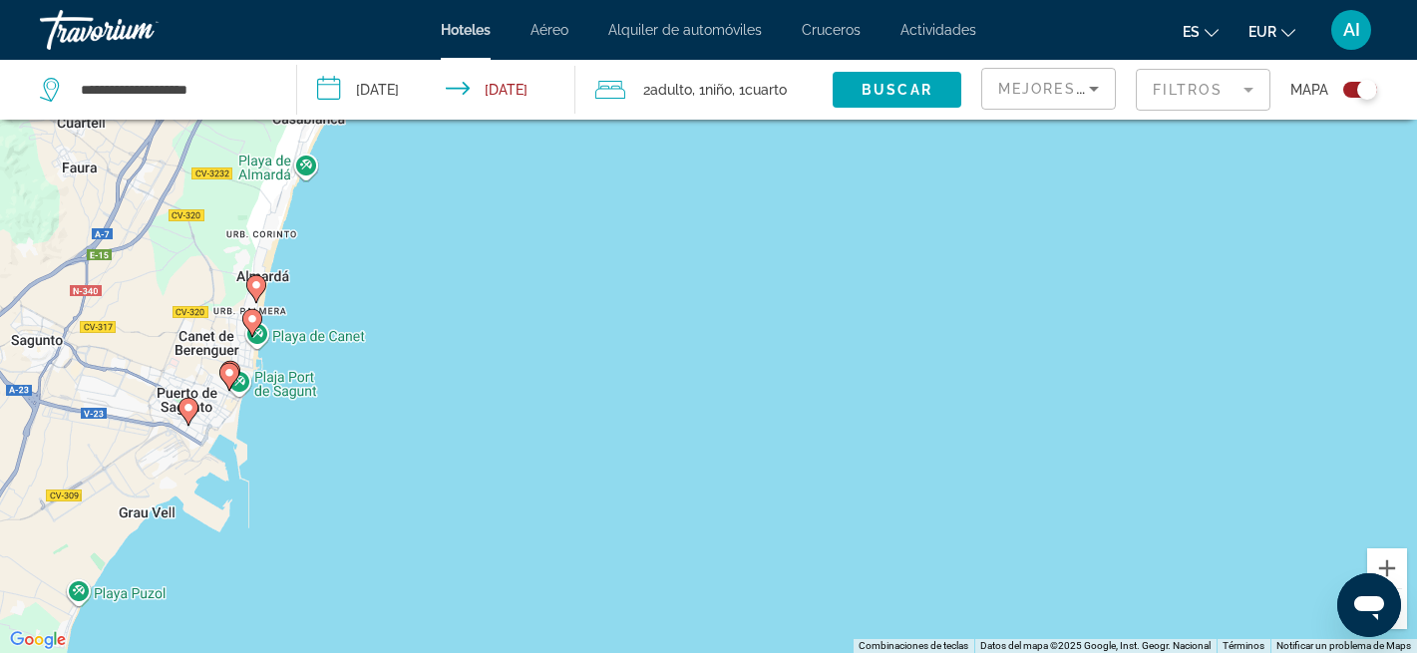
click at [412, 327] on div "Para activar la función de arrastre con el teclado, pulsa Alt + Intro. Cuando h…" at bounding box center [708, 326] width 1417 height 653
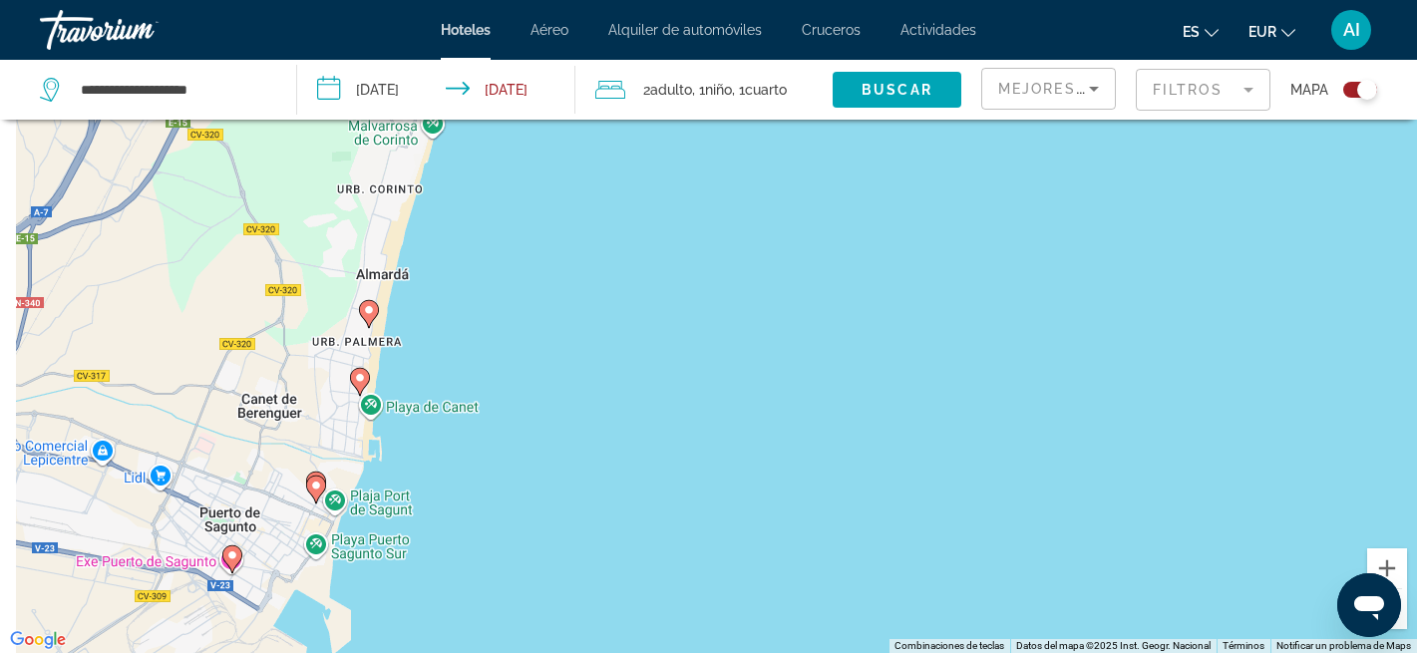
drag, startPoint x: 296, startPoint y: 239, endPoint x: 591, endPoint y: 288, distance: 299.1
click at [591, 288] on div "Para activar la función de arrastre con el teclado, pulsa Alt + Intro. Cuando h…" at bounding box center [708, 326] width 1417 height 653
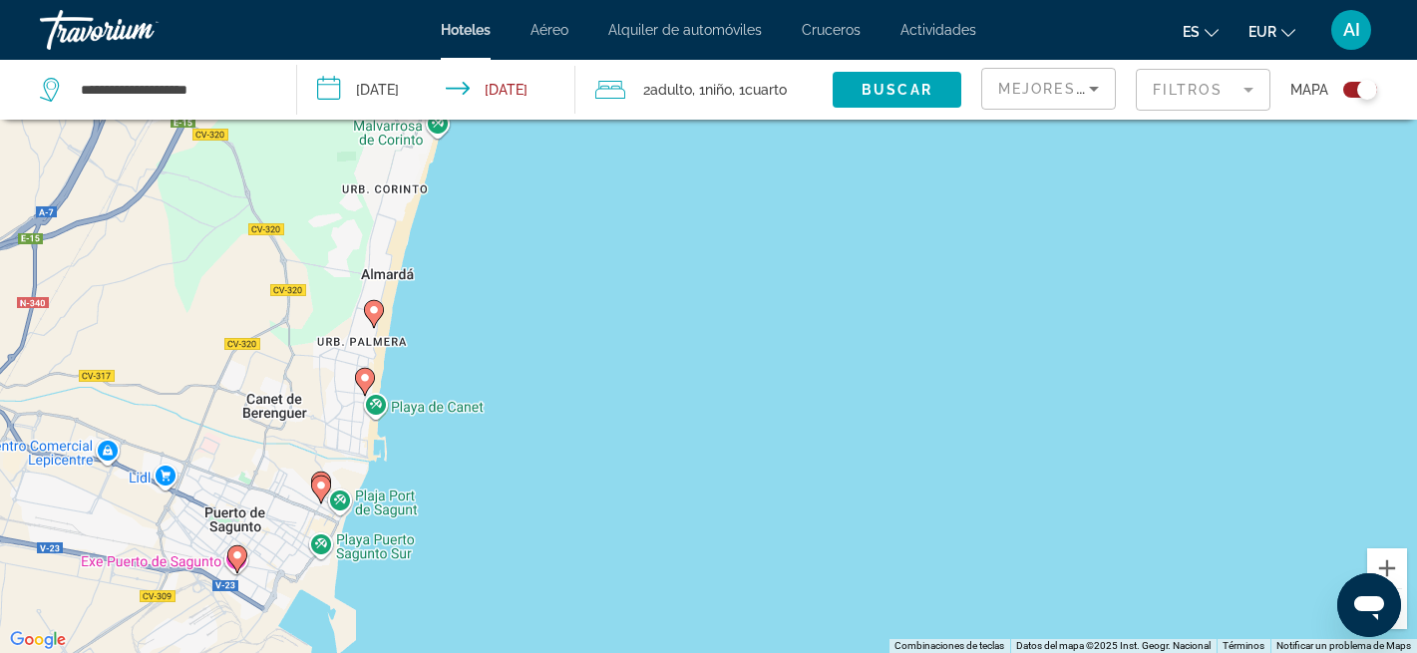
click at [467, 338] on div "Para activar la función de arrastre con el teclado, pulsa Alt + Intro. Cuando h…" at bounding box center [708, 326] width 1417 height 653
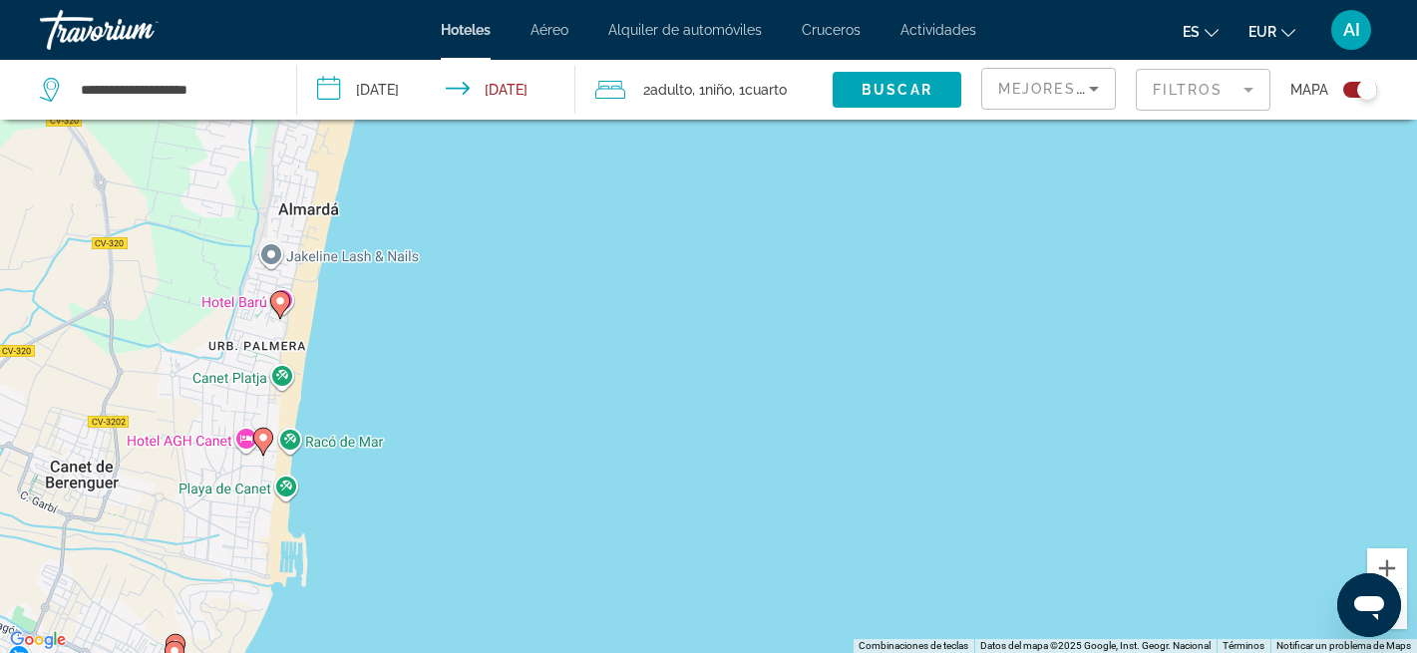
click at [284, 309] on icon "Main content" at bounding box center [279, 304] width 18 height 26
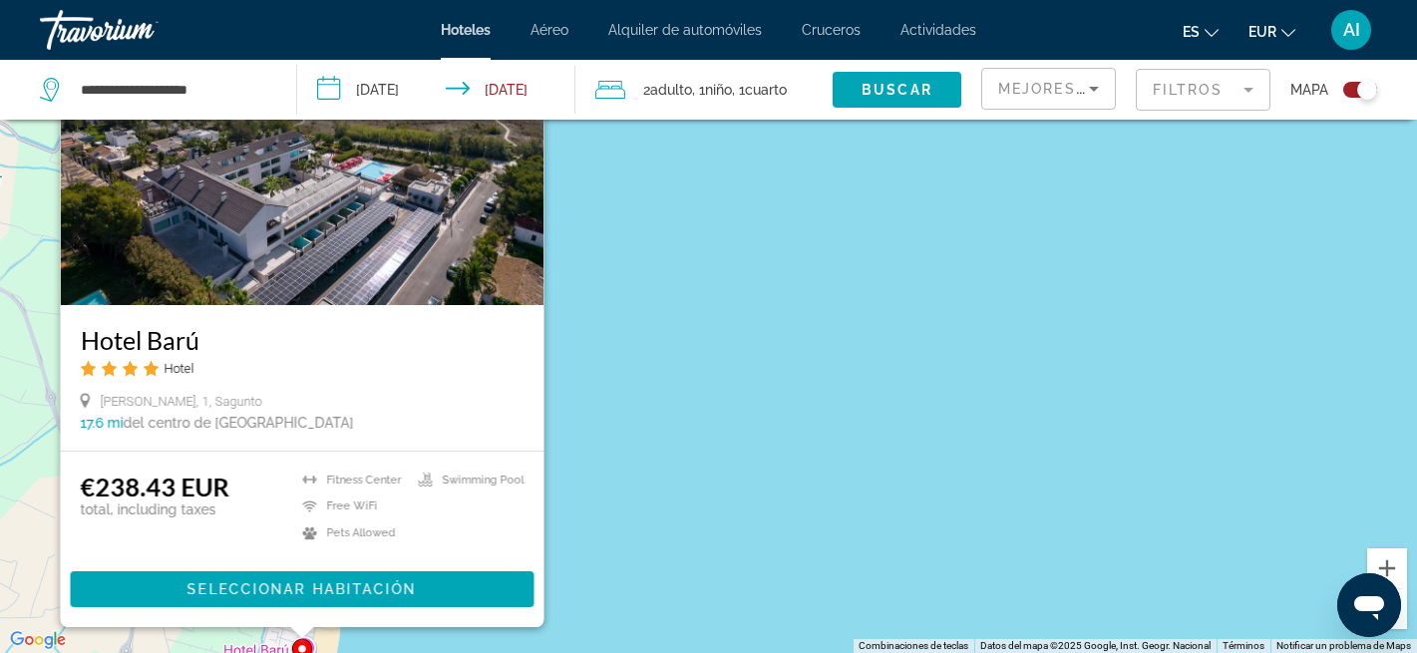
click at [573, 316] on div "Para activar la función de arrastre con el teclado, pulsa Alt + Intro. Cuando h…" at bounding box center [708, 326] width 1417 height 653
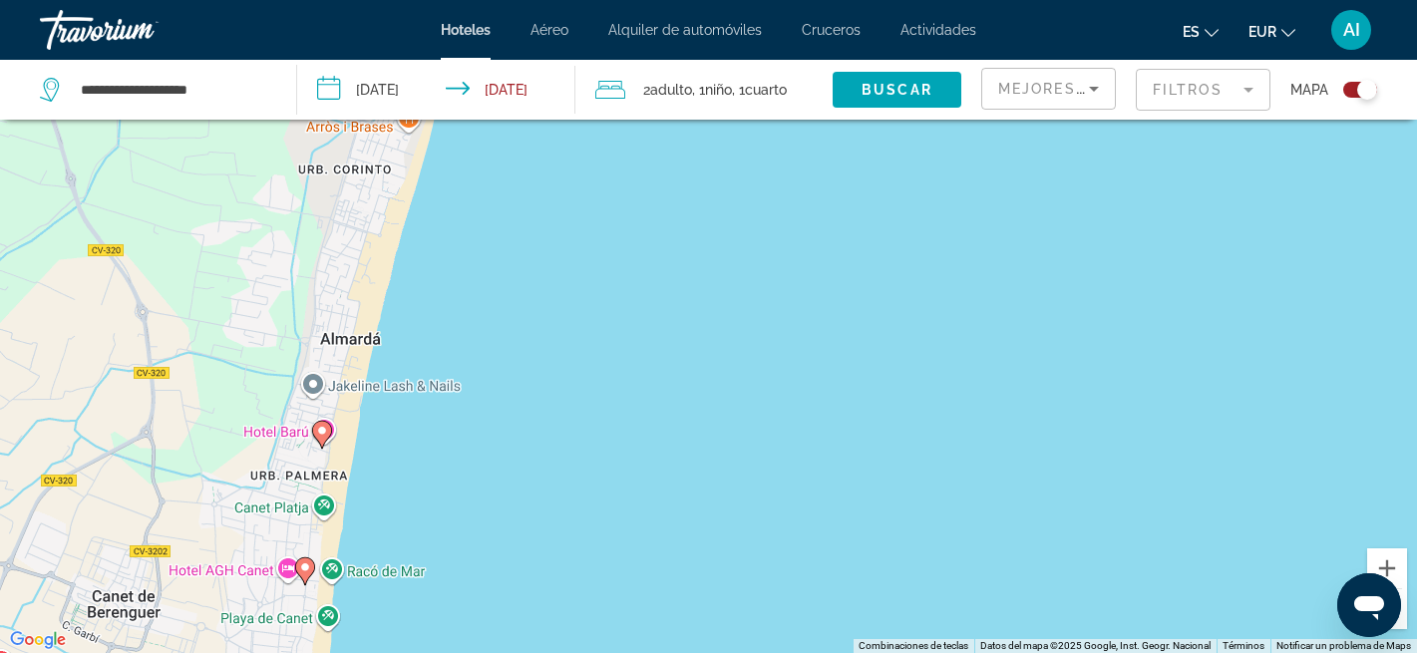
drag, startPoint x: 515, startPoint y: 449, endPoint x: 535, endPoint y: 219, distance: 230.2
click at [535, 219] on div "Para activar la función de arrastre con el teclado, pulsa Alt + Intro. Cuando h…" at bounding box center [708, 326] width 1417 height 653
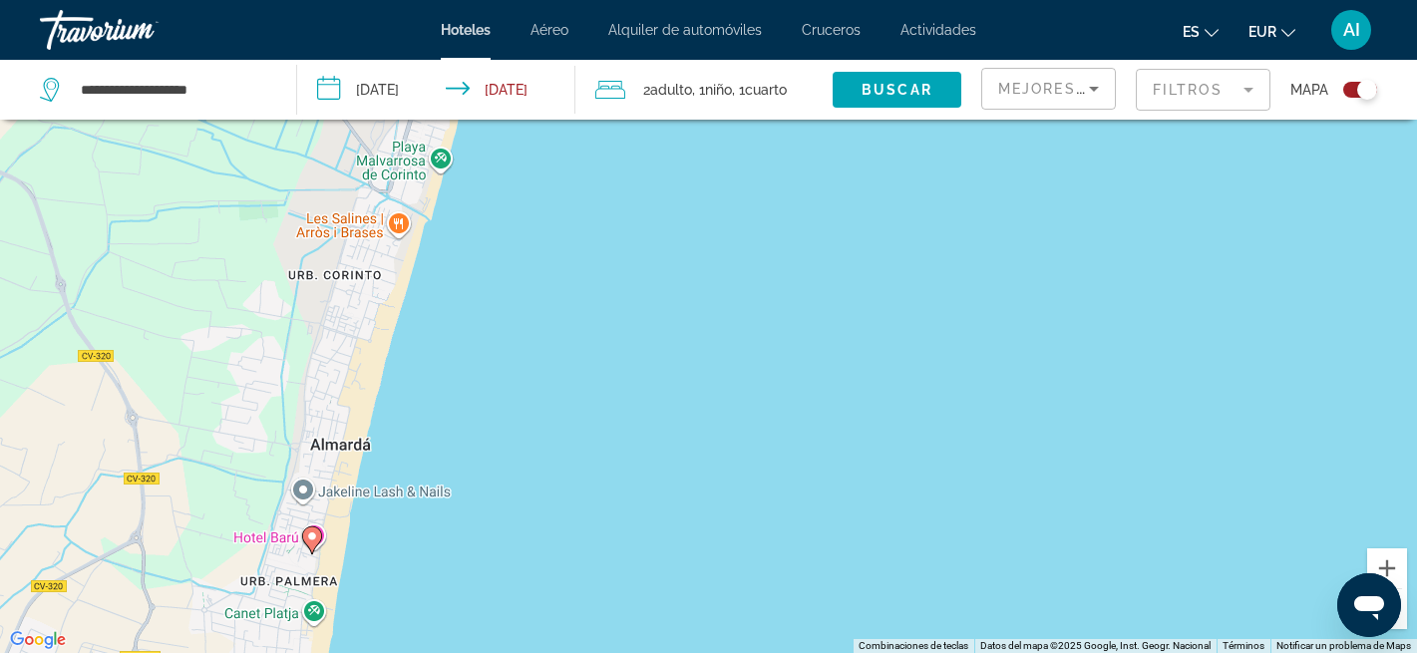
drag, startPoint x: 535, startPoint y: 219, endPoint x: 525, endPoint y: 328, distance: 109.1
click at [525, 328] on div "Para activar la función de arrastre con el teclado, pulsa Alt + Intro. Cuando h…" at bounding box center [708, 326] width 1417 height 653
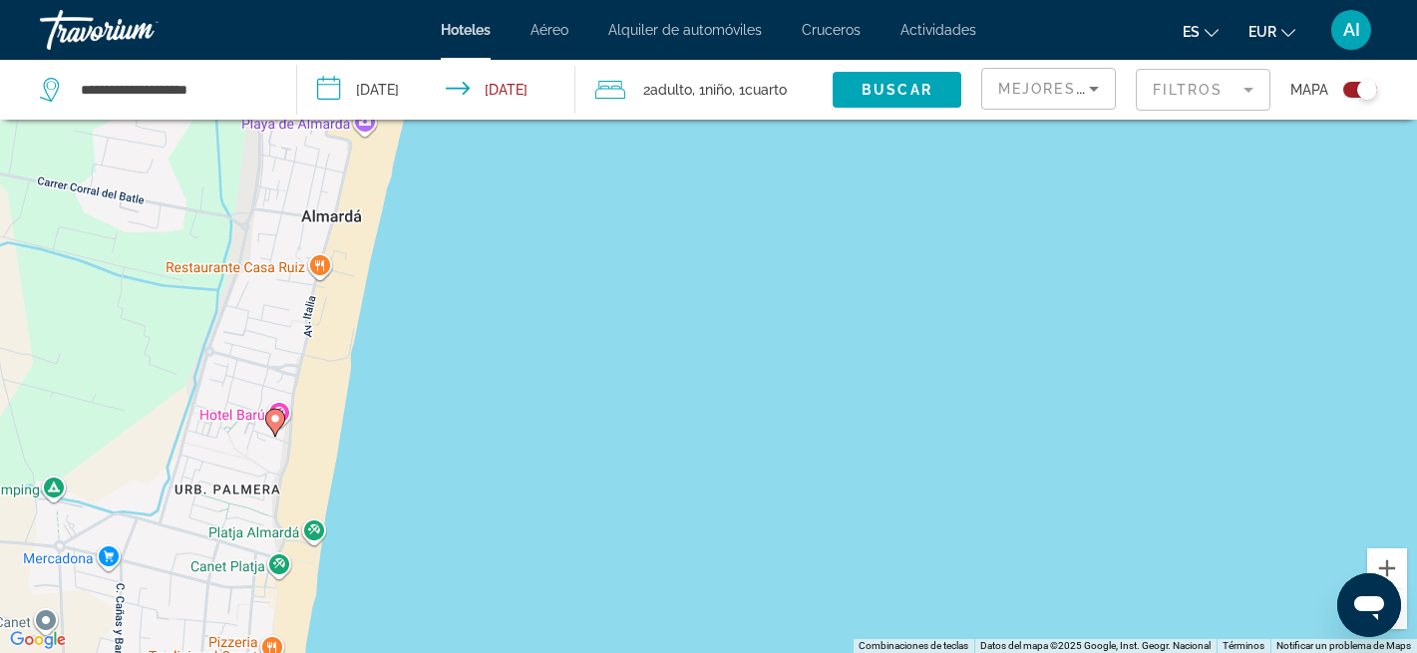
drag, startPoint x: 406, startPoint y: 482, endPoint x: 578, endPoint y: 153, distance: 371.5
click at [578, 153] on div "Para activar la función de arrastre con el teclado, pulsa Alt + Intro. Cuando h…" at bounding box center [708, 326] width 1417 height 653
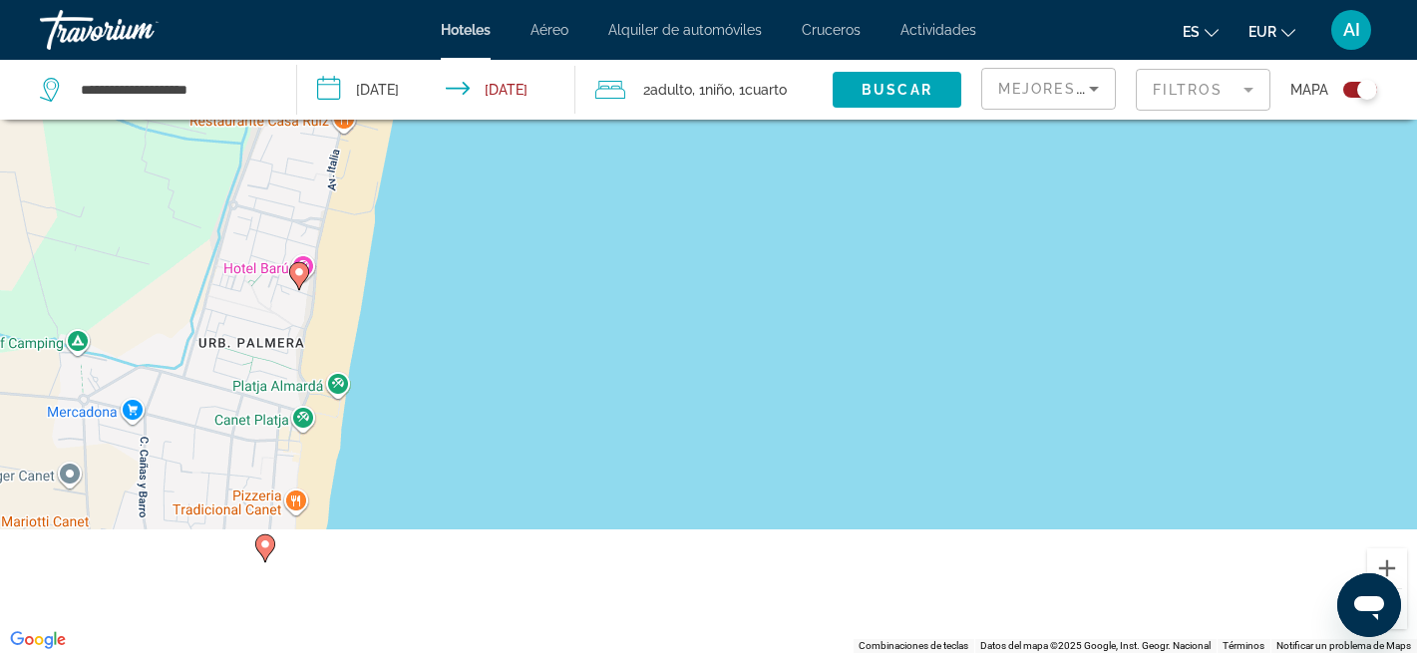
drag, startPoint x: 522, startPoint y: 398, endPoint x: 554, endPoint y: 216, distance: 184.2
click at [554, 216] on div "Para activar la función de arrastre con el teclado, pulsa Alt + Intro. Cuando h…" at bounding box center [708, 326] width 1417 height 653
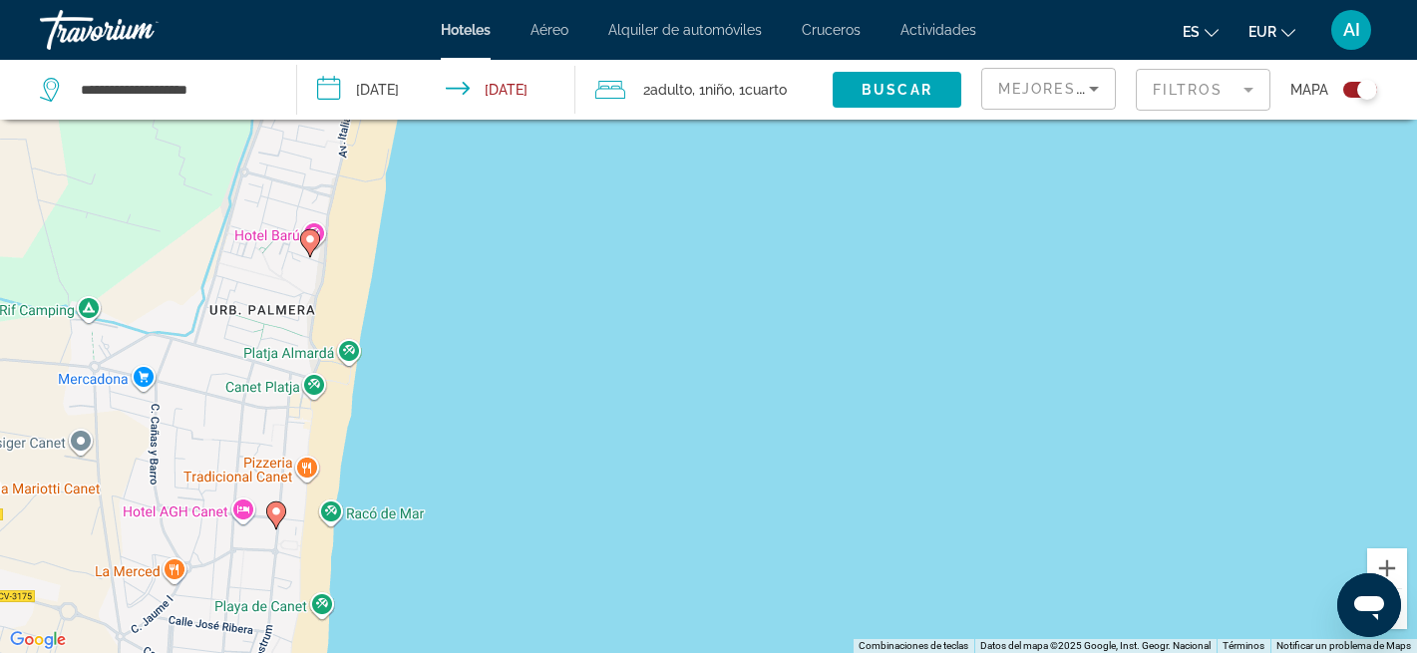
click at [312, 237] on image "Main content" at bounding box center [310, 239] width 12 height 12
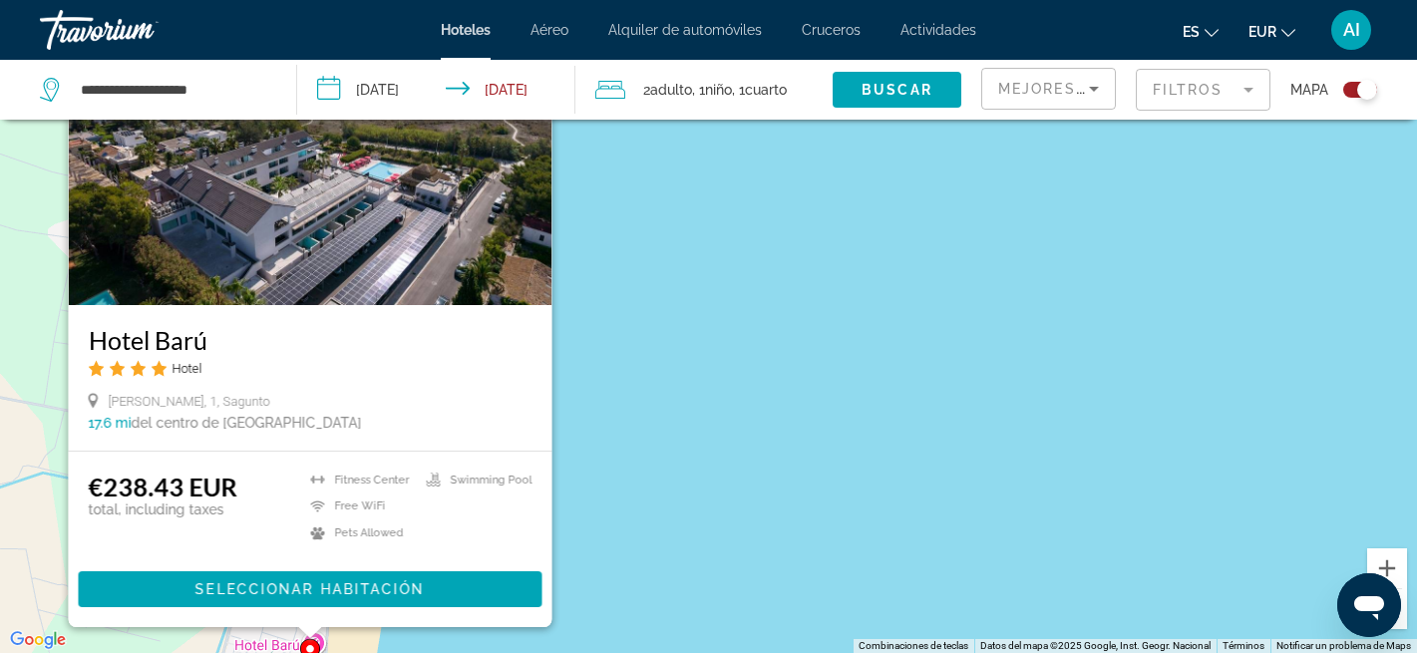
click at [604, 264] on div "Para activar la función de arrastre con el teclado, pulsa Alt + Intro. Cuando h…" at bounding box center [708, 326] width 1417 height 653
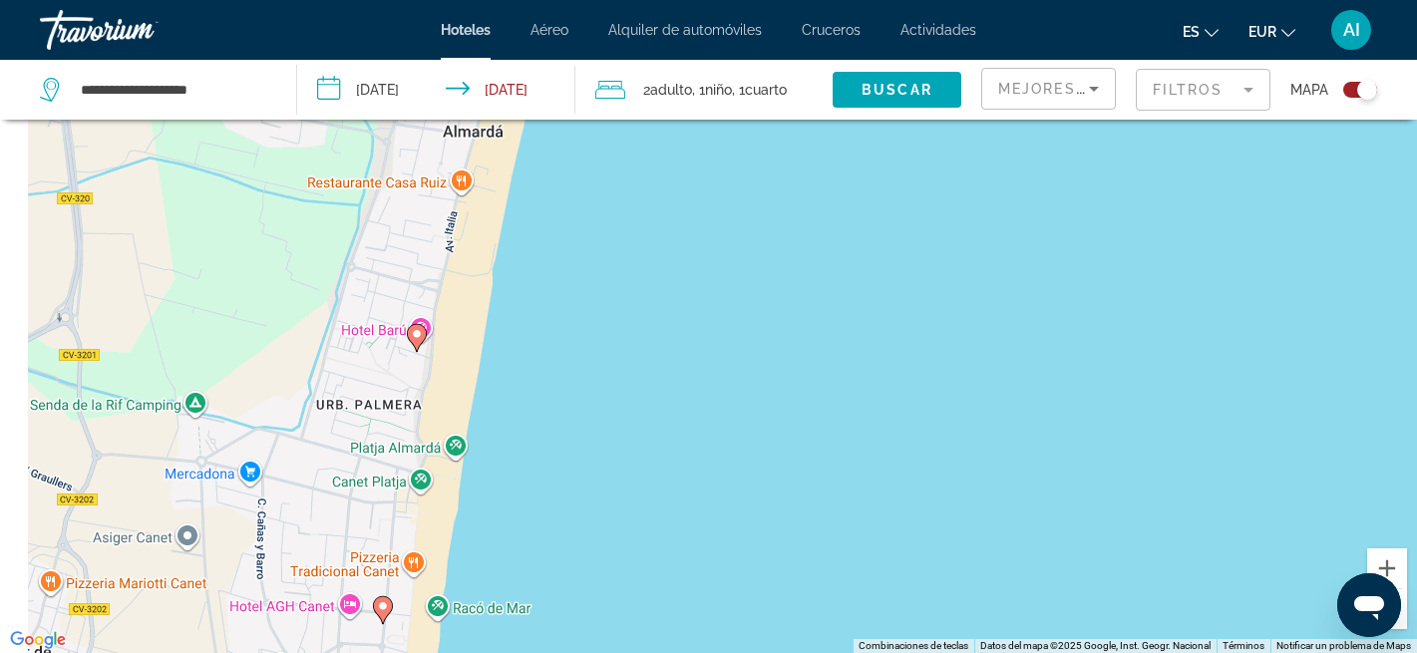
drag, startPoint x: 475, startPoint y: 505, endPoint x: 588, endPoint y: 167, distance: 356.6
click at [588, 167] on div "Para activar la función de arrastre con el teclado, pulsa Alt + Intro. Cuando h…" at bounding box center [708, 326] width 1417 height 653
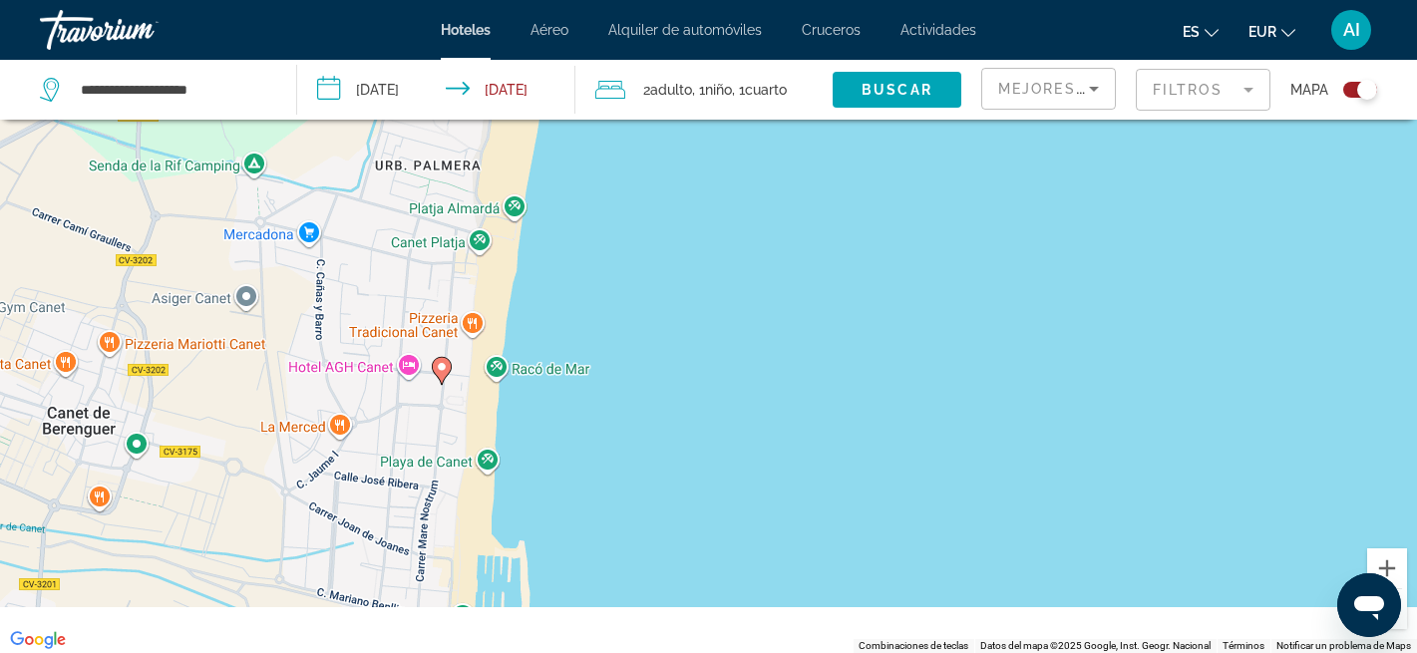
drag, startPoint x: 518, startPoint y: 472, endPoint x: 433, endPoint y: 428, distance: 96.3
click at [570, 235] on div "Para activar la función de arrastre con el teclado, pulsa Alt + Intro. Cuando h…" at bounding box center [708, 326] width 1417 height 653
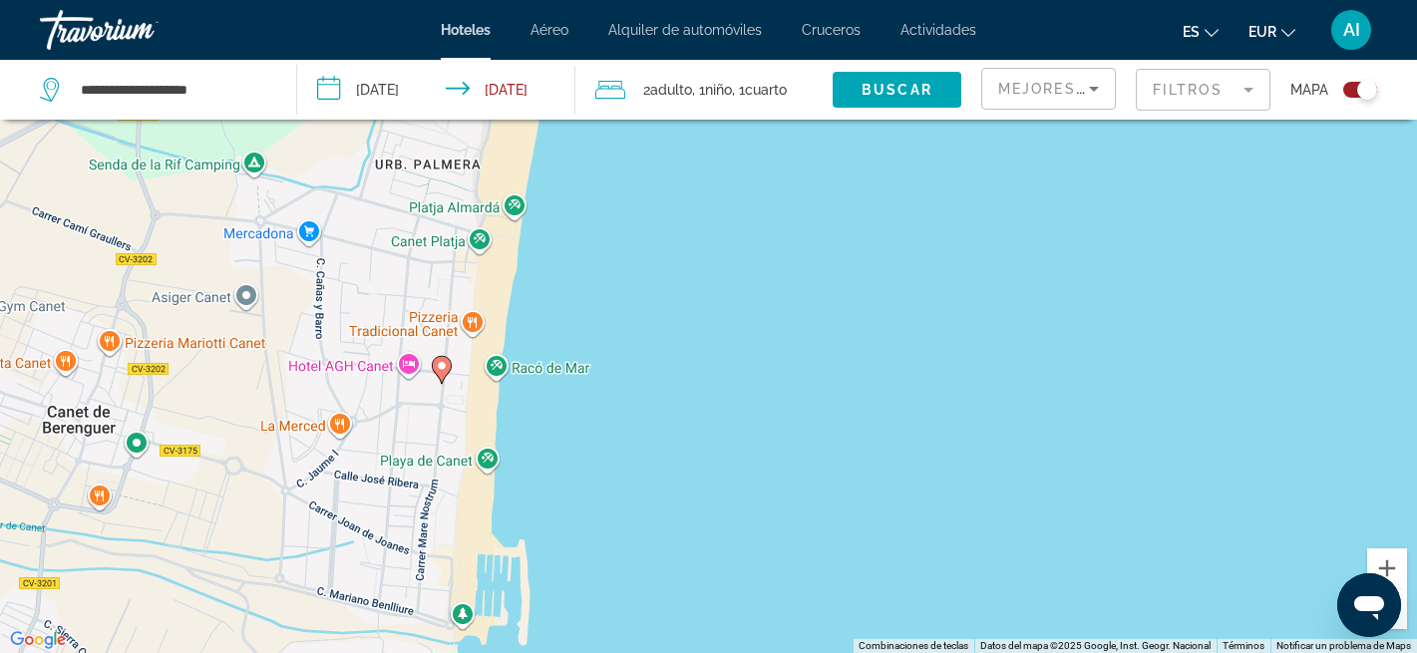
click at [444, 365] on image "Main content" at bounding box center [442, 366] width 12 height 12
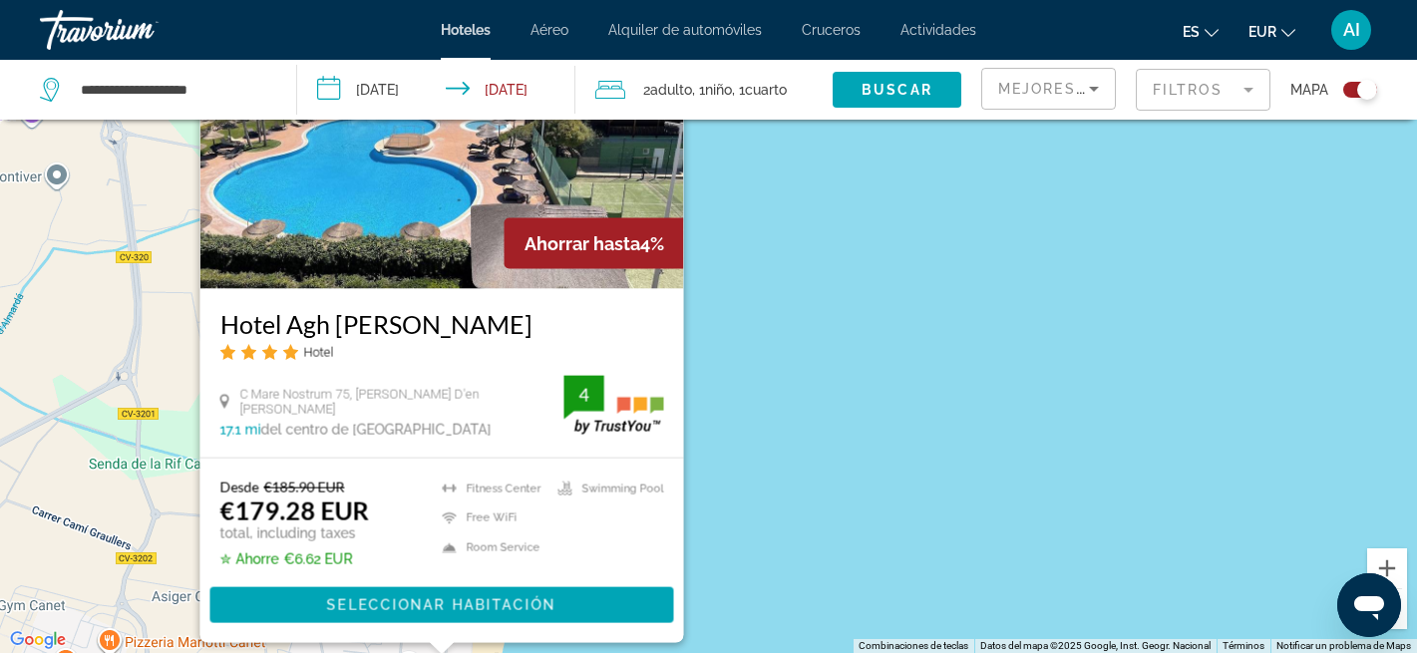
click at [405, 179] on img "Main content" at bounding box center [441, 128] width 484 height 319
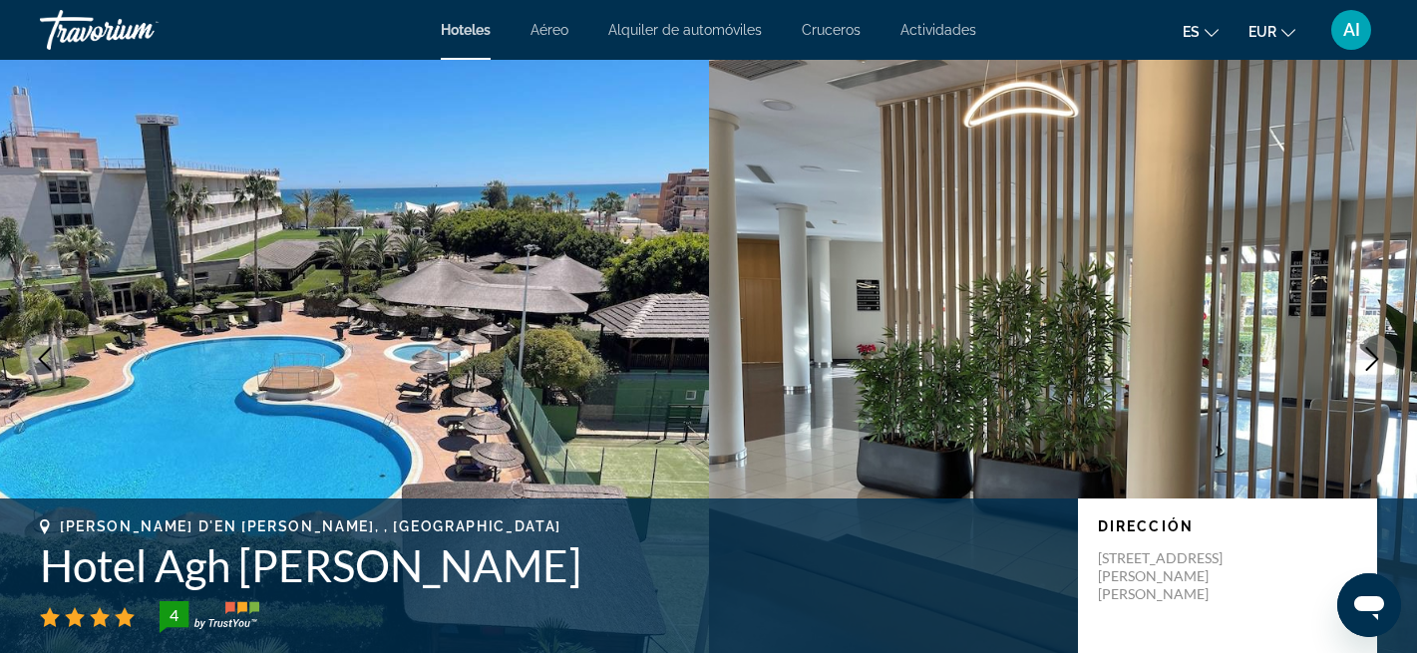
click at [1374, 356] on icon "Next image" at bounding box center [1372, 359] width 13 height 24
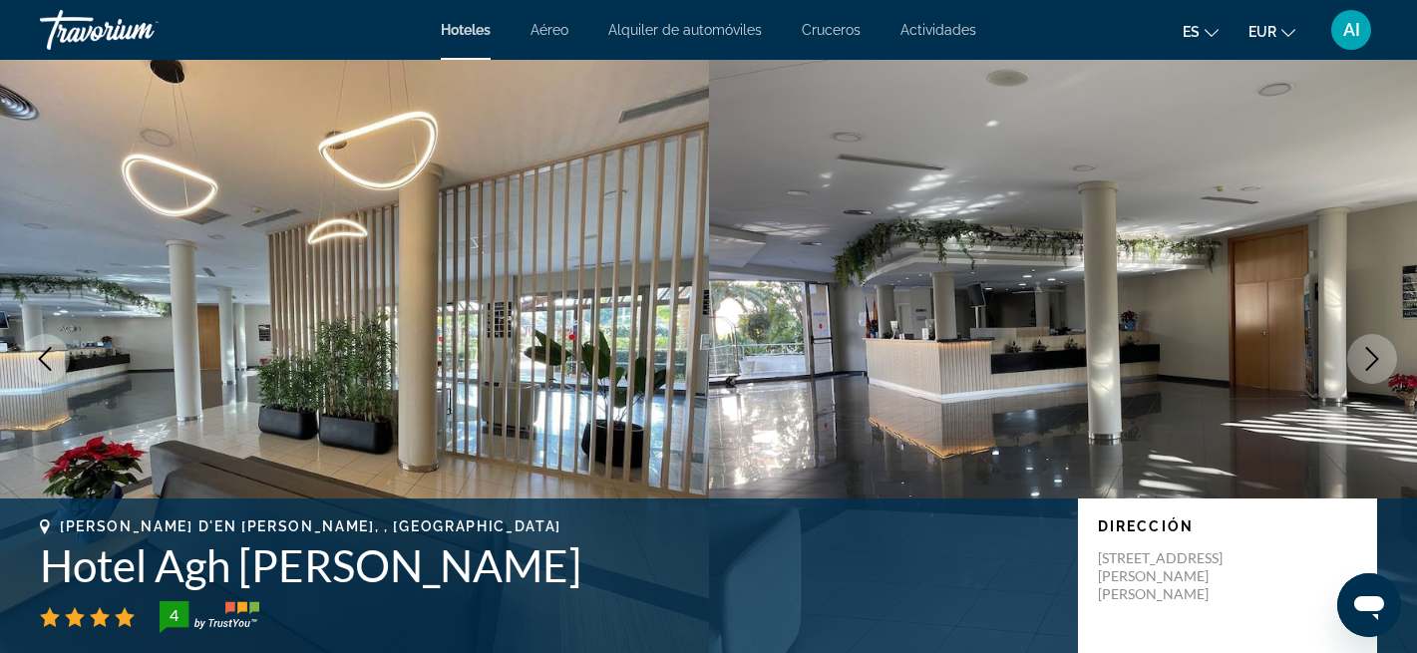
click at [1374, 356] on icon "Next image" at bounding box center [1372, 359] width 13 height 24
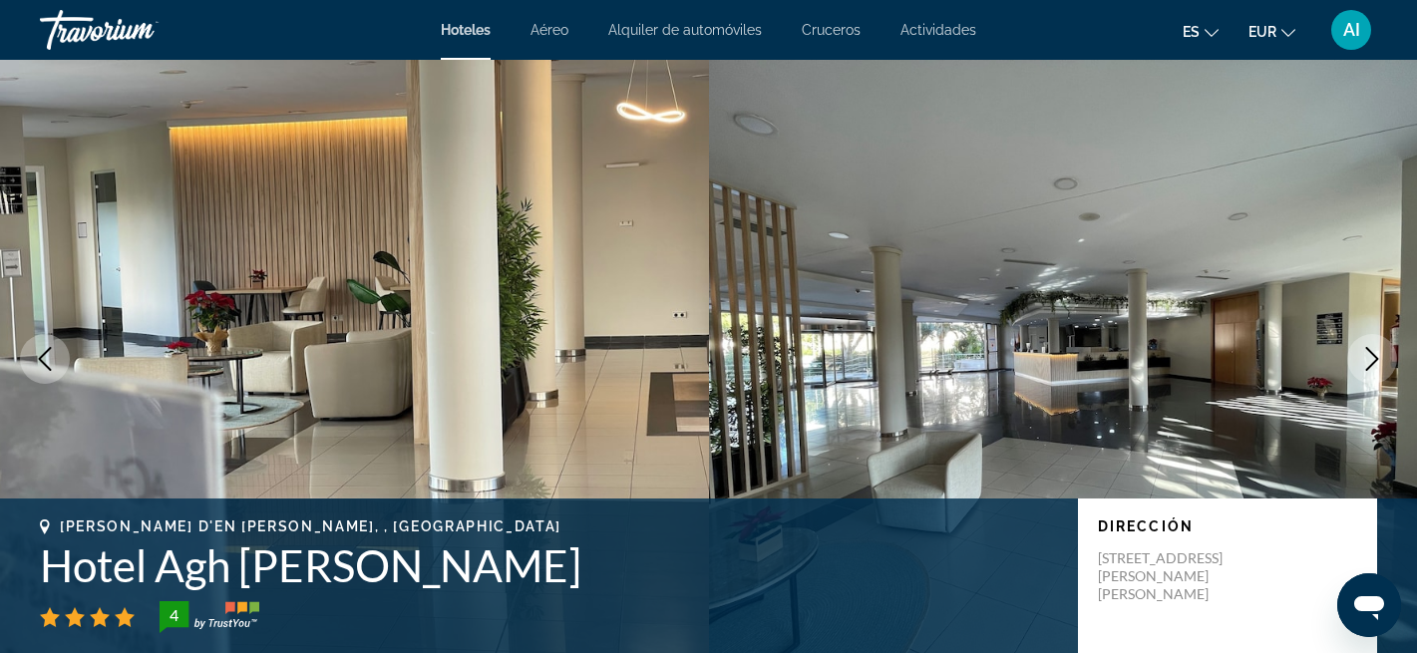
click at [1374, 356] on icon "Next image" at bounding box center [1372, 359] width 13 height 24
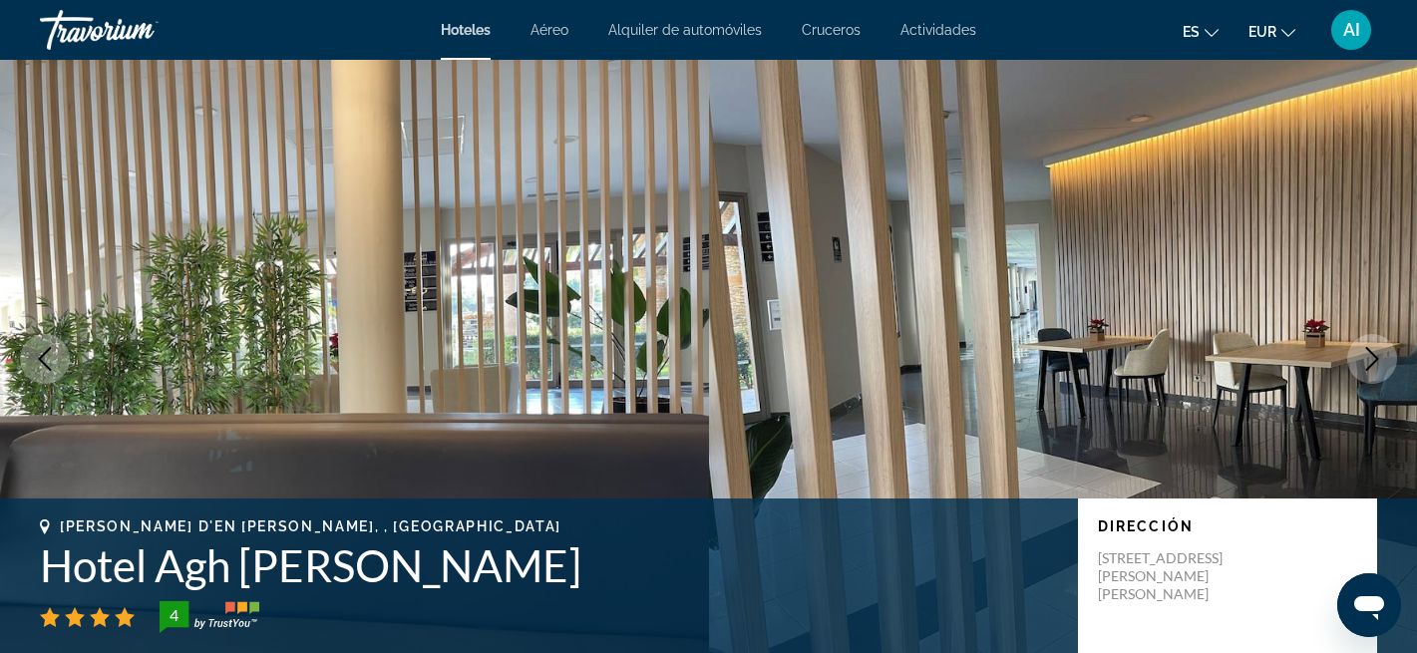
click at [1374, 356] on icon "Next image" at bounding box center [1372, 359] width 13 height 24
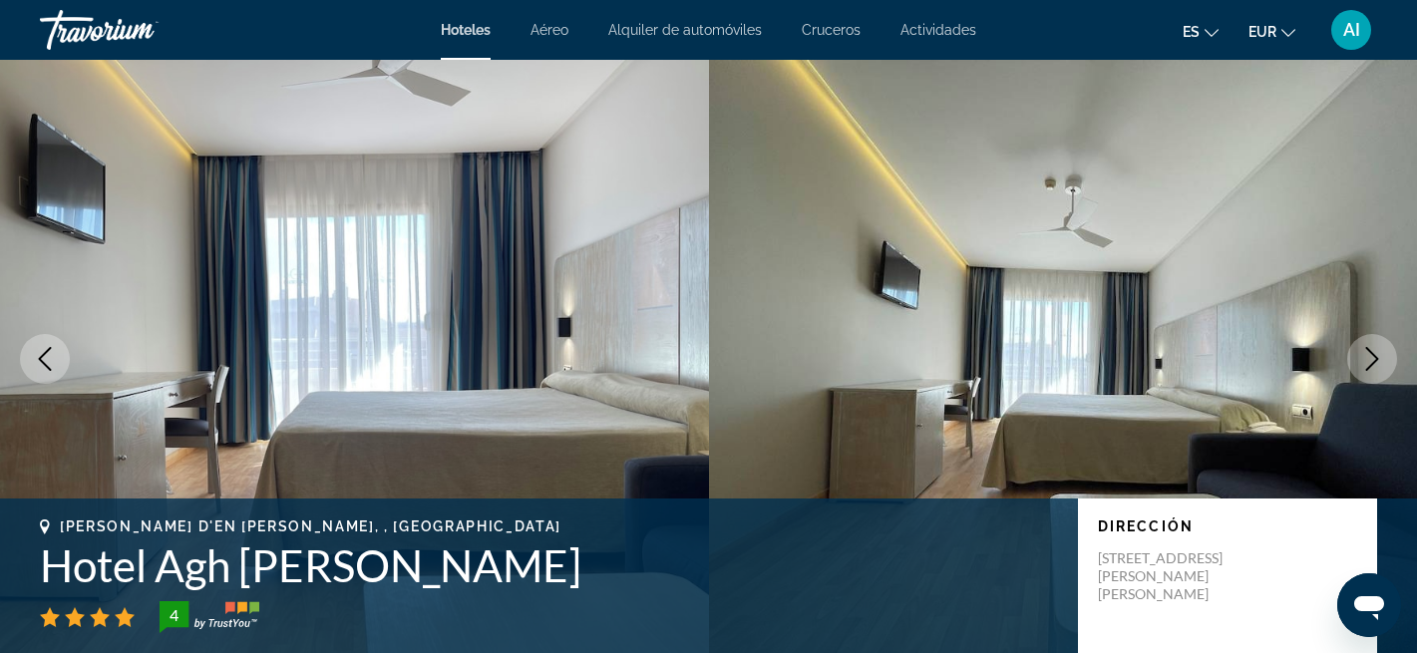
click at [1374, 356] on icon "Next image" at bounding box center [1372, 359] width 13 height 24
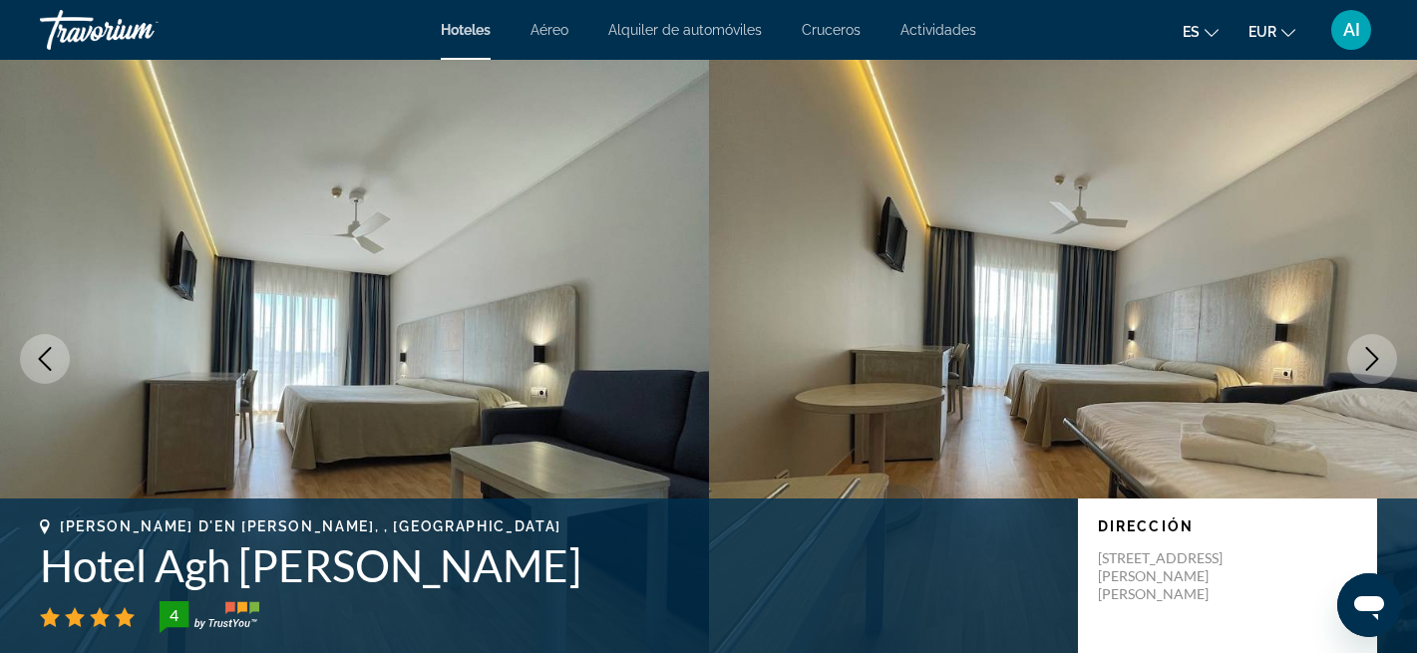
click at [1374, 356] on icon "Next image" at bounding box center [1372, 359] width 13 height 24
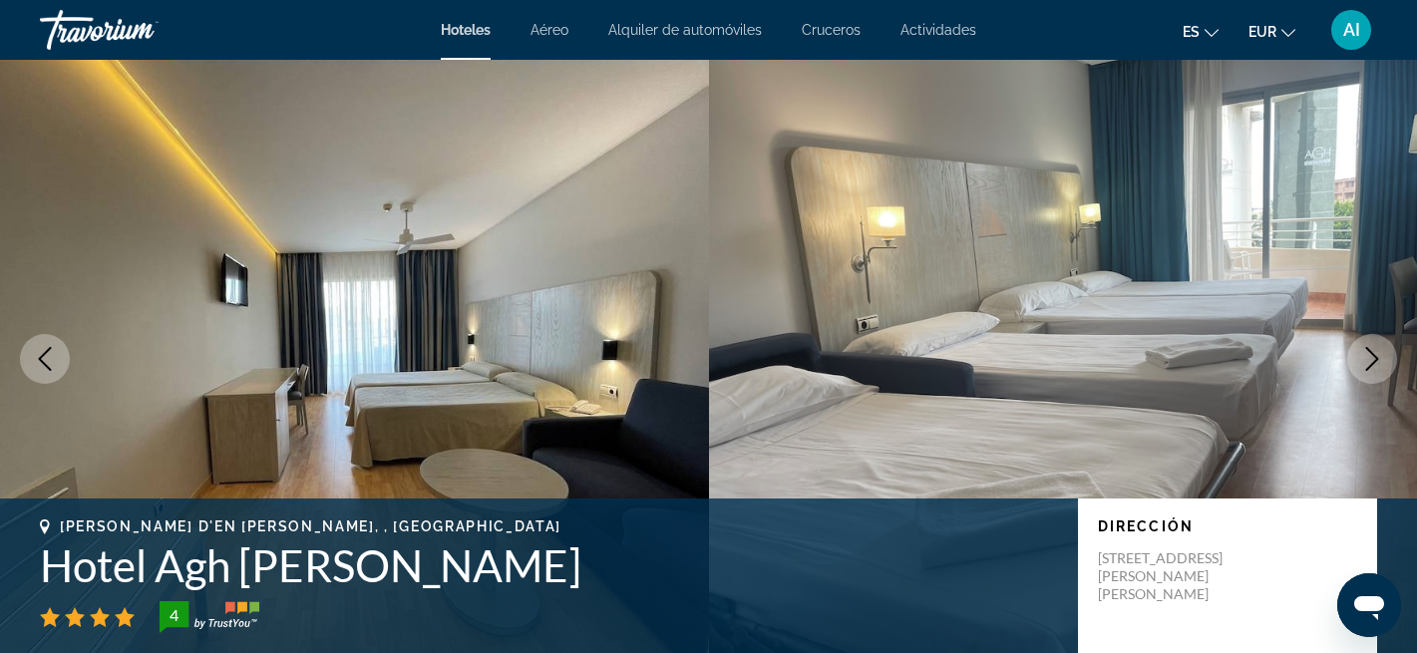
click at [1374, 356] on icon "Next image" at bounding box center [1372, 359] width 13 height 24
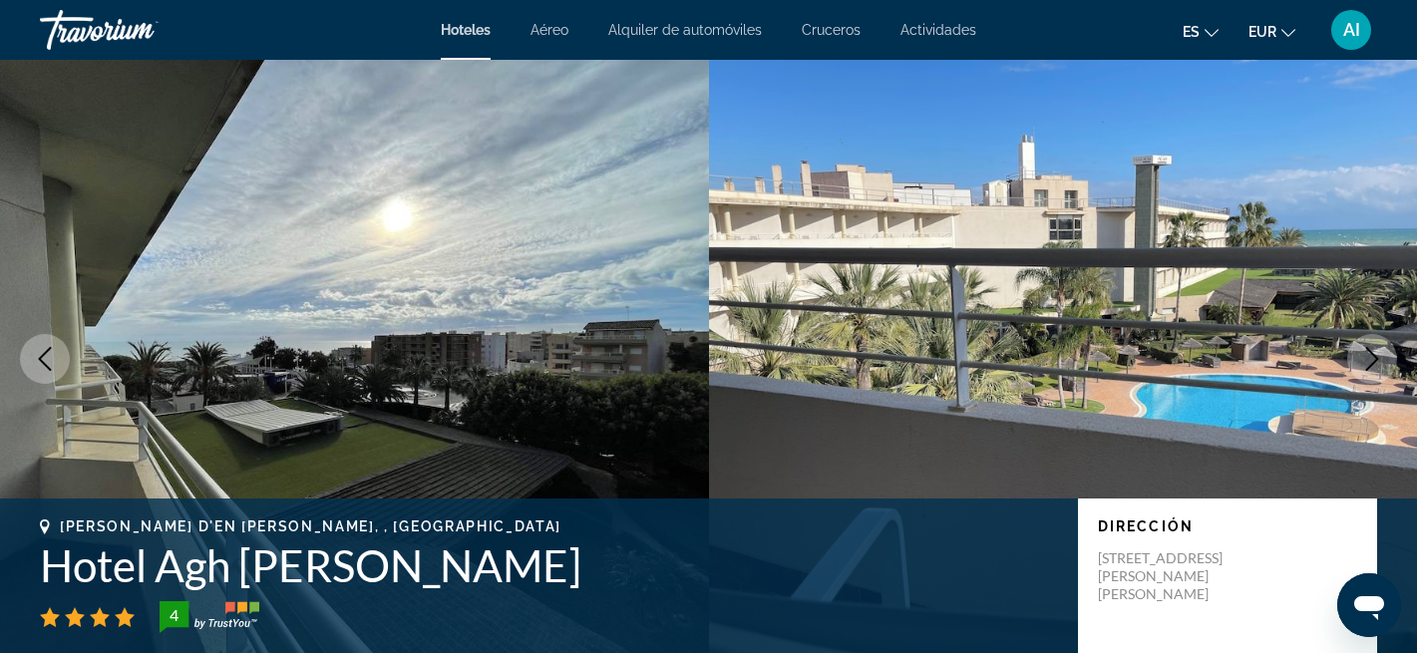
click at [1374, 356] on icon "Next image" at bounding box center [1372, 359] width 13 height 24
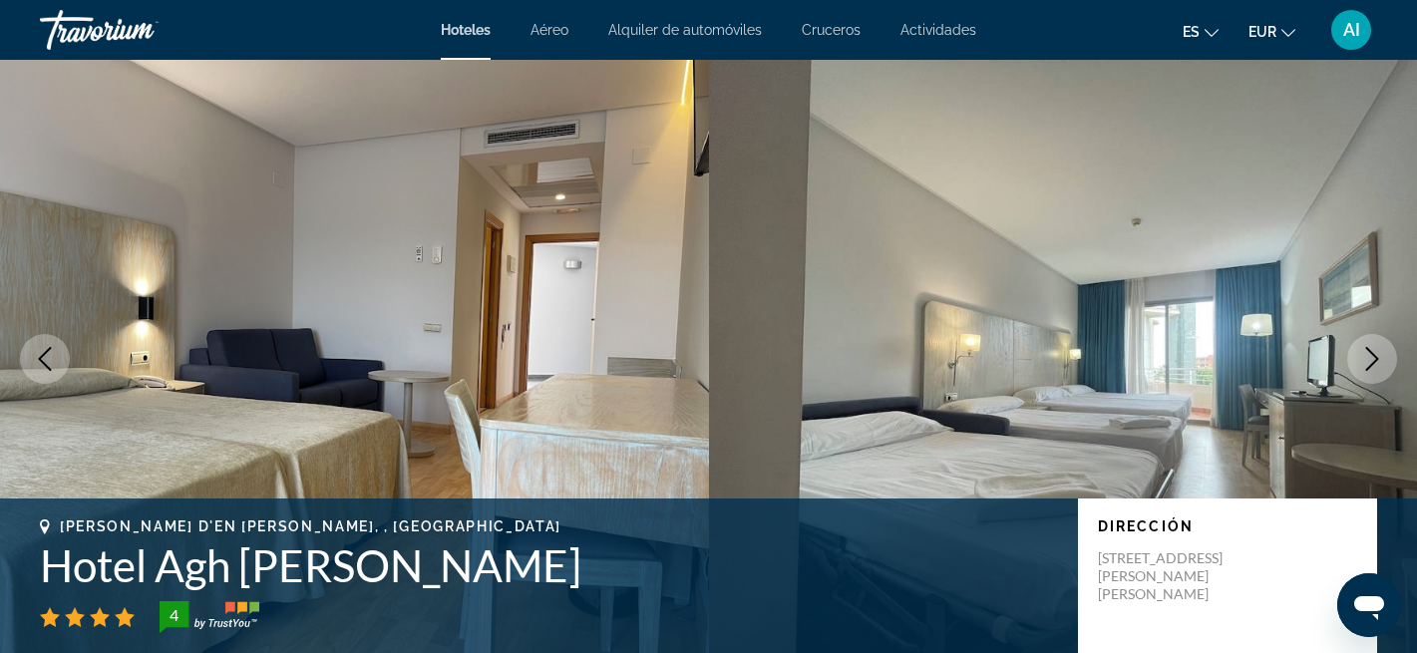
click at [1374, 356] on icon "Next image" at bounding box center [1372, 359] width 13 height 24
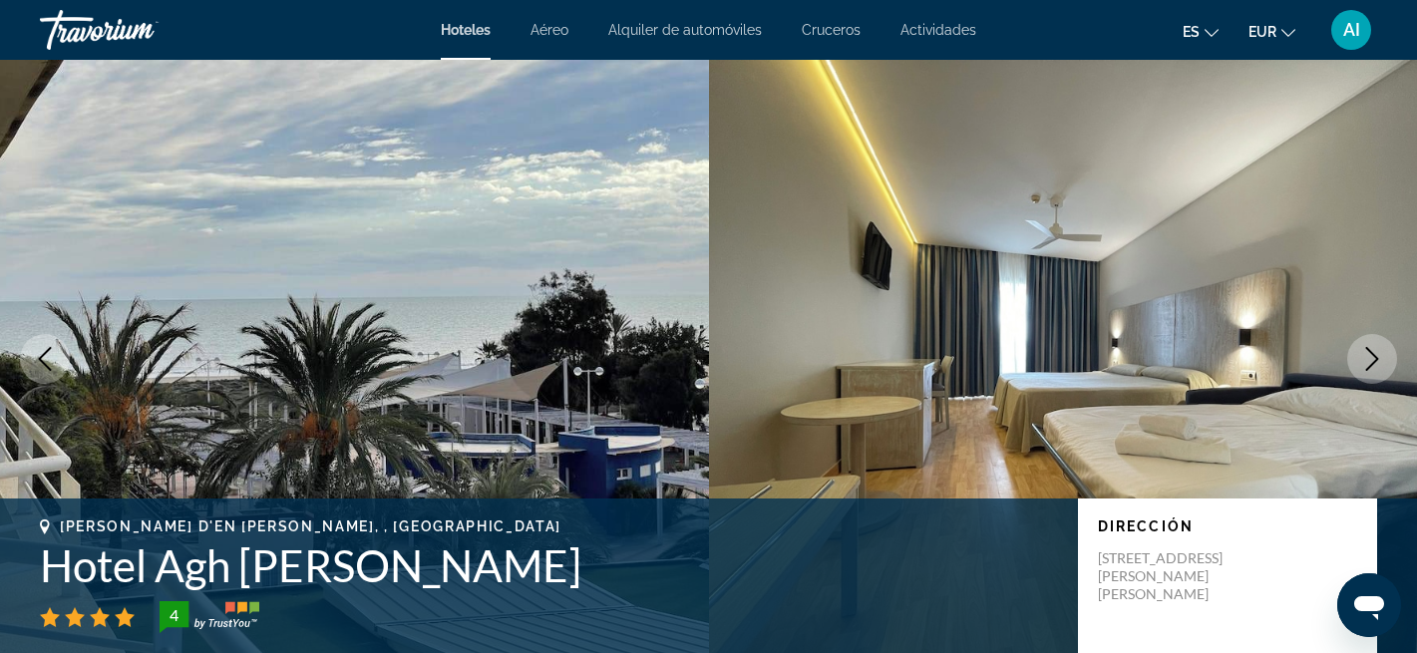
click at [1310, 266] on img "Main content" at bounding box center [1063, 359] width 709 height 598
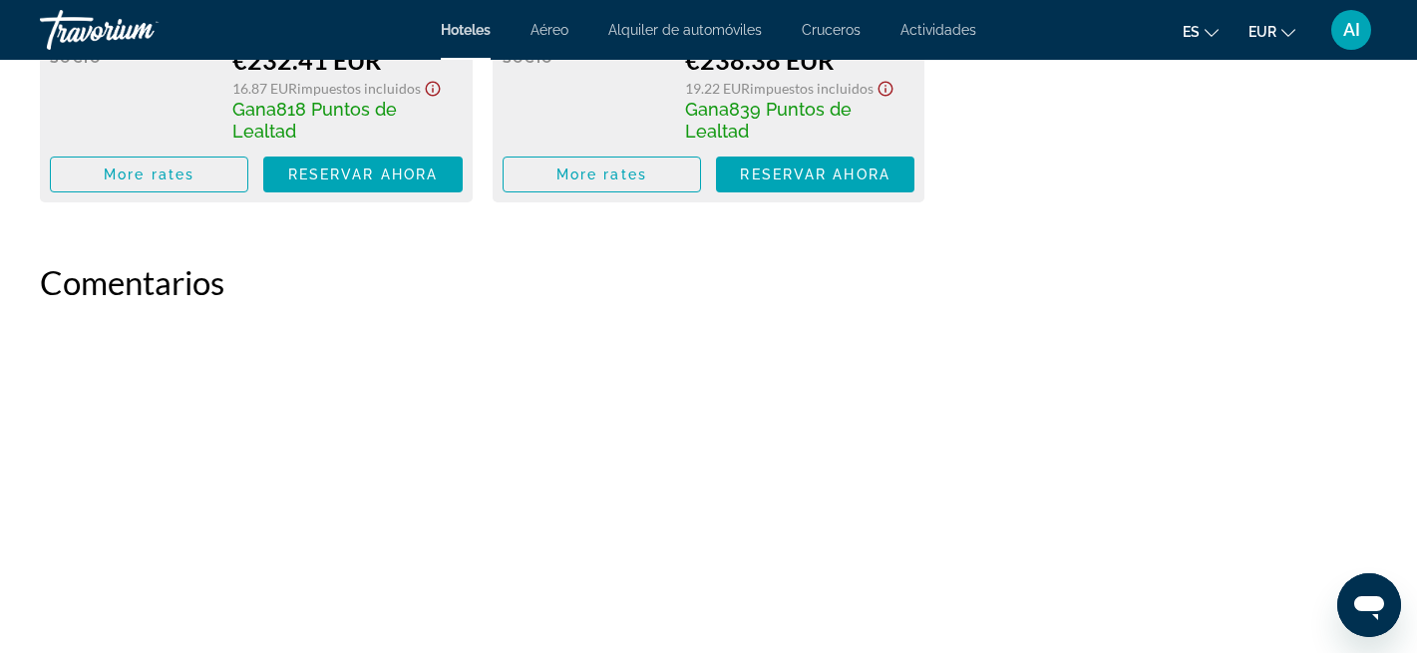
scroll to position [4826, 0]
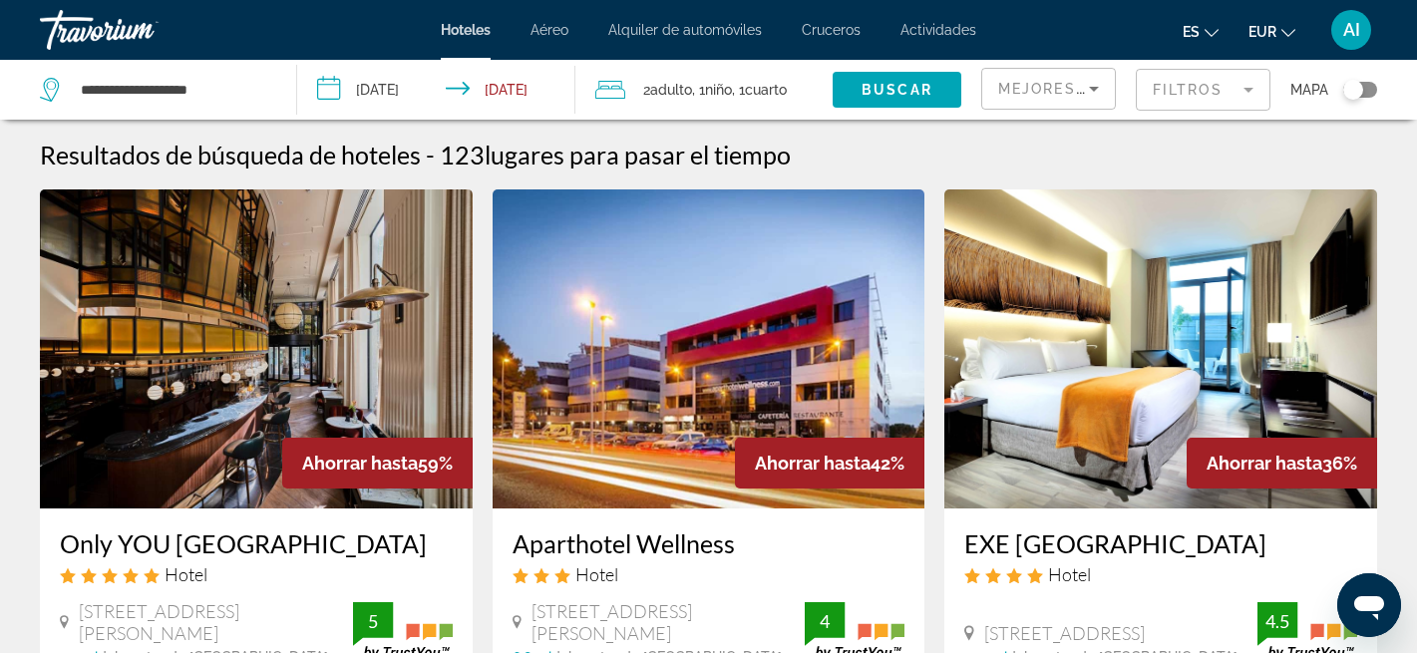
click at [1370, 88] on div "Toggle map" at bounding box center [1360, 90] width 34 height 16
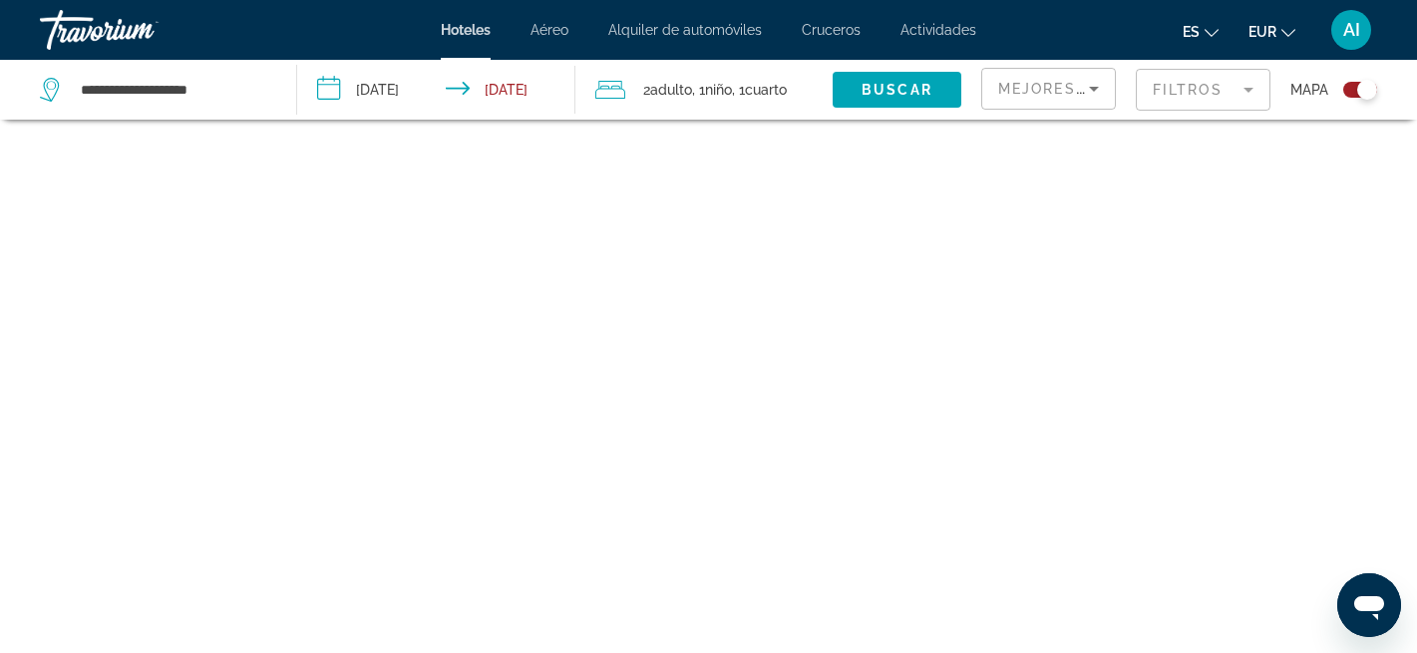
scroll to position [120, 0]
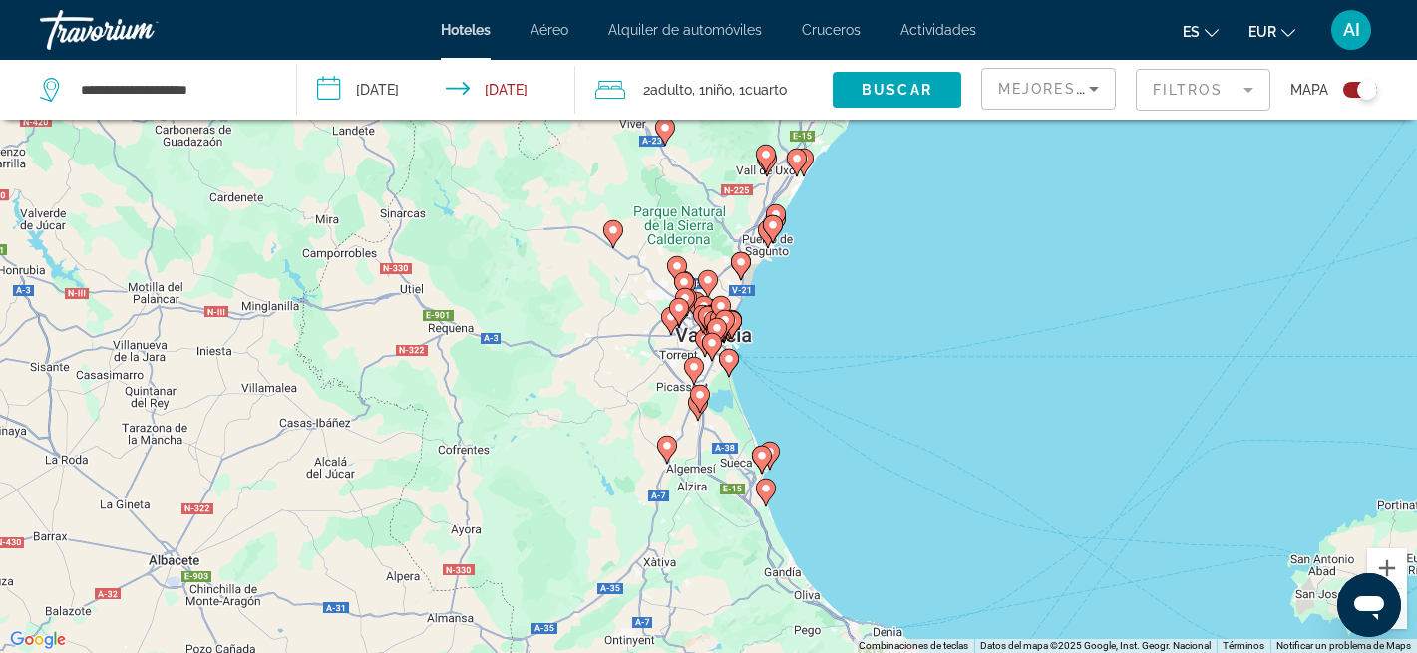
click at [809, 515] on div "Para activar la función de arrastre con el teclado, pulsa Alt + Intro. Cuando h…" at bounding box center [708, 326] width 1417 height 653
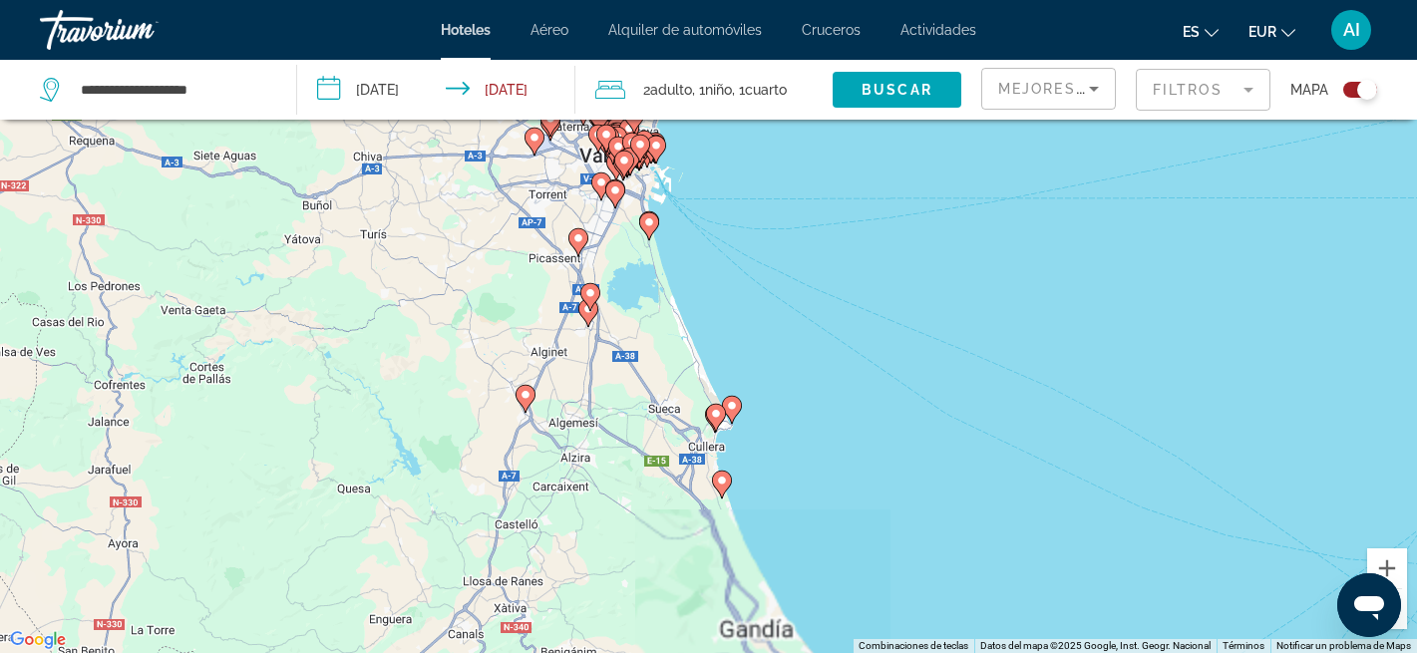
click at [904, 350] on div "Para activar la función de arrastre con el teclado, pulsa Alt + Intro. Cuando h…" at bounding box center [708, 326] width 1417 height 653
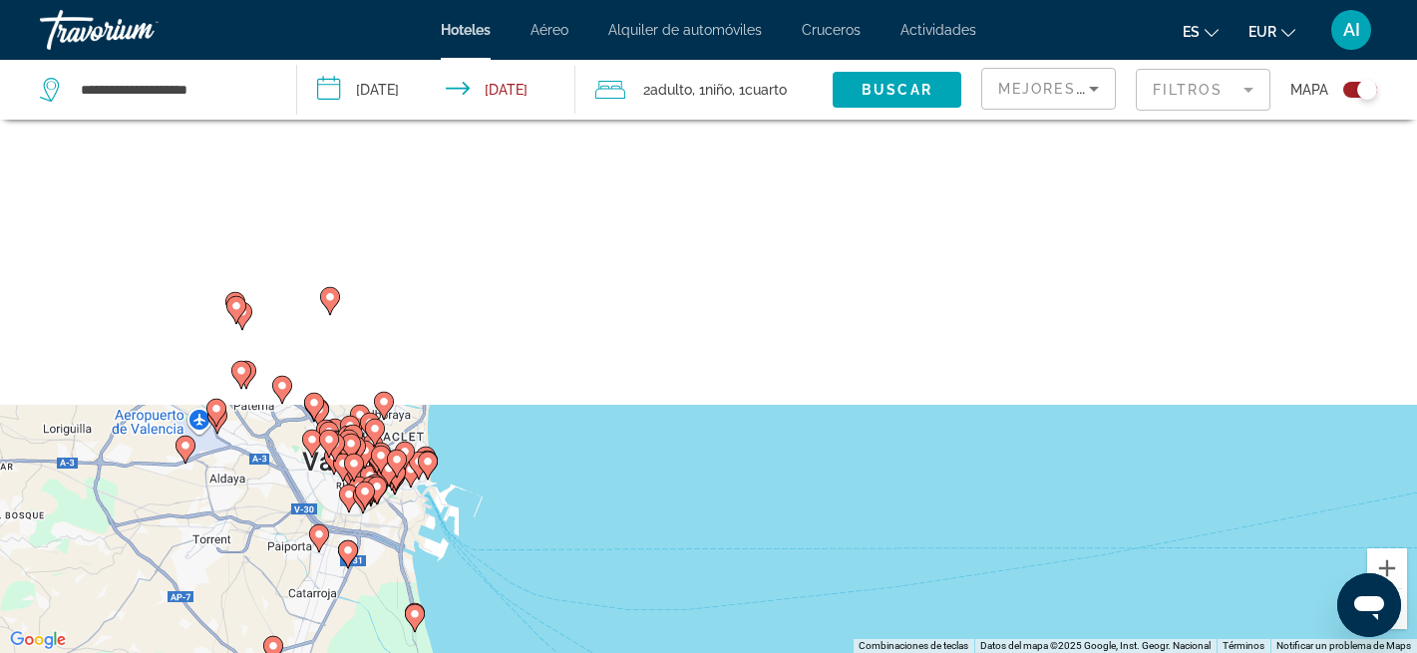
drag, startPoint x: 640, startPoint y: 162, endPoint x: 658, endPoint y: 670, distance: 508.8
click at [658, 533] on html "**********" at bounding box center [708, 206] width 1417 height 653
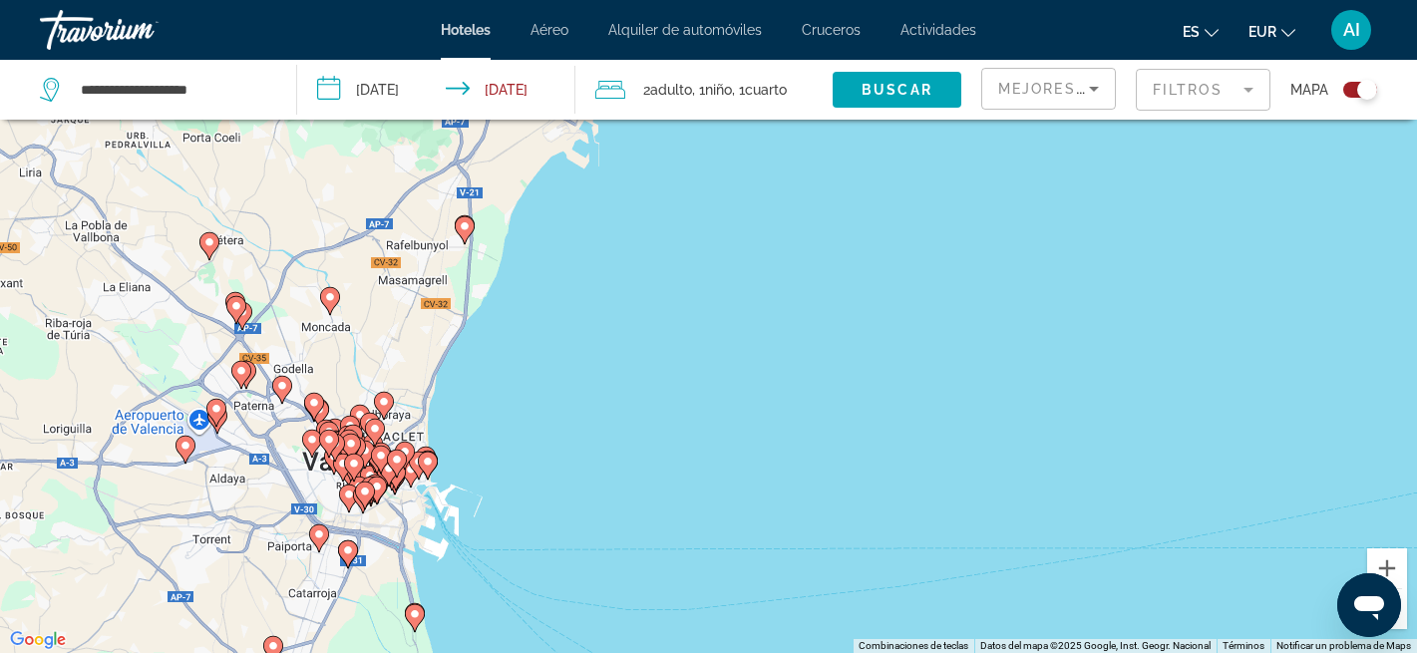
click at [689, 505] on div "Para activar la función de arrastre con el teclado, pulsa Alt + Intro. Cuando h…" at bounding box center [708, 326] width 1417 height 653
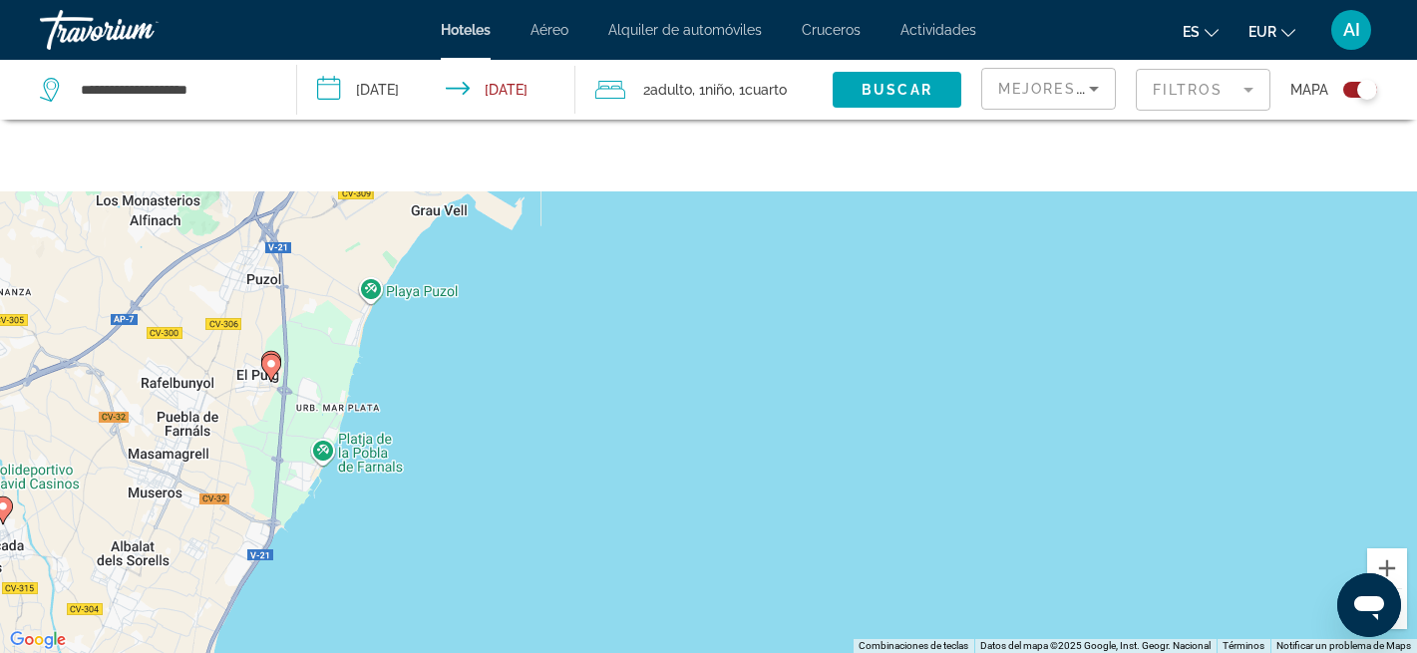
drag, startPoint x: 505, startPoint y: 196, endPoint x: 535, endPoint y: 648, distance: 452.7
click at [535, 648] on div "Para activar la función de arrastre con el teclado, pulsa Alt + Intro. Cuando h…" at bounding box center [708, 326] width 1417 height 653
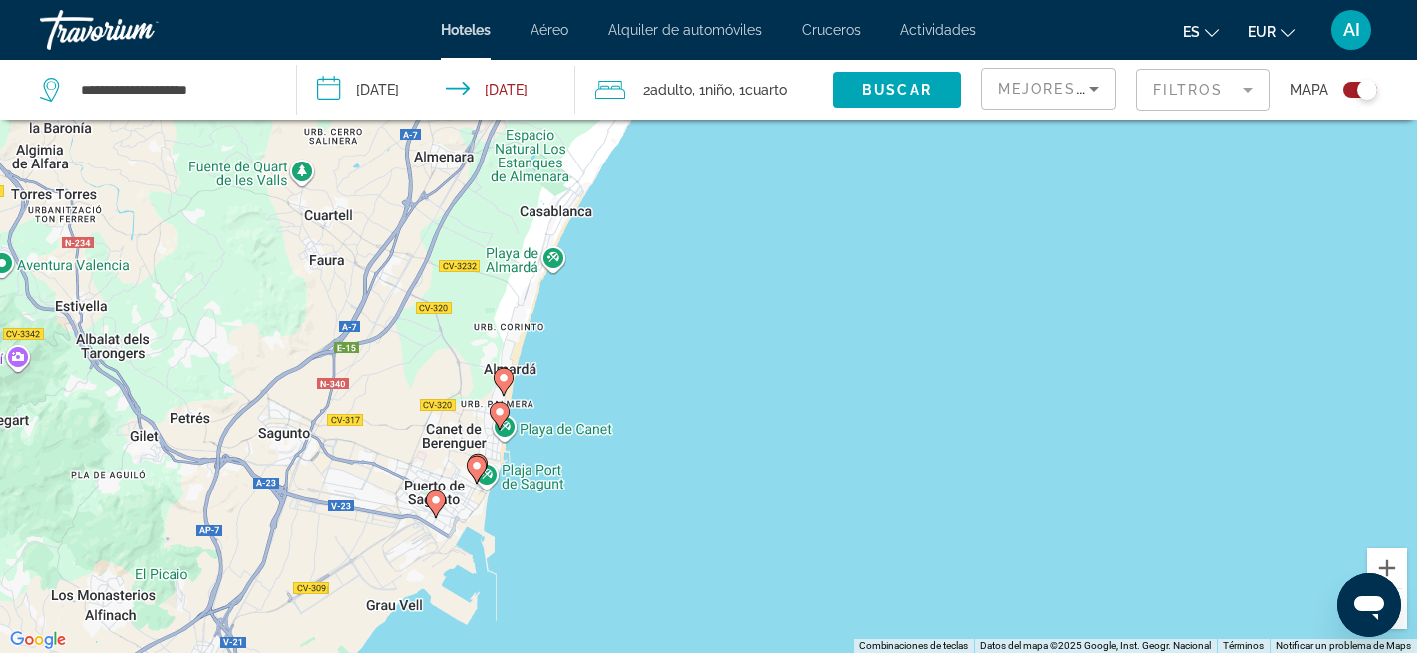
drag, startPoint x: 612, startPoint y: 291, endPoint x: 558, endPoint y: 673, distance: 385.6
click at [558, 533] on html "**********" at bounding box center [708, 206] width 1417 height 653
click at [609, 367] on div "Para activar la función de arrastre con el teclado, pulsa Alt + Intro. Cuando h…" at bounding box center [708, 326] width 1417 height 653
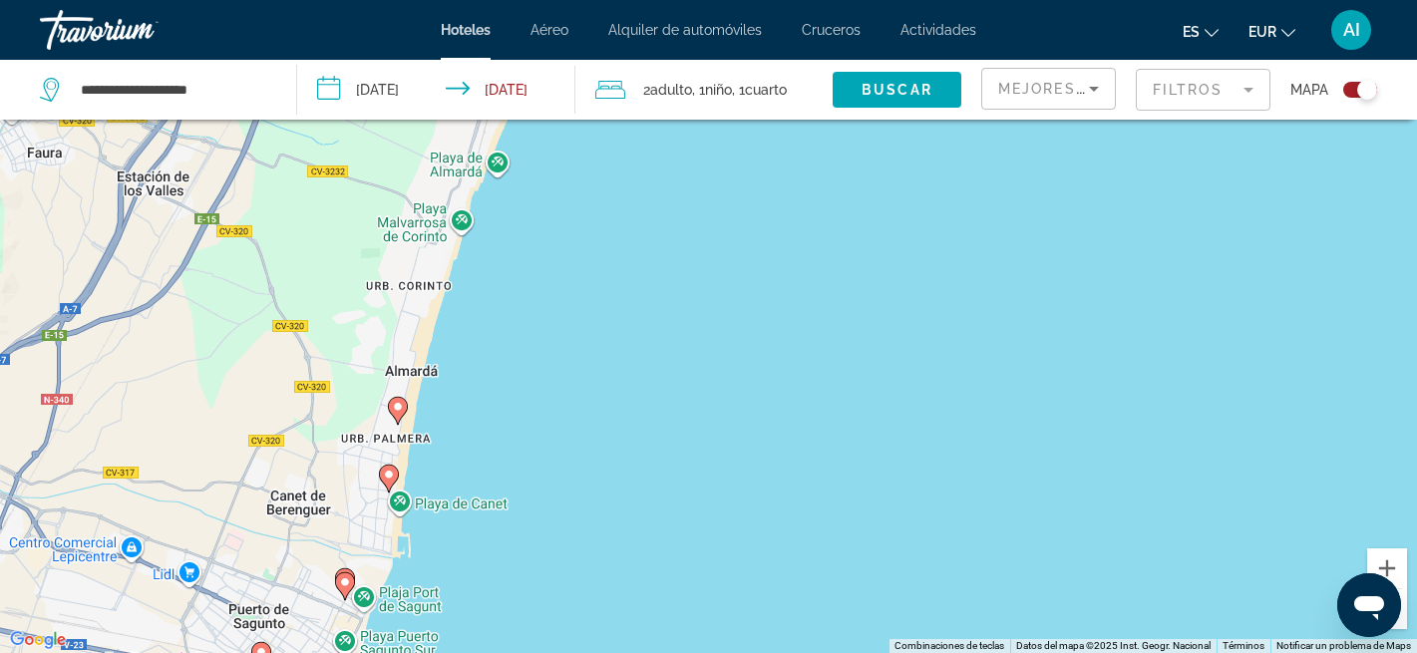
click at [551, 466] on div "Para activar la función de arrastre con el teclado, pulsa Alt + Intro. Cuando h…" at bounding box center [708, 326] width 1417 height 653
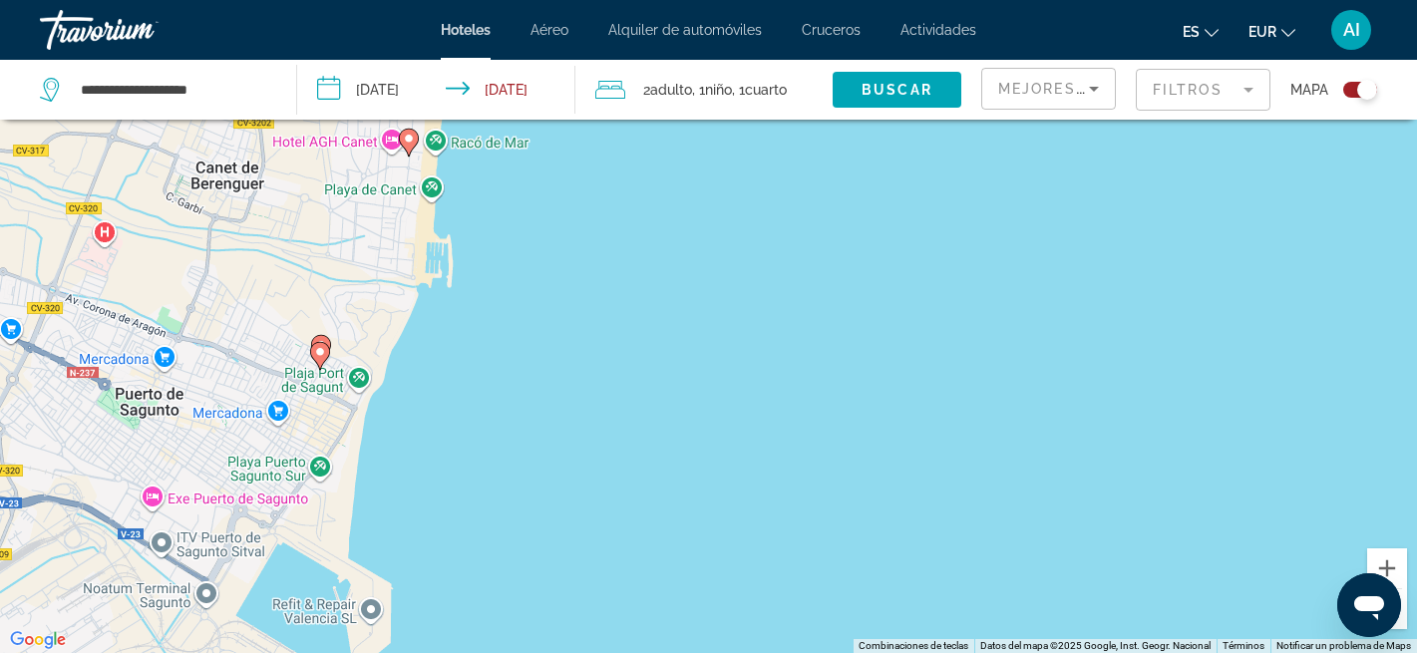
drag, startPoint x: 408, startPoint y: 558, endPoint x: 590, endPoint y: 190, distance: 410.7
click at [590, 190] on div "Para activar la función de arrastre con el teclado, pulsa Alt + Intro. Cuando h…" at bounding box center [708, 326] width 1417 height 653
click at [481, 362] on div "Para activar la función de arrastre con el teclado, pulsa Alt + Intro. Cuando h…" at bounding box center [708, 326] width 1417 height 653
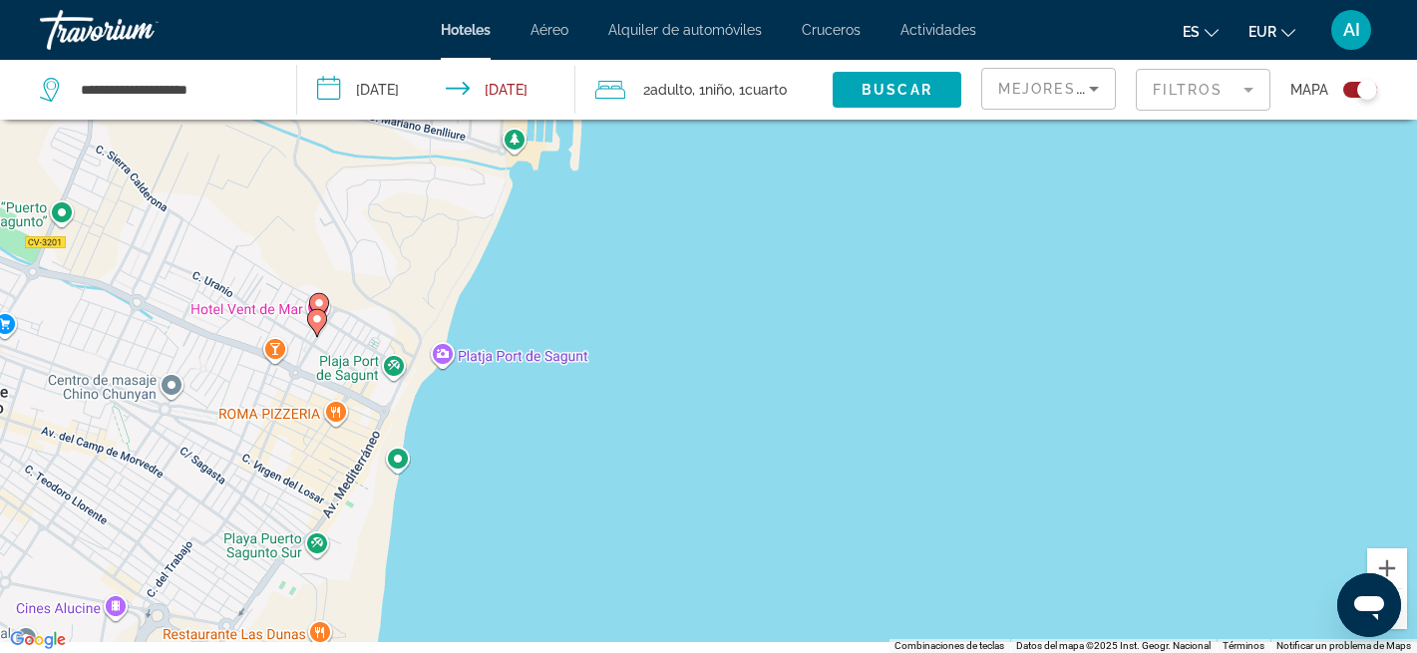
drag, startPoint x: 331, startPoint y: 349, endPoint x: 490, endPoint y: 309, distance: 163.5
click at [490, 309] on div "Para activar la función de arrastre con el teclado, pulsa Alt + Intro. Cuando h…" at bounding box center [708, 326] width 1417 height 653
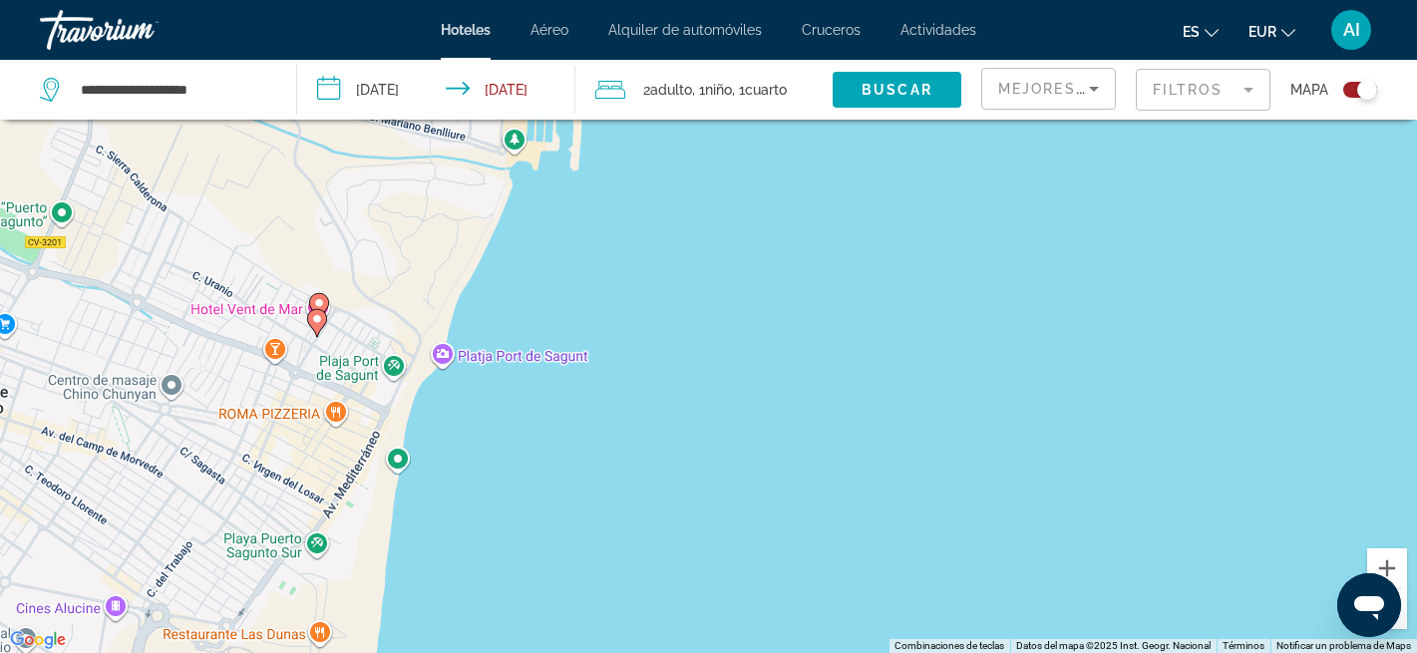
click at [323, 308] on gmp-advanced-marker "Main content" at bounding box center [317, 323] width 20 height 30
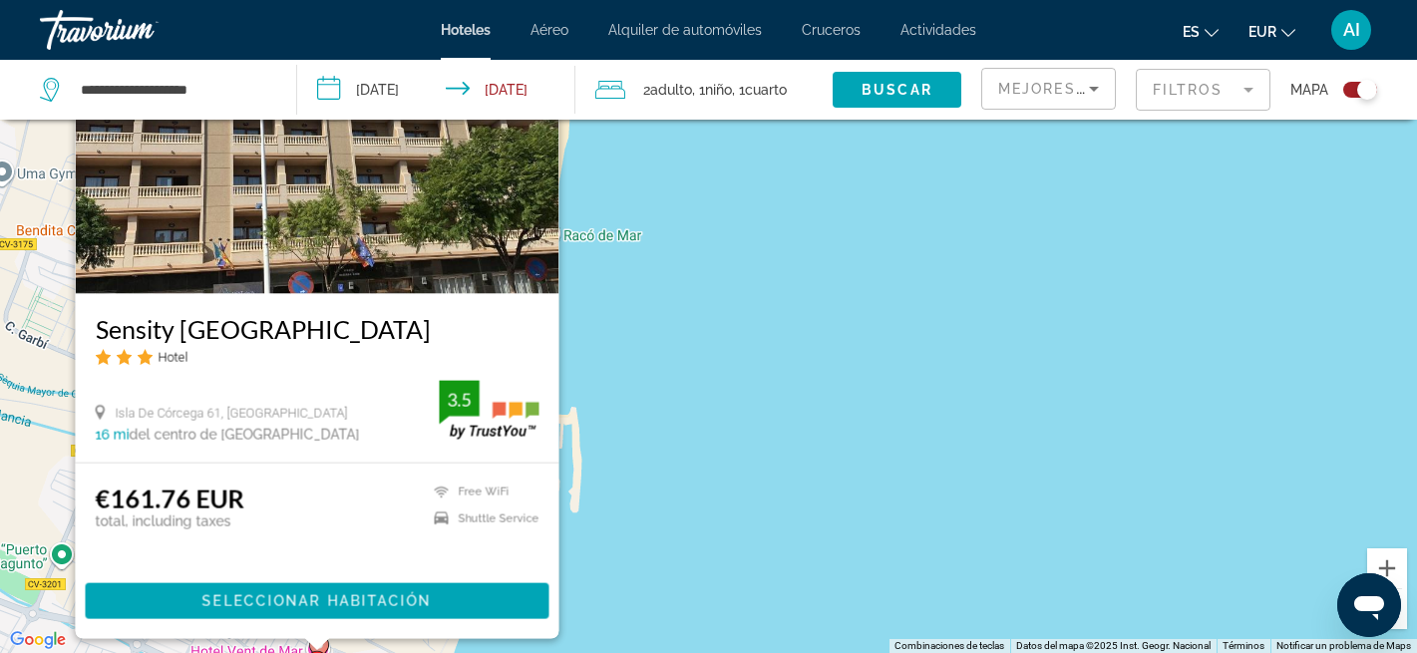
click at [424, 206] on img "Main content" at bounding box center [317, 133] width 484 height 319
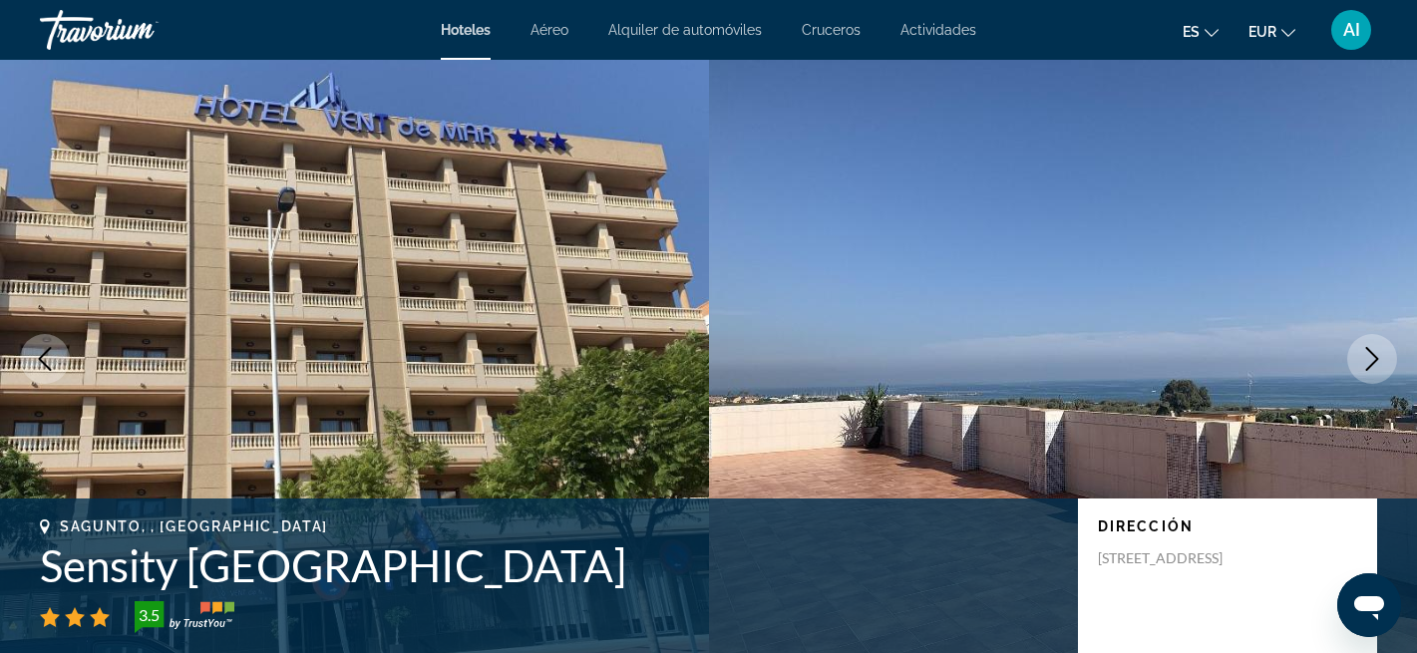
click at [1372, 356] on icon "Next image" at bounding box center [1372, 359] width 24 height 24
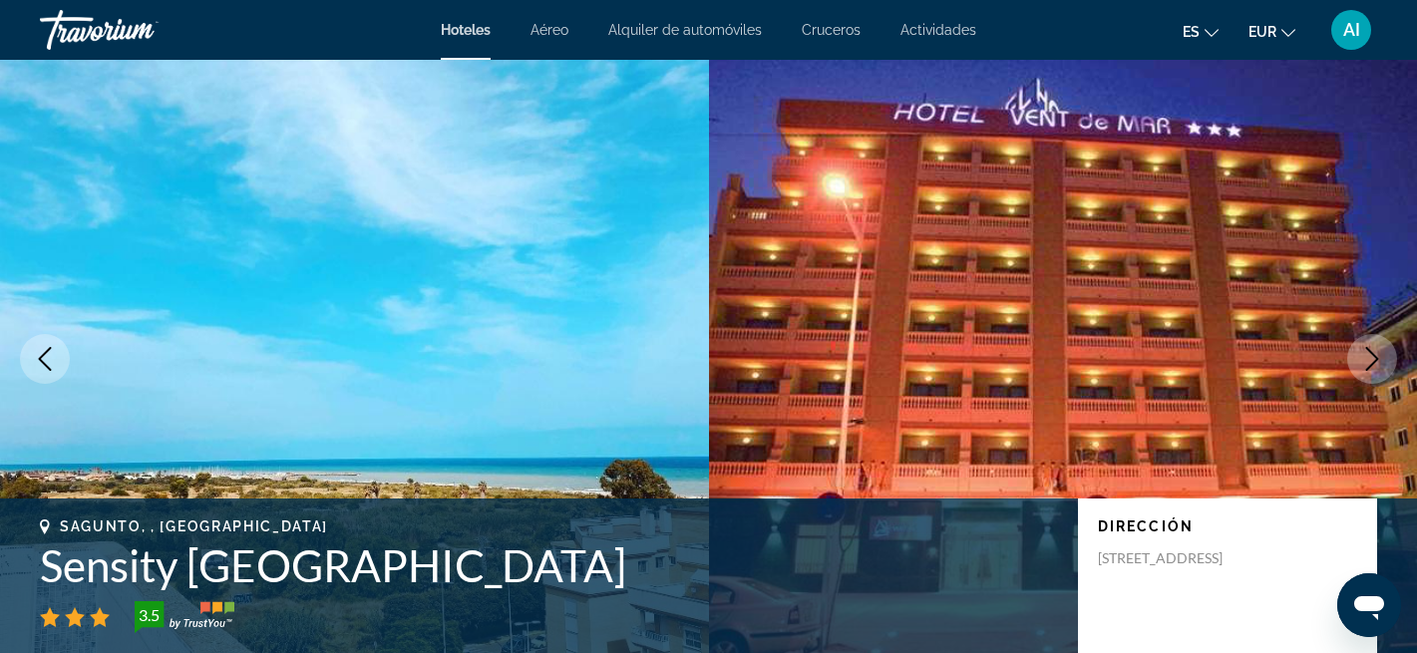
click at [1372, 356] on icon "Next image" at bounding box center [1372, 359] width 24 height 24
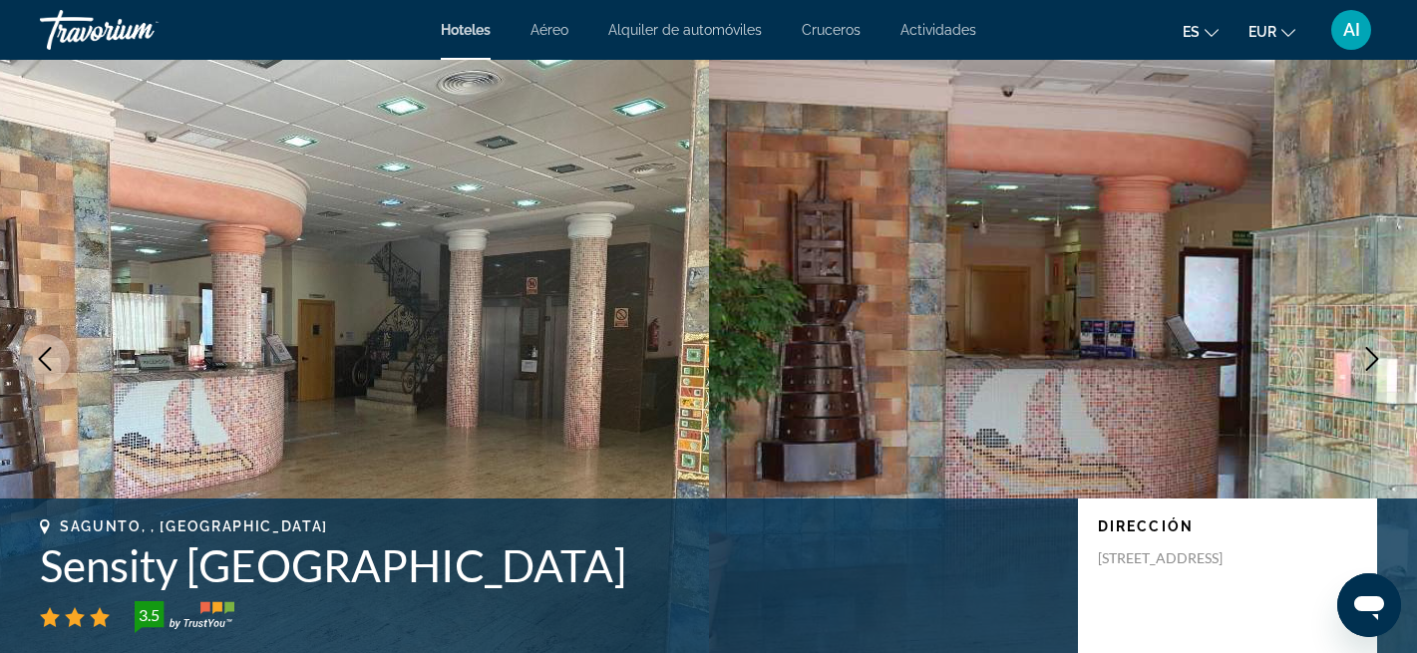
click at [1372, 356] on icon "Next image" at bounding box center [1372, 359] width 24 height 24
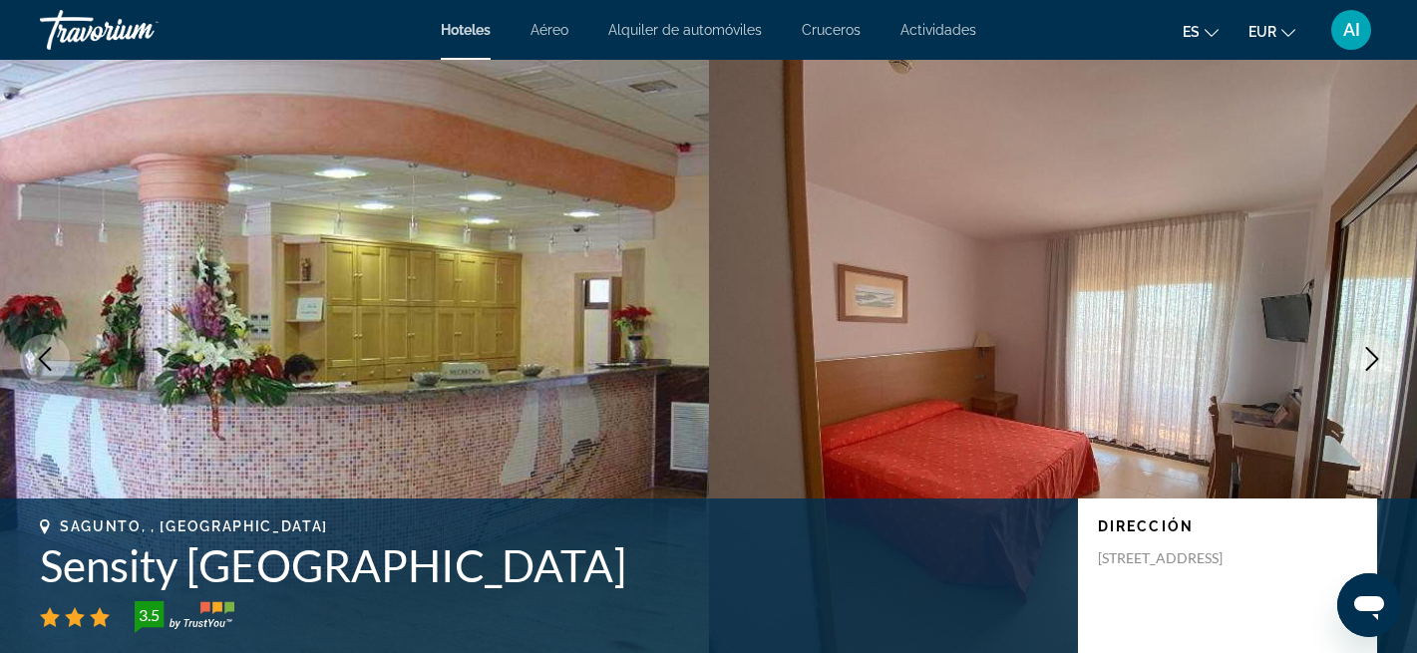
click at [1372, 356] on icon "Next image" at bounding box center [1372, 359] width 24 height 24
